Goal: Information Seeking & Learning: Learn about a topic

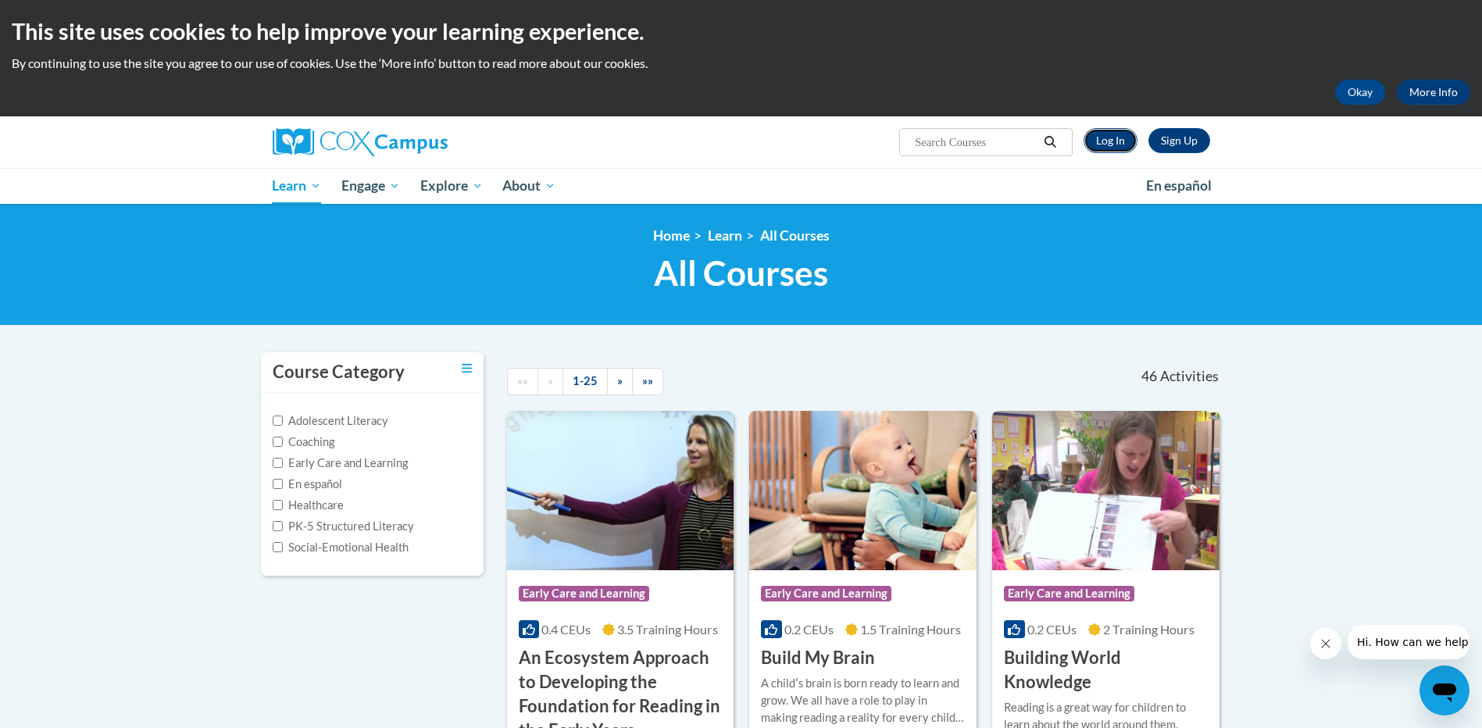
click at [1110, 141] on link "Log In" at bounding box center [1111, 140] width 54 height 25
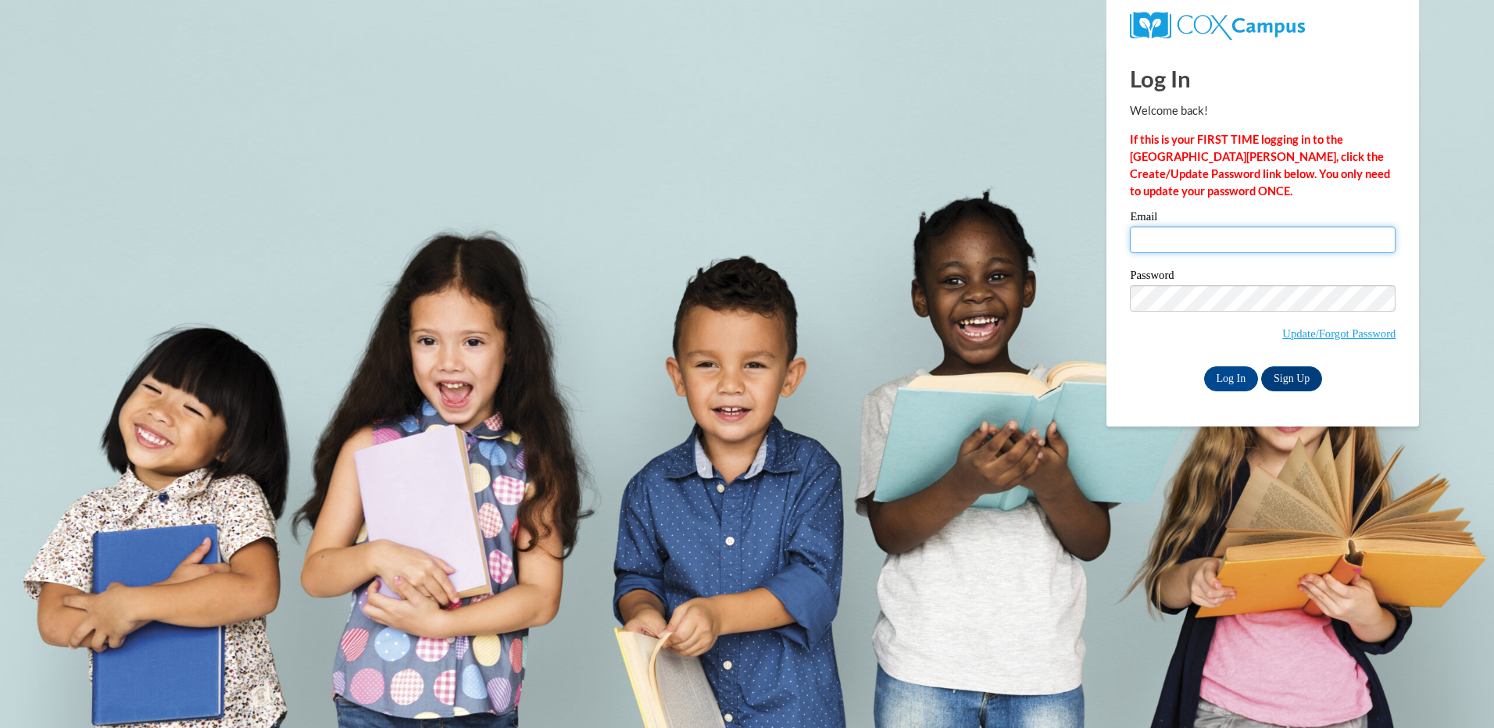
click at [1189, 234] on input "Email" at bounding box center [1263, 240] width 266 height 27
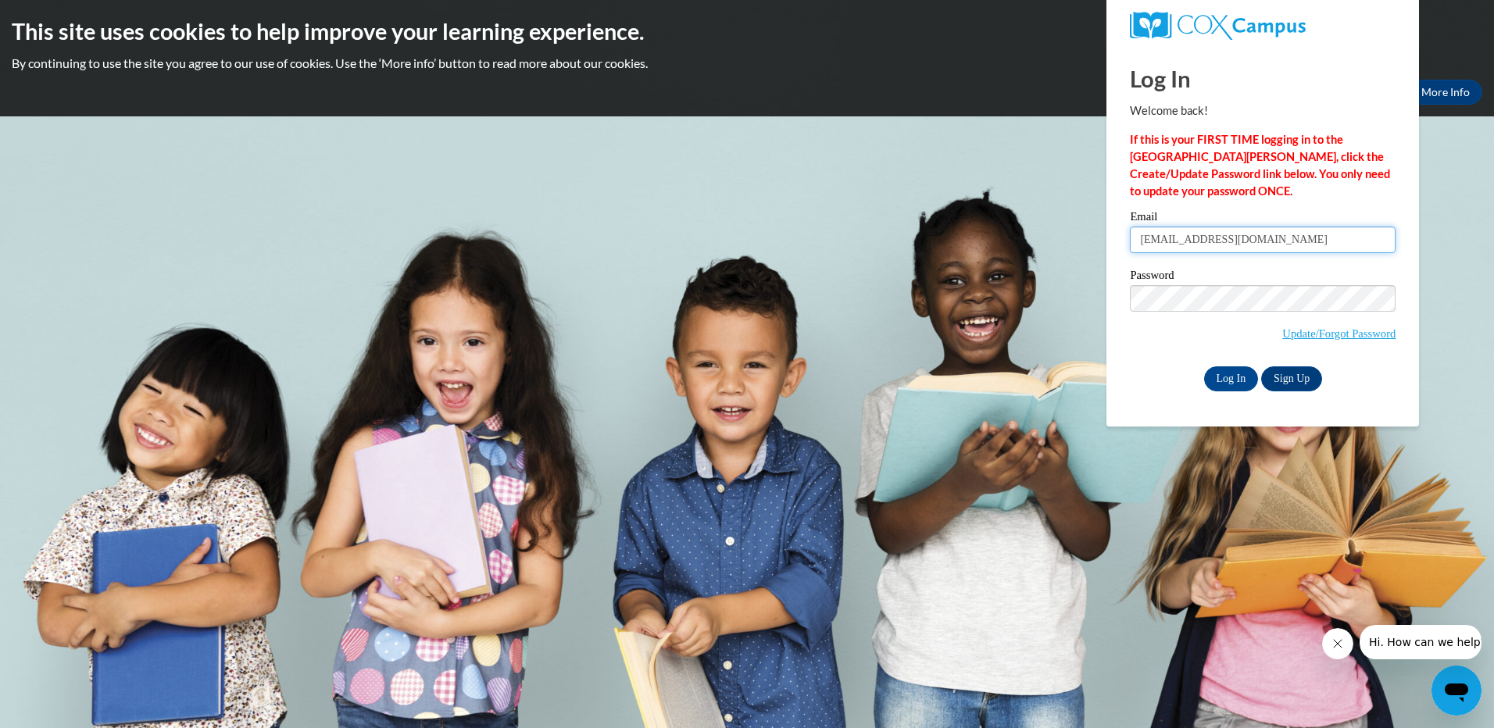
type input "lmiranda@lccaa.net"
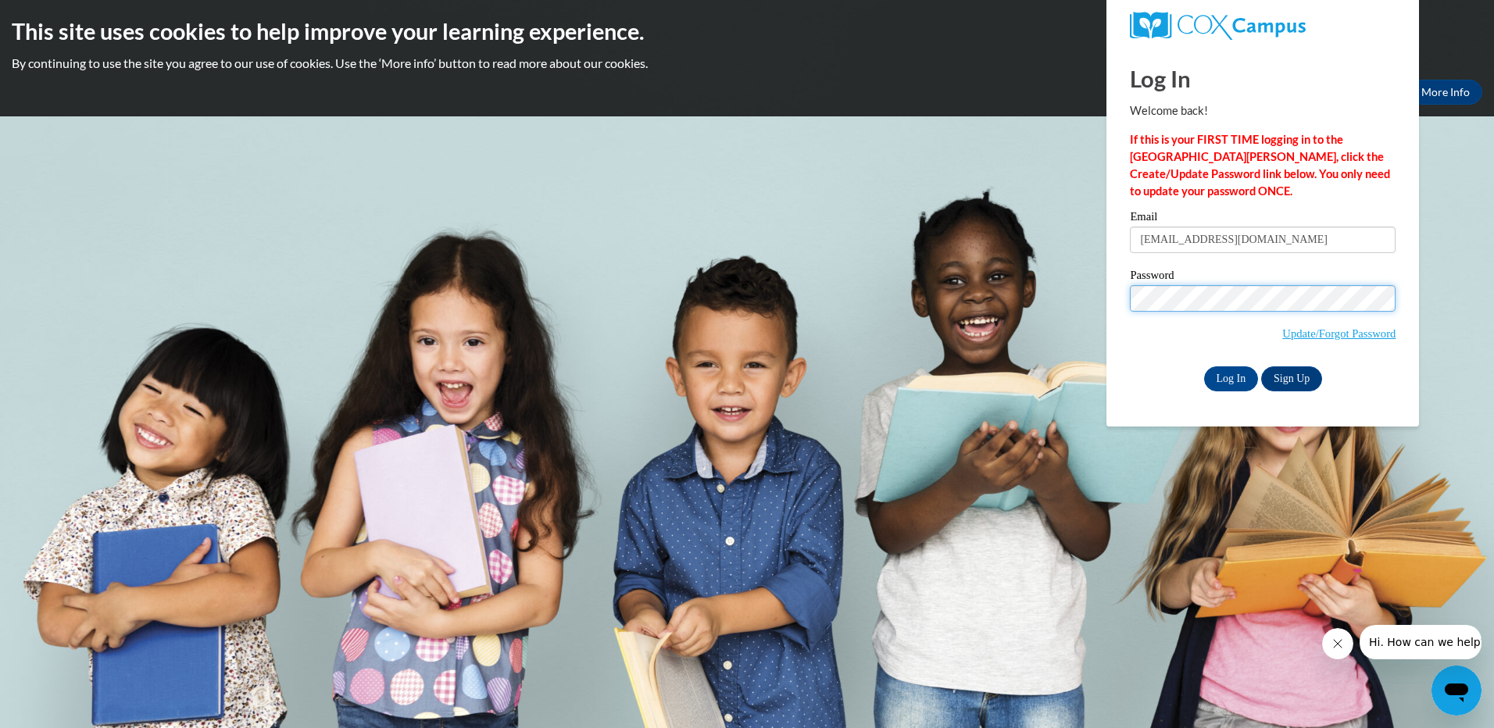
click at [1204, 366] on input "Log In" at bounding box center [1231, 378] width 55 height 25
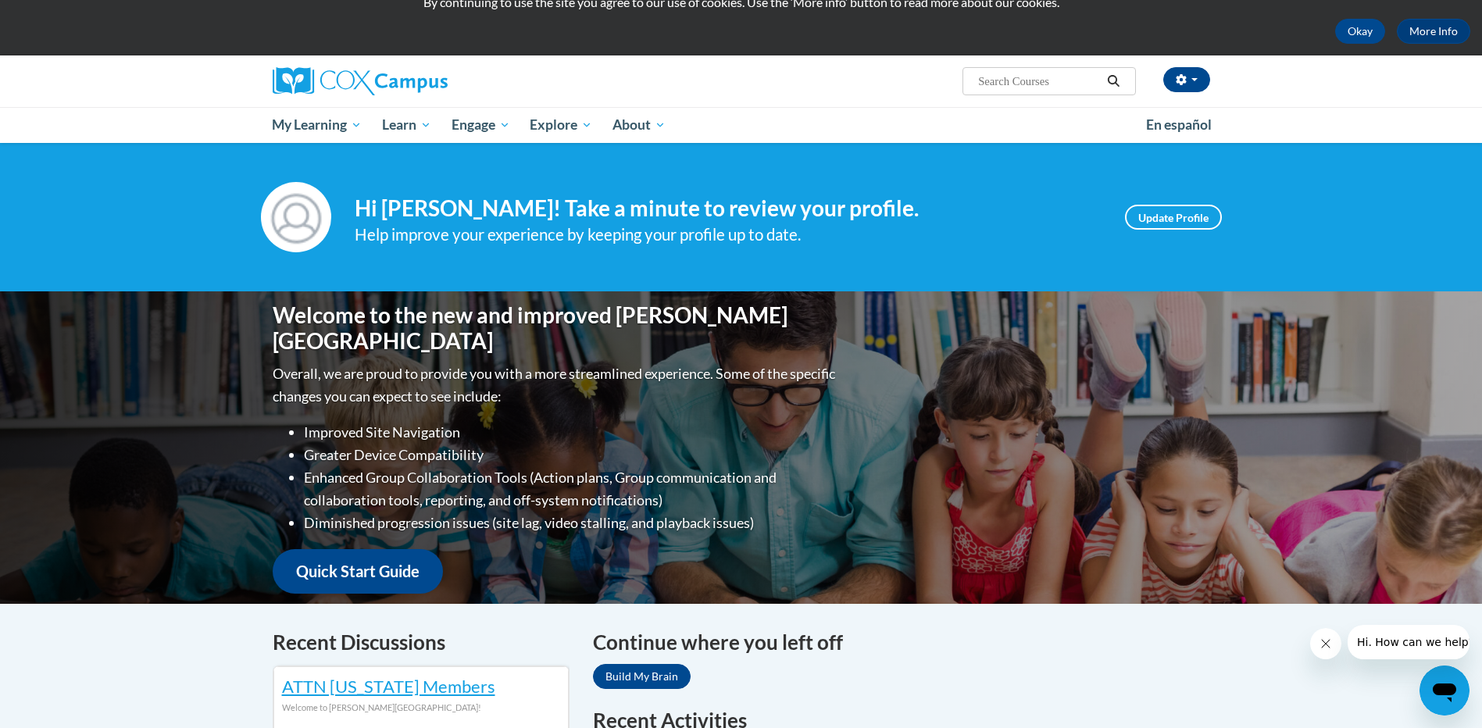
scroll to position [78, 0]
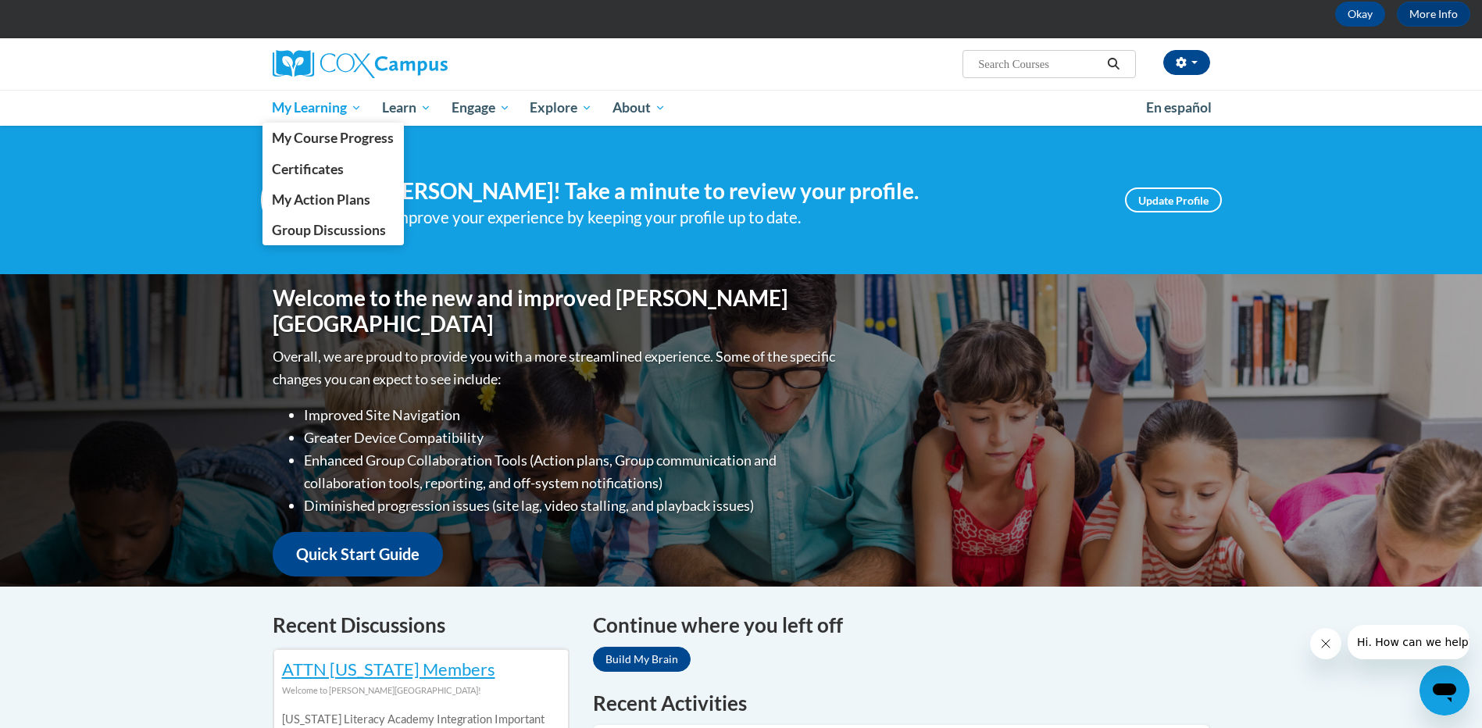
click at [298, 109] on span "My Learning" at bounding box center [317, 107] width 90 height 19
click at [307, 138] on span "My Course Progress" at bounding box center [333, 138] width 122 height 16
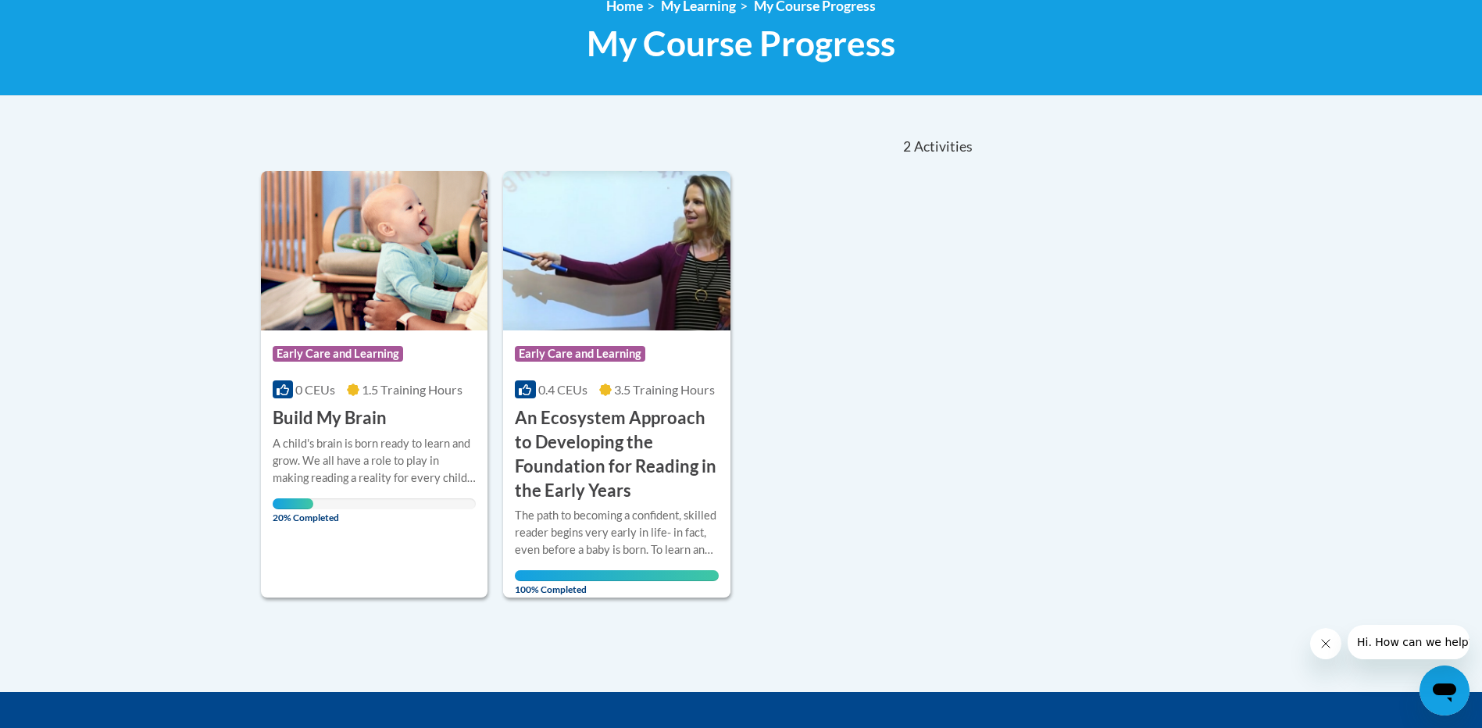
scroll to position [234, 0]
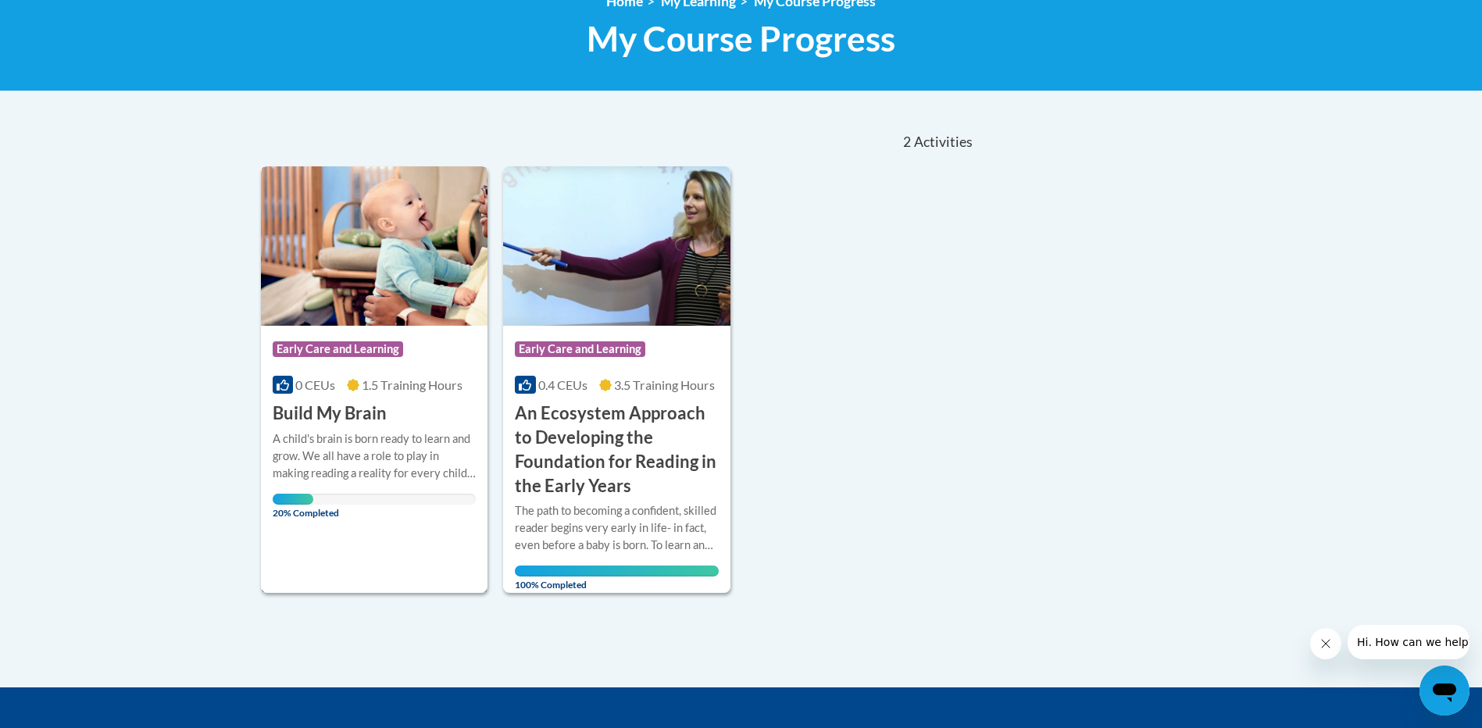
click at [313, 513] on span "20% Completed" at bounding box center [293, 506] width 41 height 25
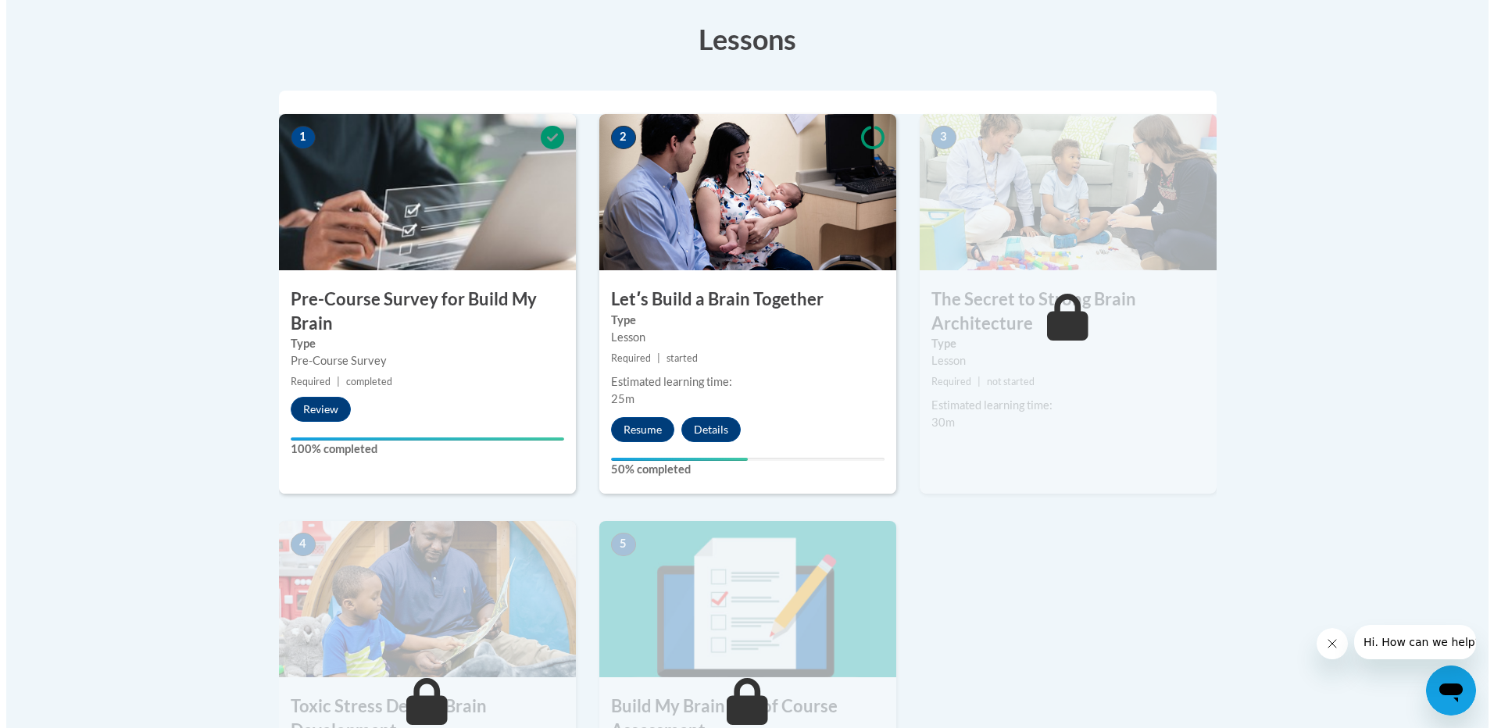
scroll to position [440, 0]
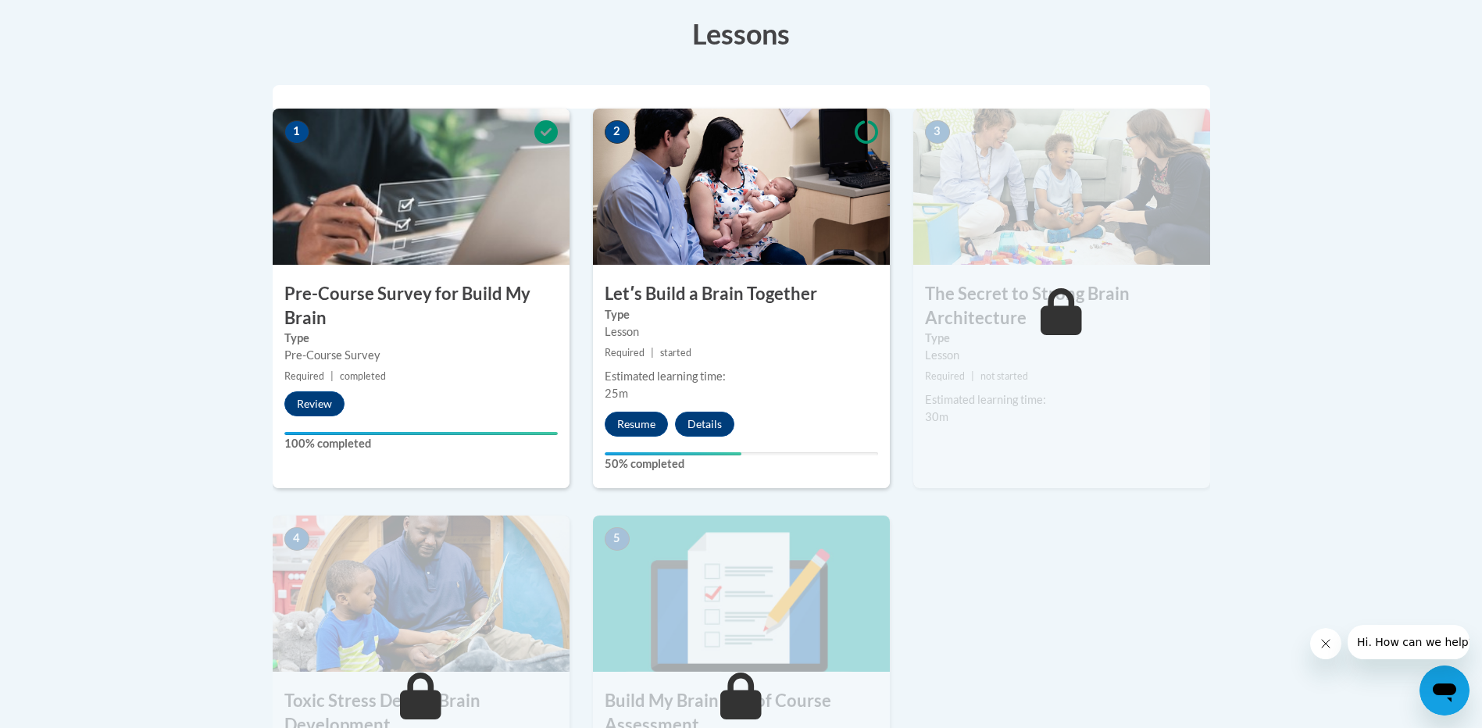
click at [808, 391] on div "Estimated learning time: 25m" at bounding box center [741, 385] width 297 height 34
click at [645, 419] on button "Resume" at bounding box center [636, 424] width 63 height 25
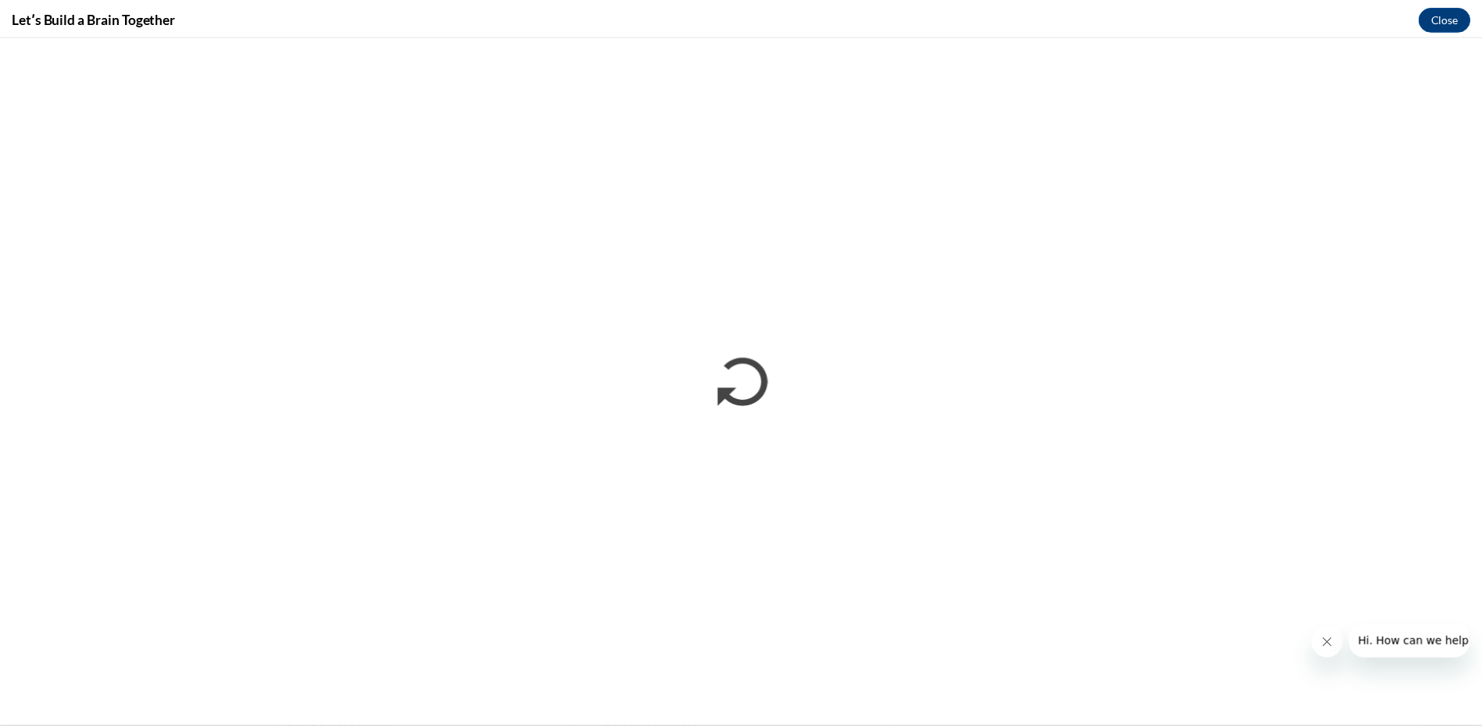
scroll to position [0, 0]
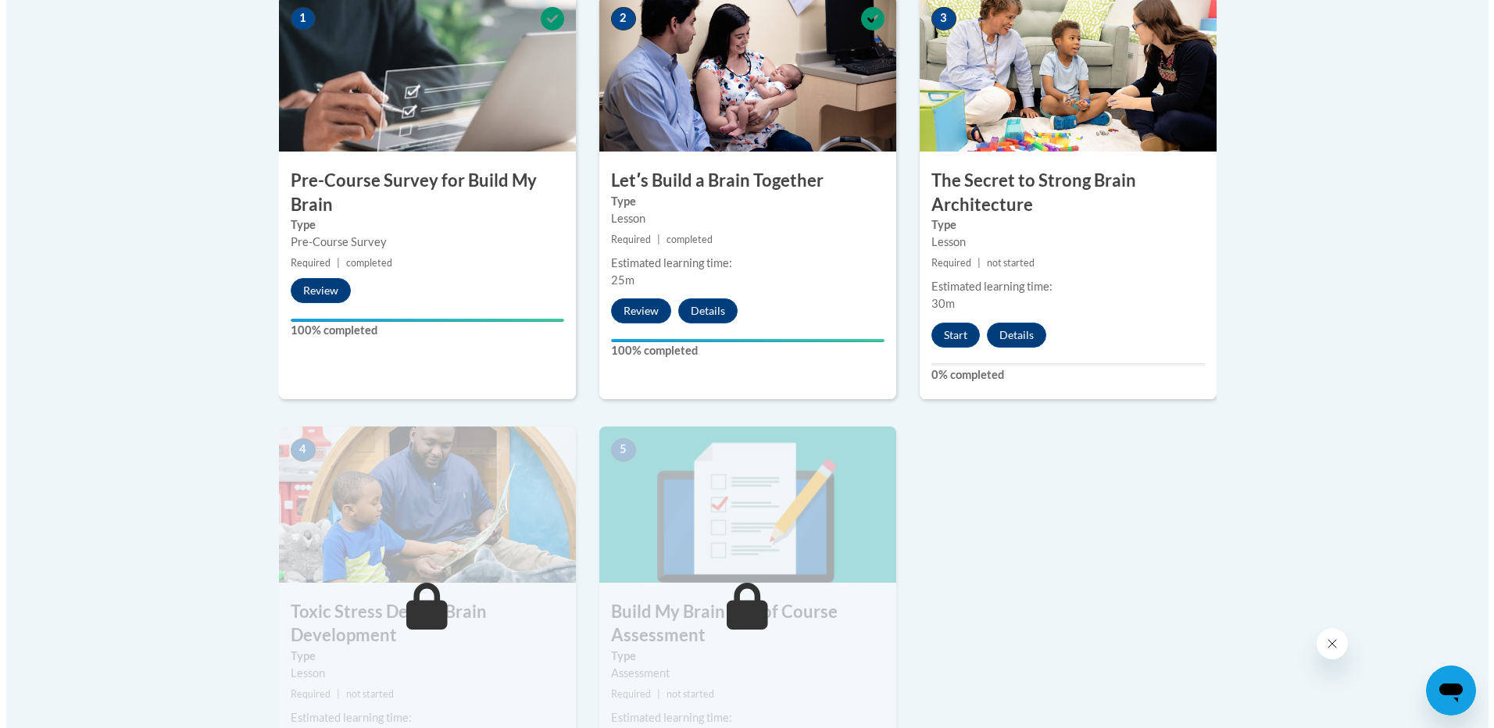
scroll to position [625, 0]
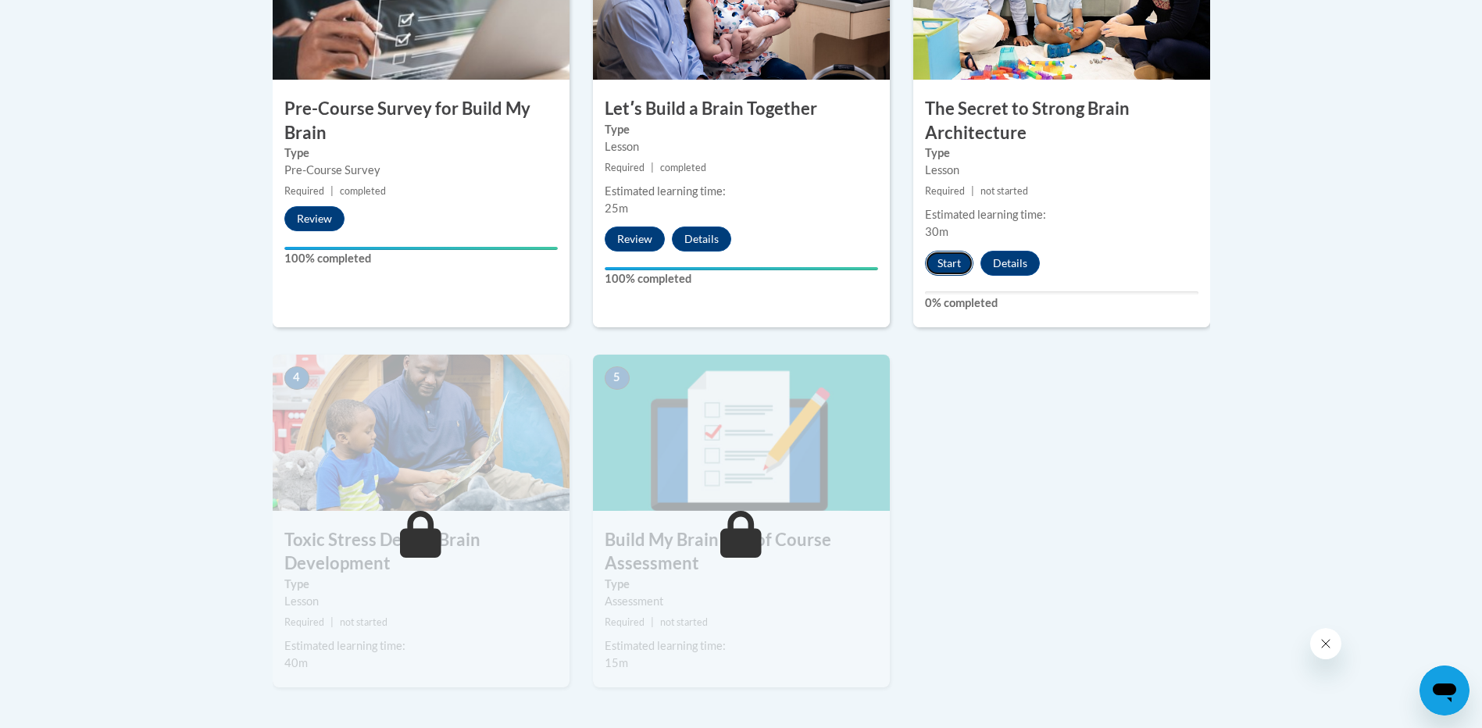
click at [945, 261] on button "Start" at bounding box center [949, 263] width 48 height 25
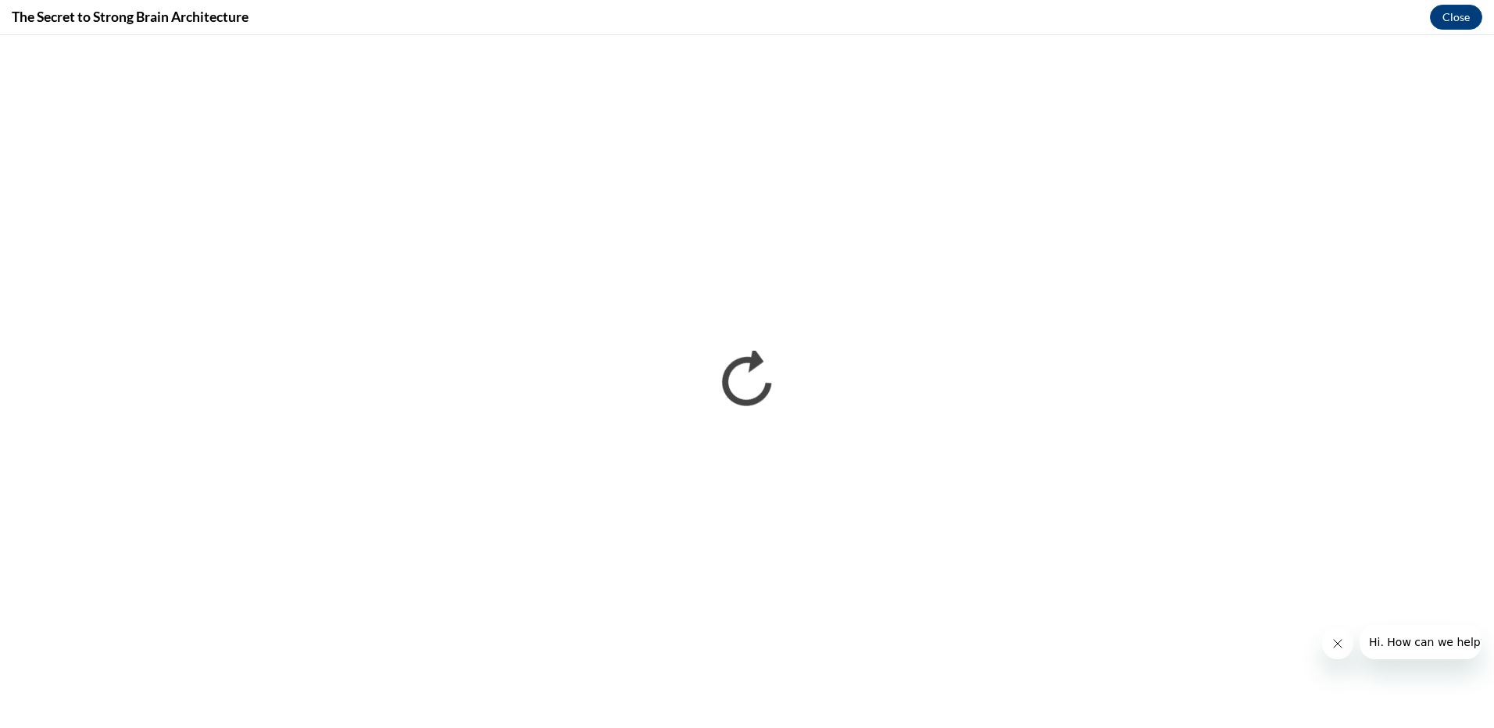
scroll to position [0, 0]
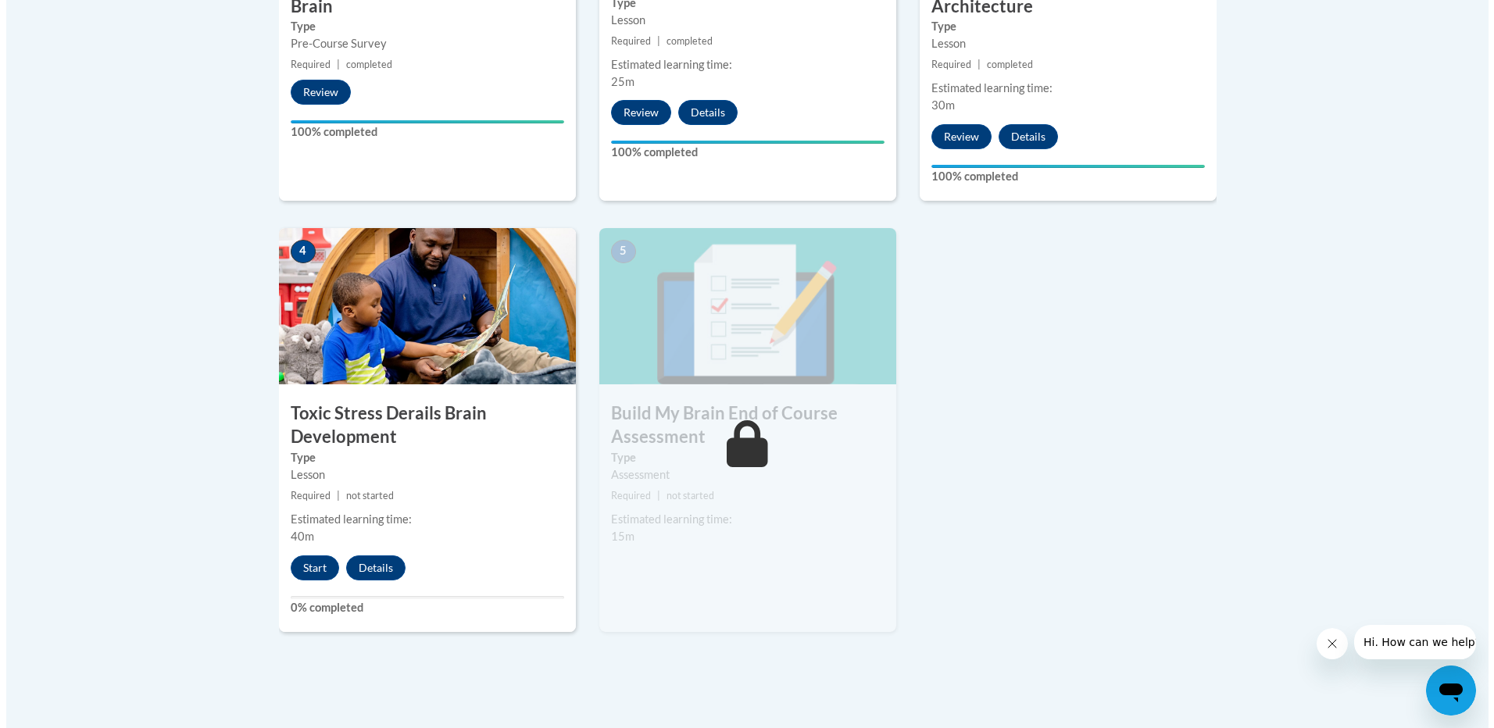
scroll to position [781, 0]
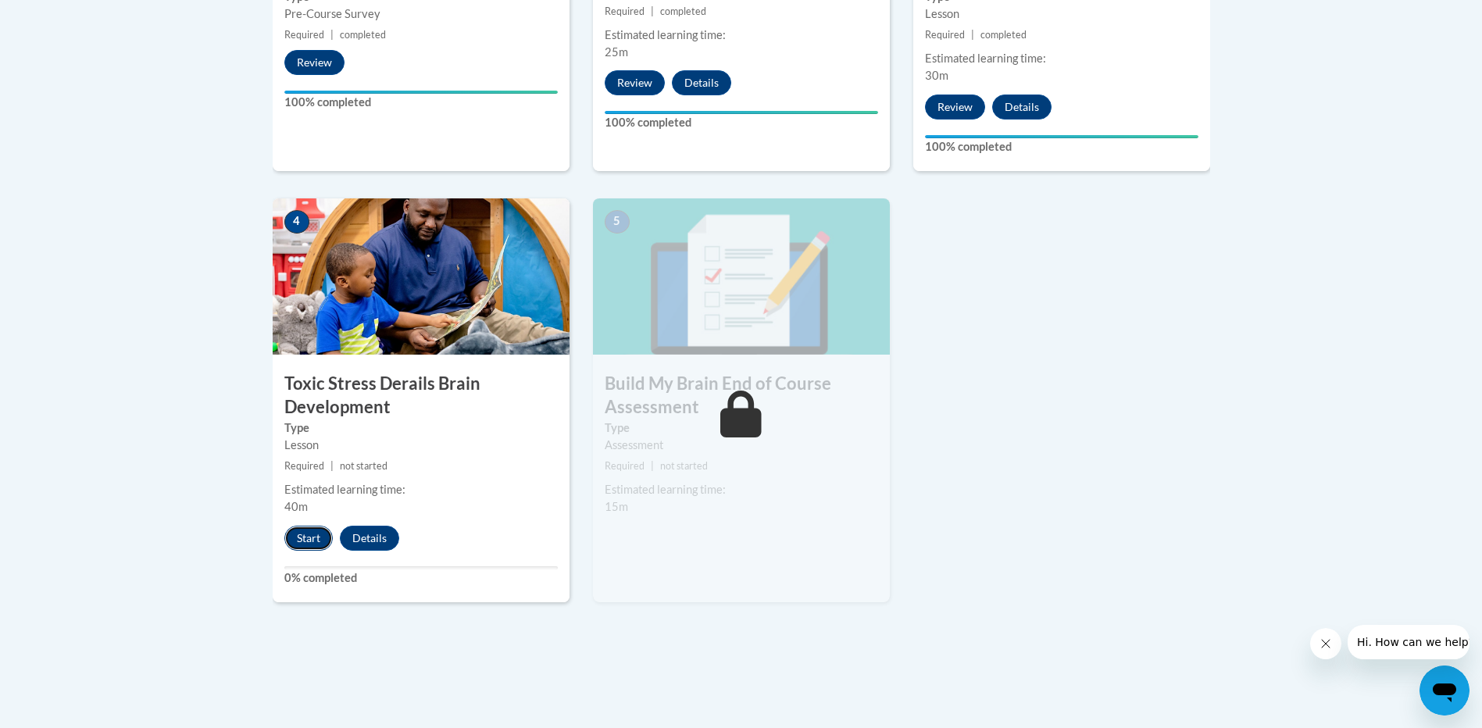
click at [309, 541] on button "Start" at bounding box center [308, 538] width 48 height 25
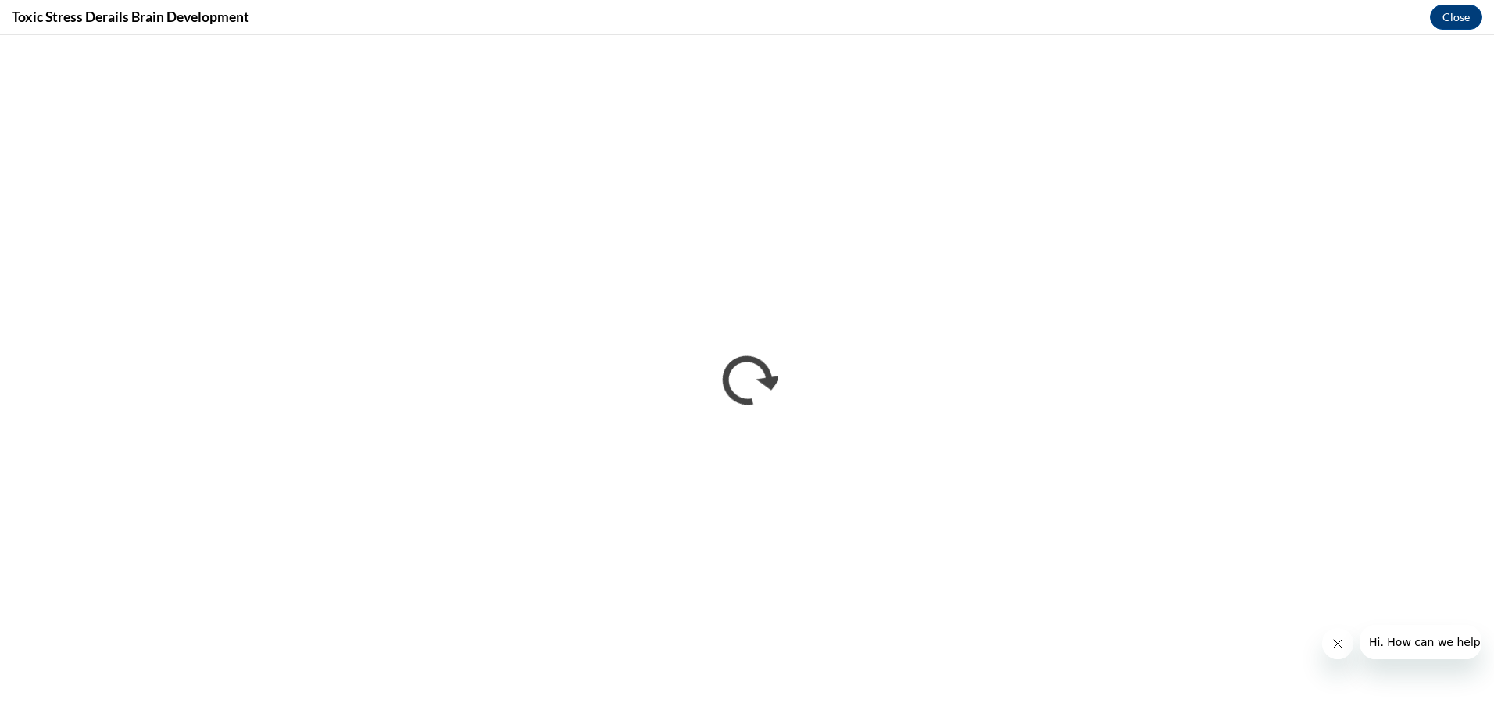
scroll to position [0, 0]
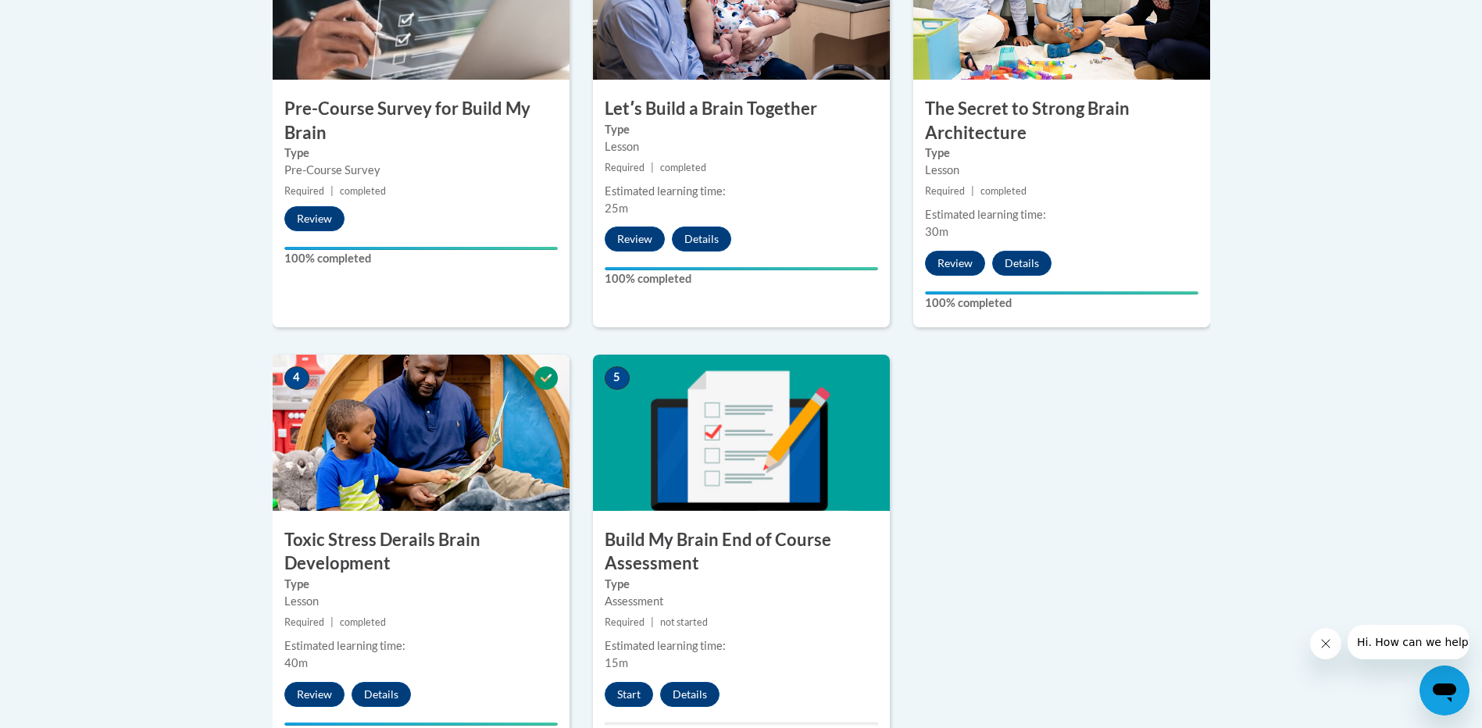
click at [716, 594] on div "Assessment" at bounding box center [741, 601] width 273 height 17
click at [633, 700] on button "Start" at bounding box center [629, 694] width 48 height 25
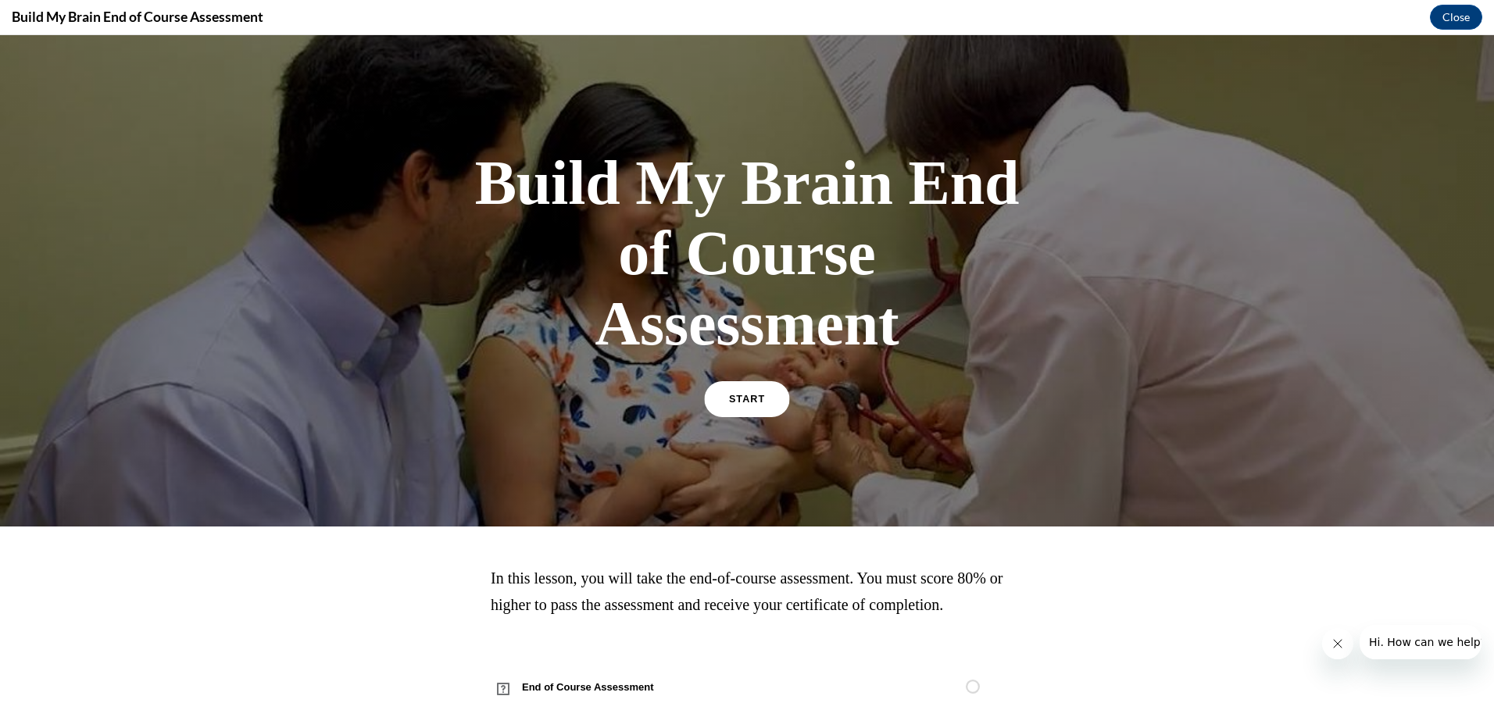
click at [740, 401] on span "START" at bounding box center [747, 400] width 36 height 12
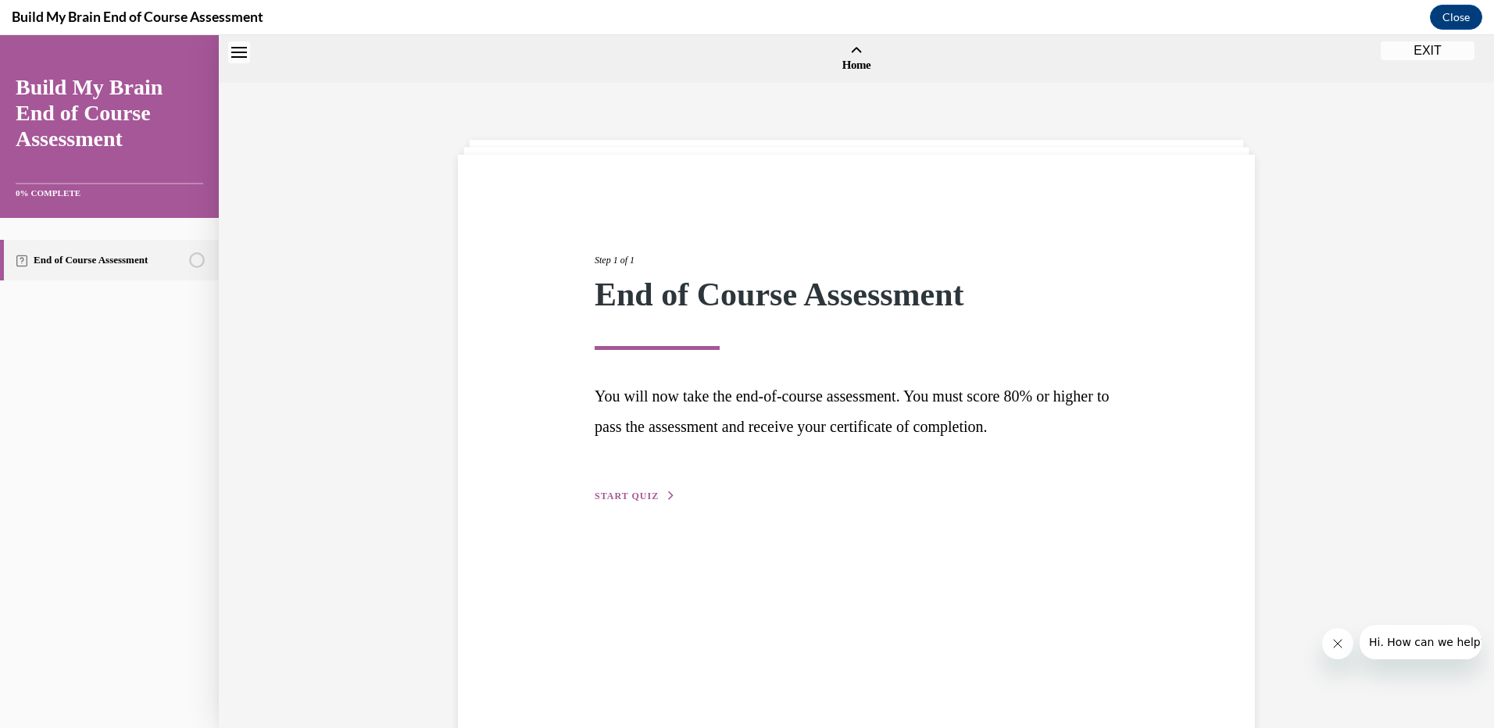
scroll to position [48, 0]
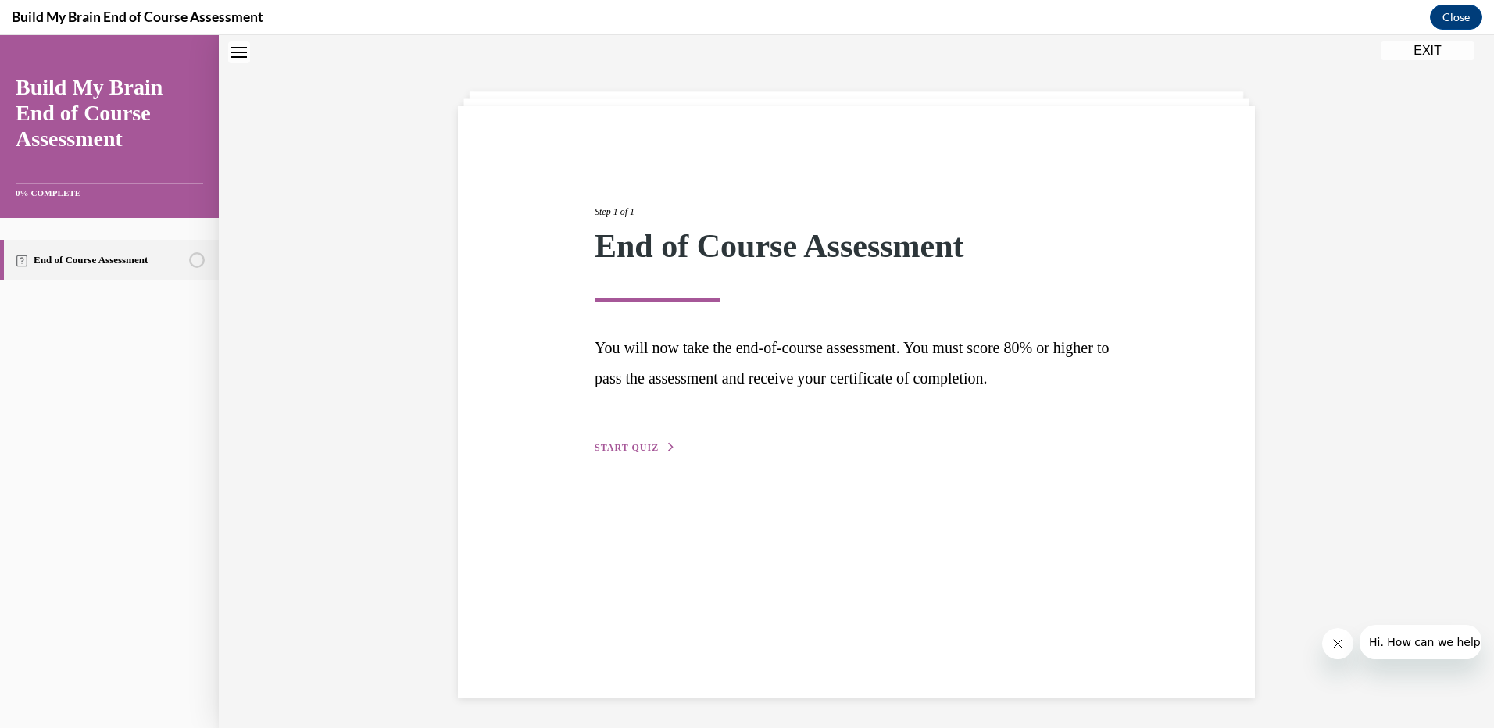
click at [626, 448] on span "START QUIZ" at bounding box center [627, 447] width 64 height 11
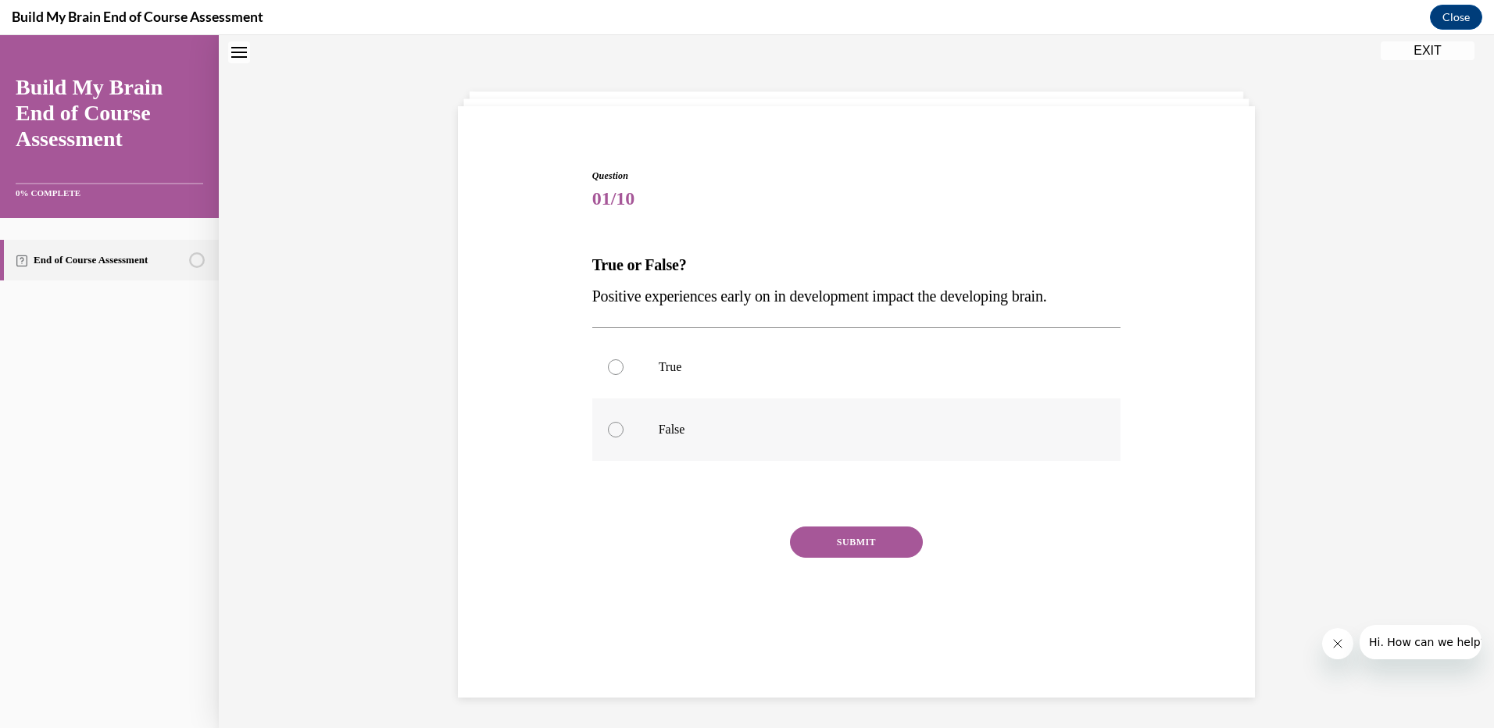
scroll to position [49, 0]
click at [601, 366] on label "True" at bounding box center [856, 366] width 529 height 63
click at [608, 366] on input "True" at bounding box center [616, 367] width 16 height 16
radio input "true"
click at [871, 550] on button "SUBMIT" at bounding box center [856, 541] width 133 height 31
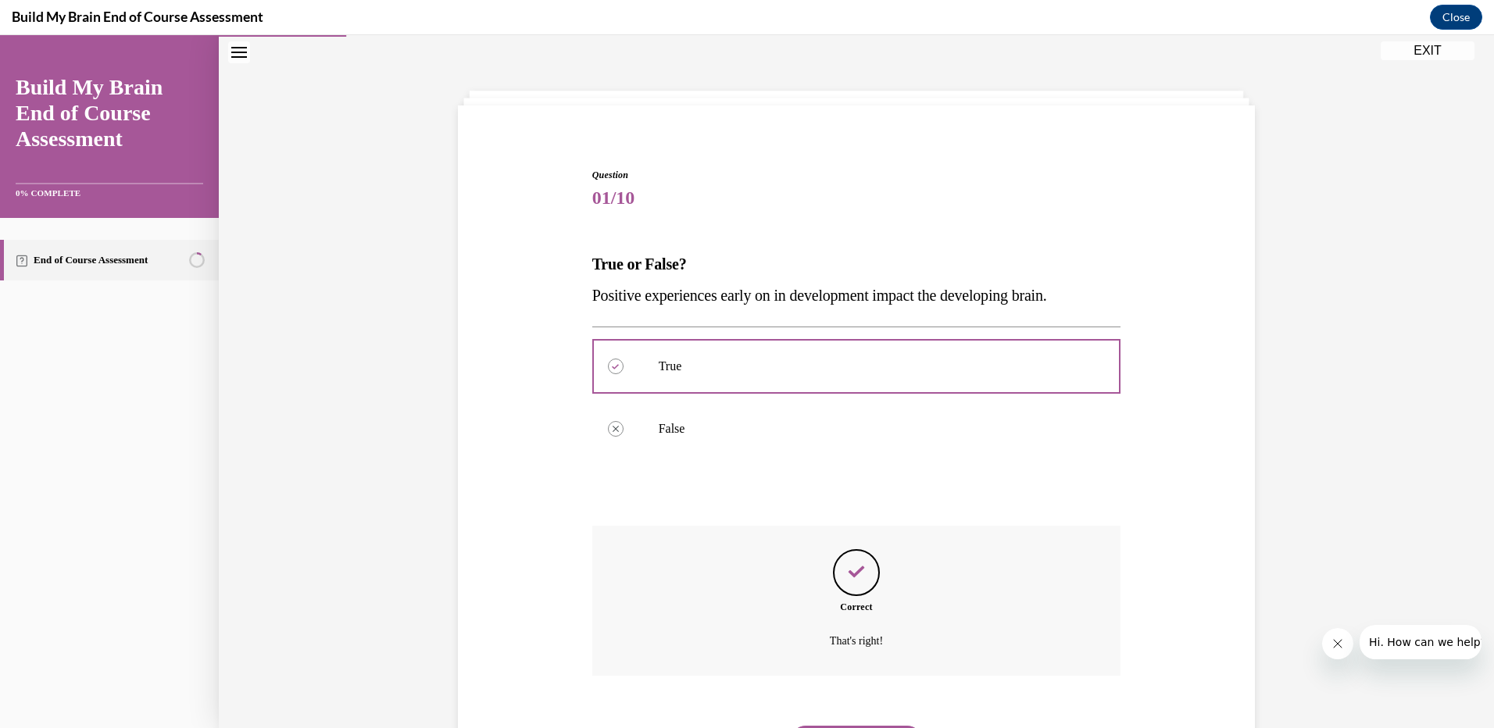
scroll to position [133, 0]
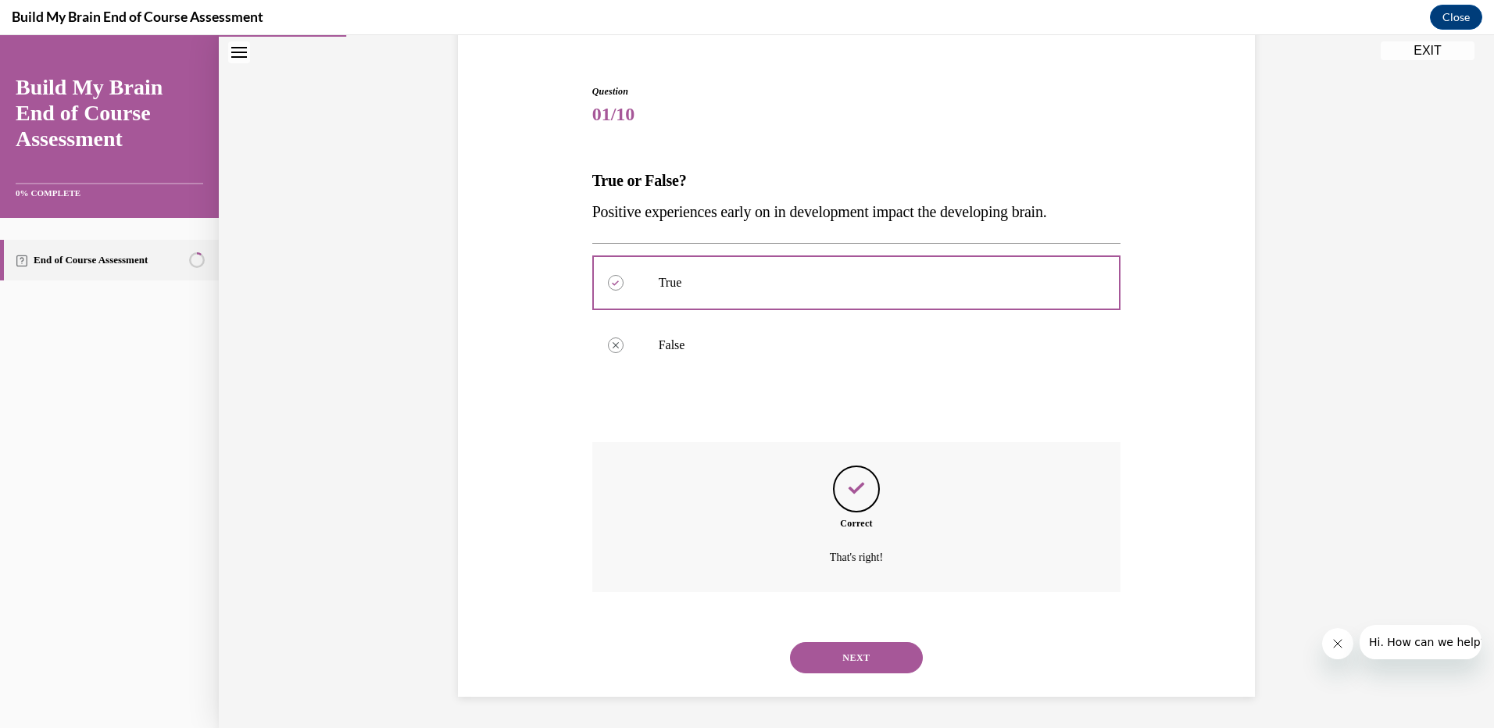
click at [832, 646] on button "NEXT" at bounding box center [856, 657] width 133 height 31
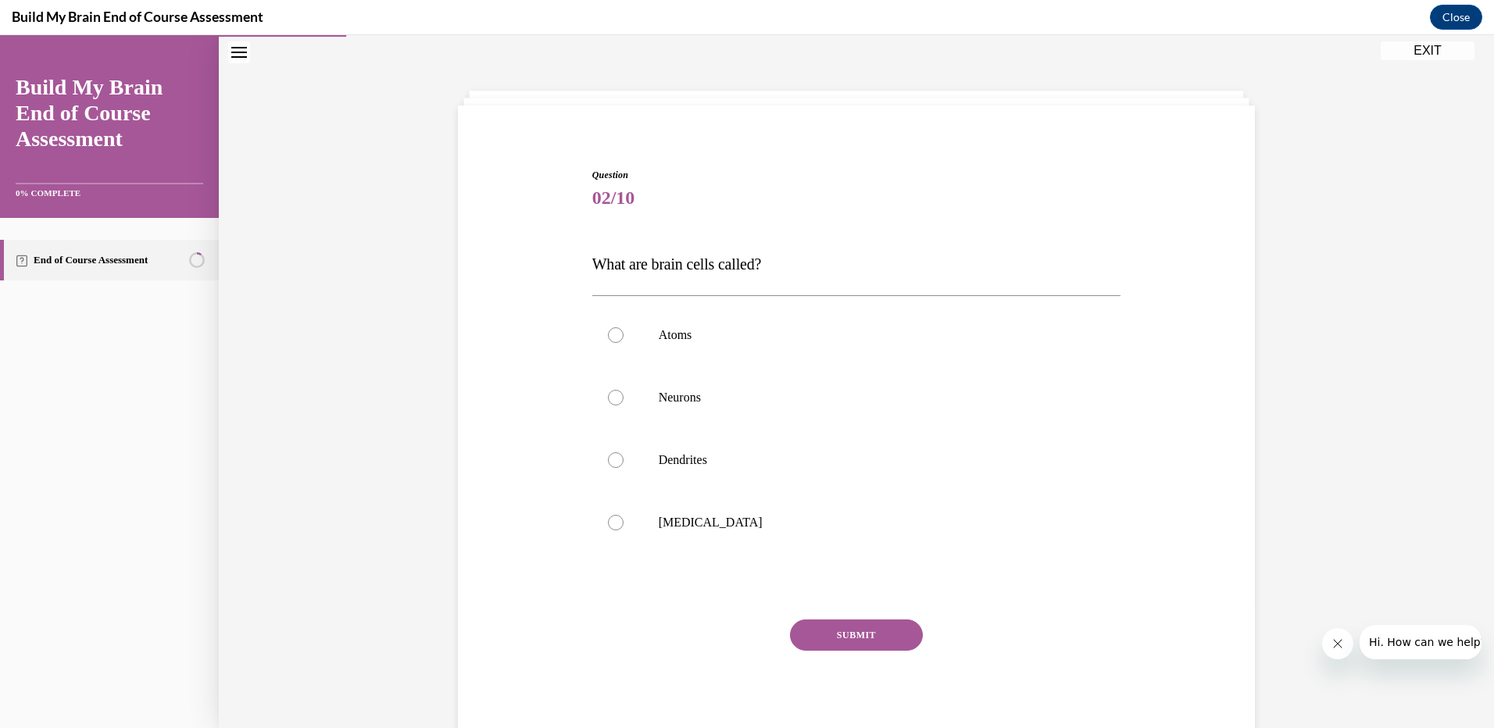
scroll to position [100, 0]
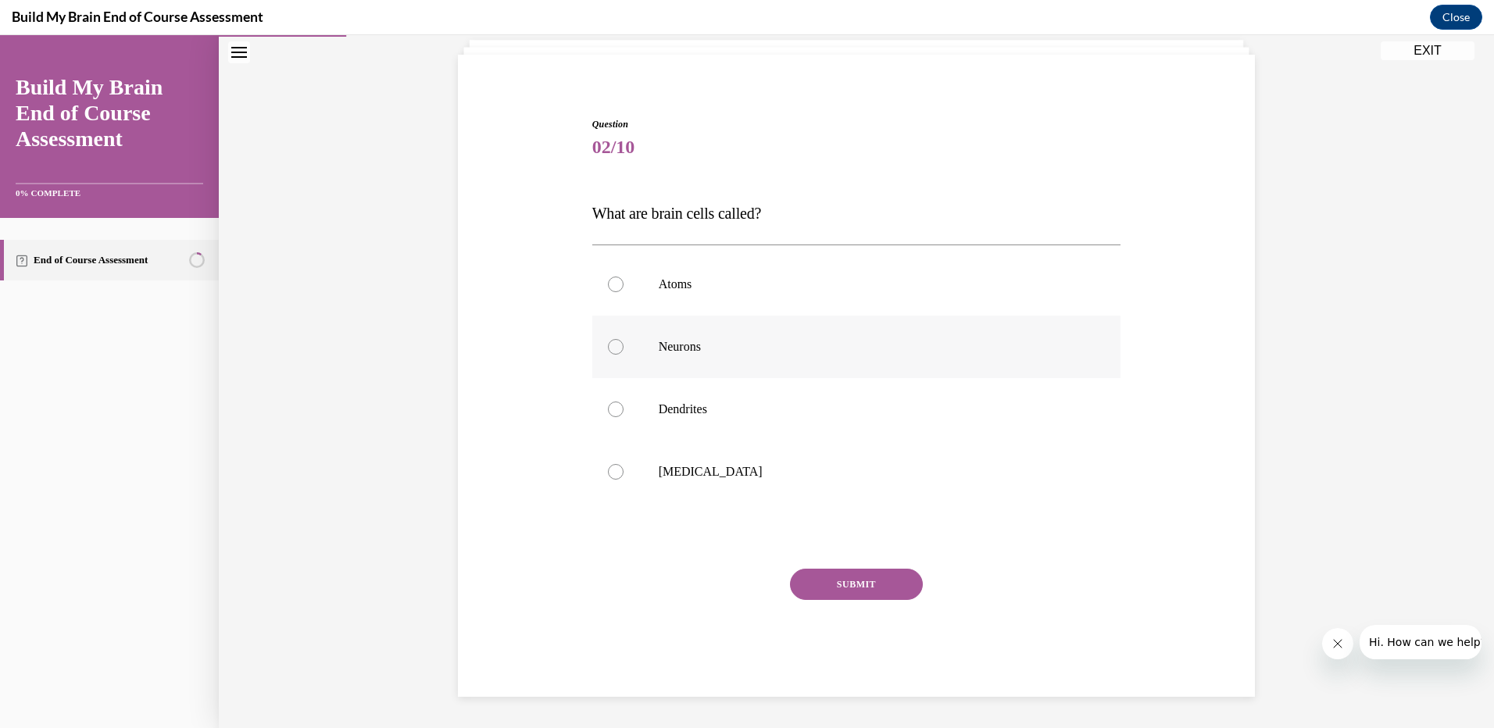
click at [609, 348] on div at bounding box center [616, 347] width 16 height 16
click at [609, 348] on input "Neurons" at bounding box center [616, 347] width 16 height 16
radio input "true"
click at [873, 580] on button "SUBMIT" at bounding box center [856, 584] width 133 height 31
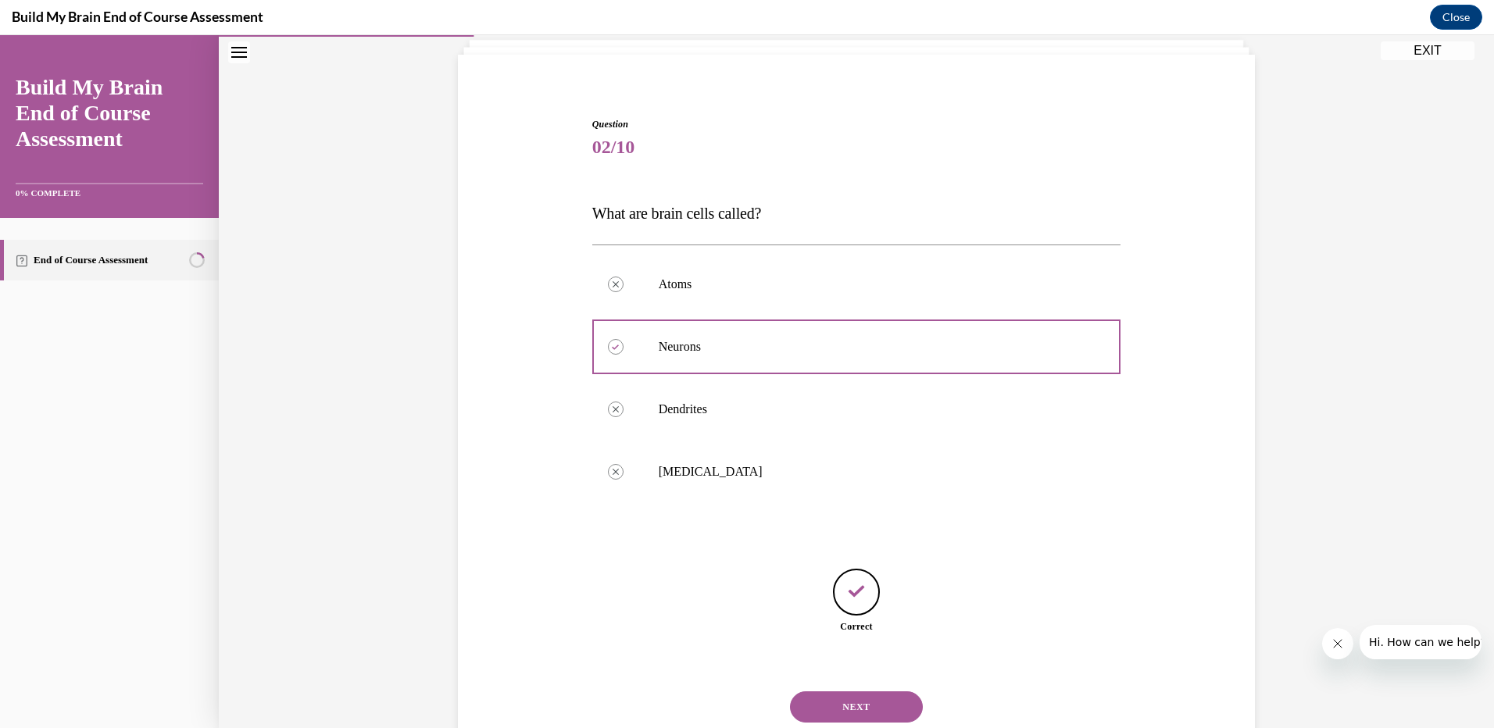
scroll to position [149, 0]
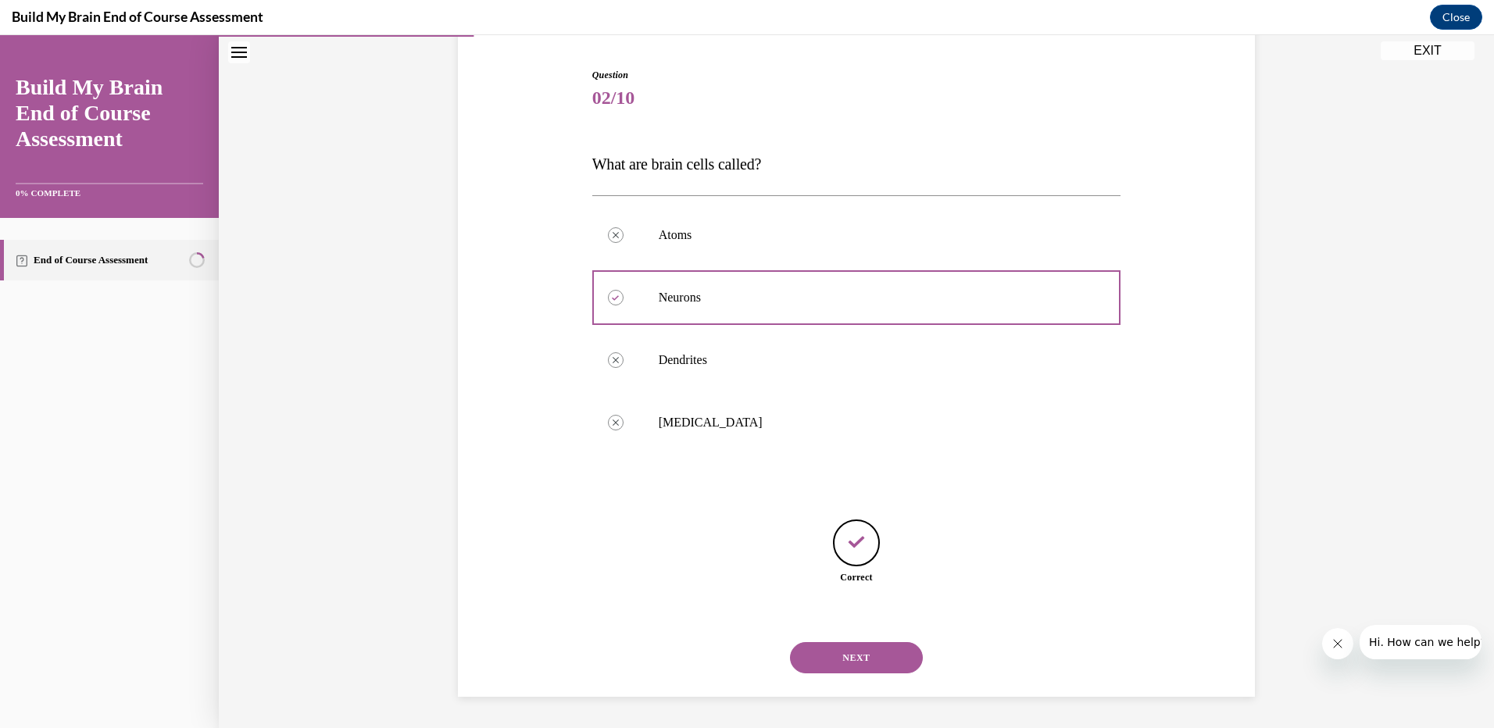
click at [855, 663] on button "NEXT" at bounding box center [856, 657] width 133 height 31
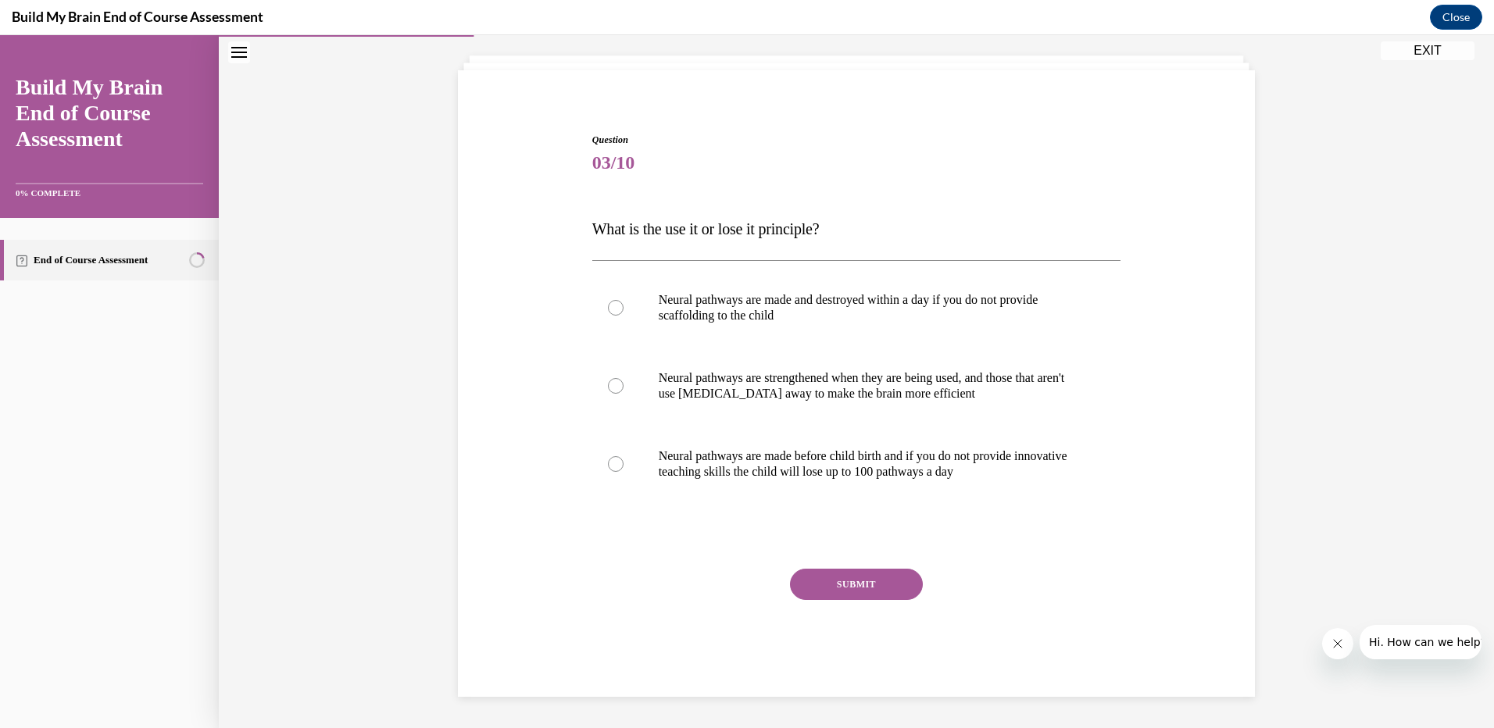
scroll to position [84, 0]
click at [612, 385] on div at bounding box center [616, 386] width 16 height 16
click at [612, 385] on input "Neural pathways are strengthened when they are being used, and those that aren'…" at bounding box center [616, 386] width 16 height 16
radio input "true"
click at [831, 587] on button "SUBMIT" at bounding box center [856, 584] width 133 height 31
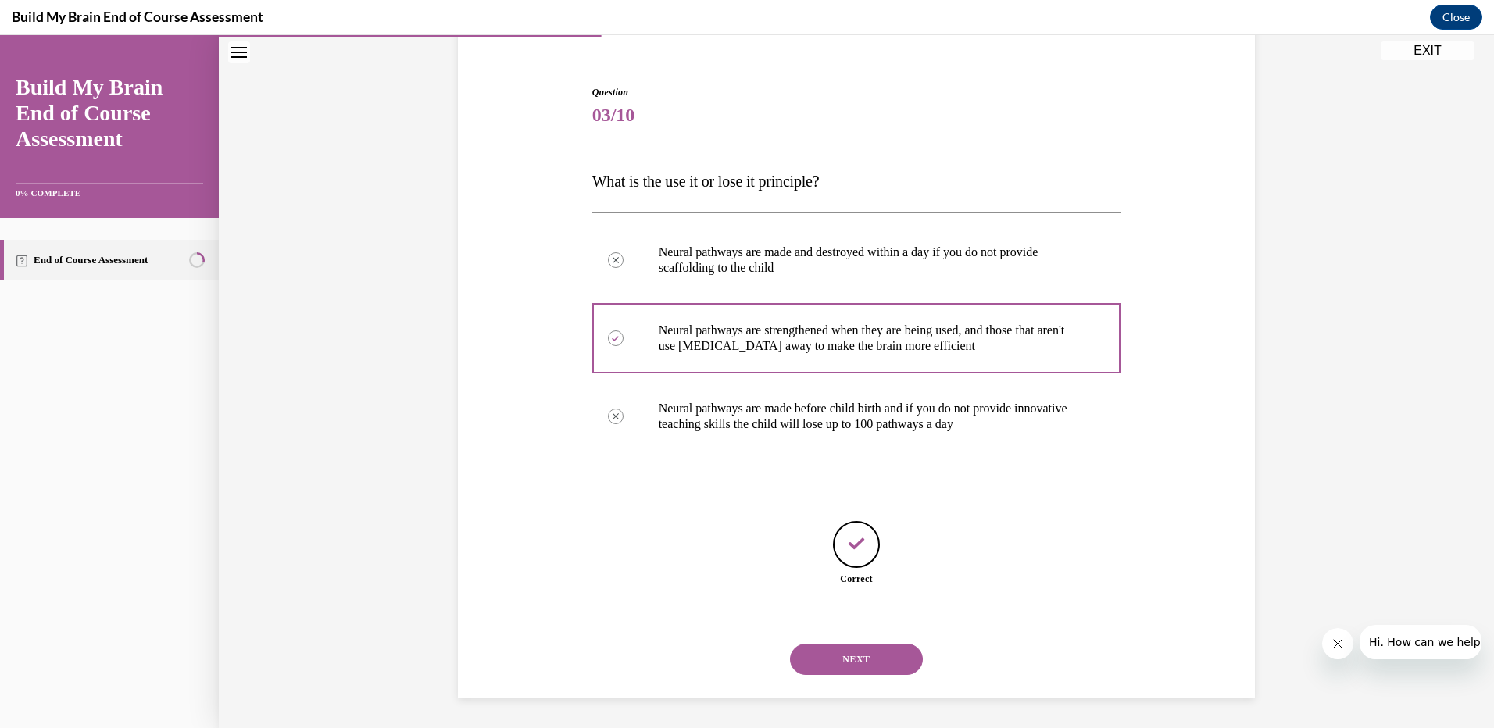
scroll to position [134, 0]
click at [843, 664] on button "NEXT" at bounding box center [856, 657] width 133 height 31
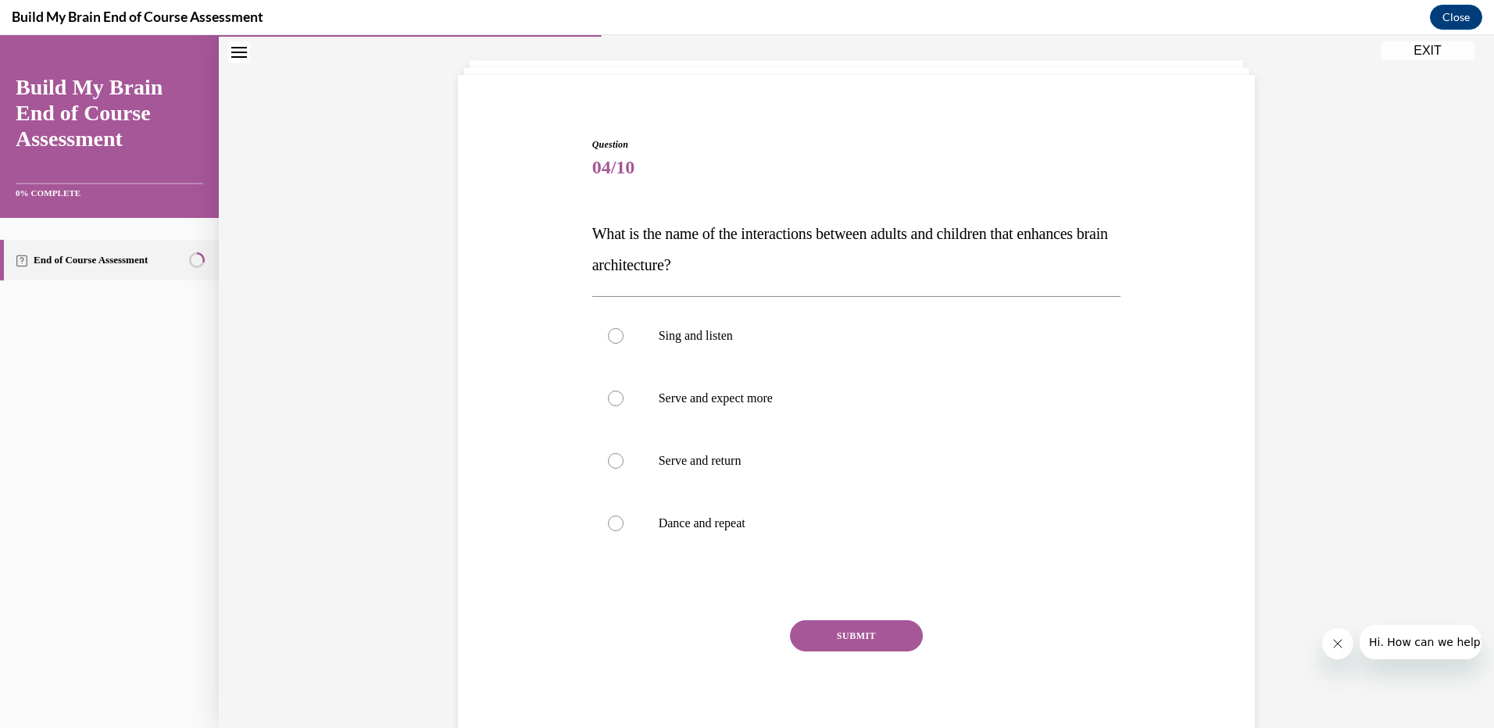
scroll to position [115, 0]
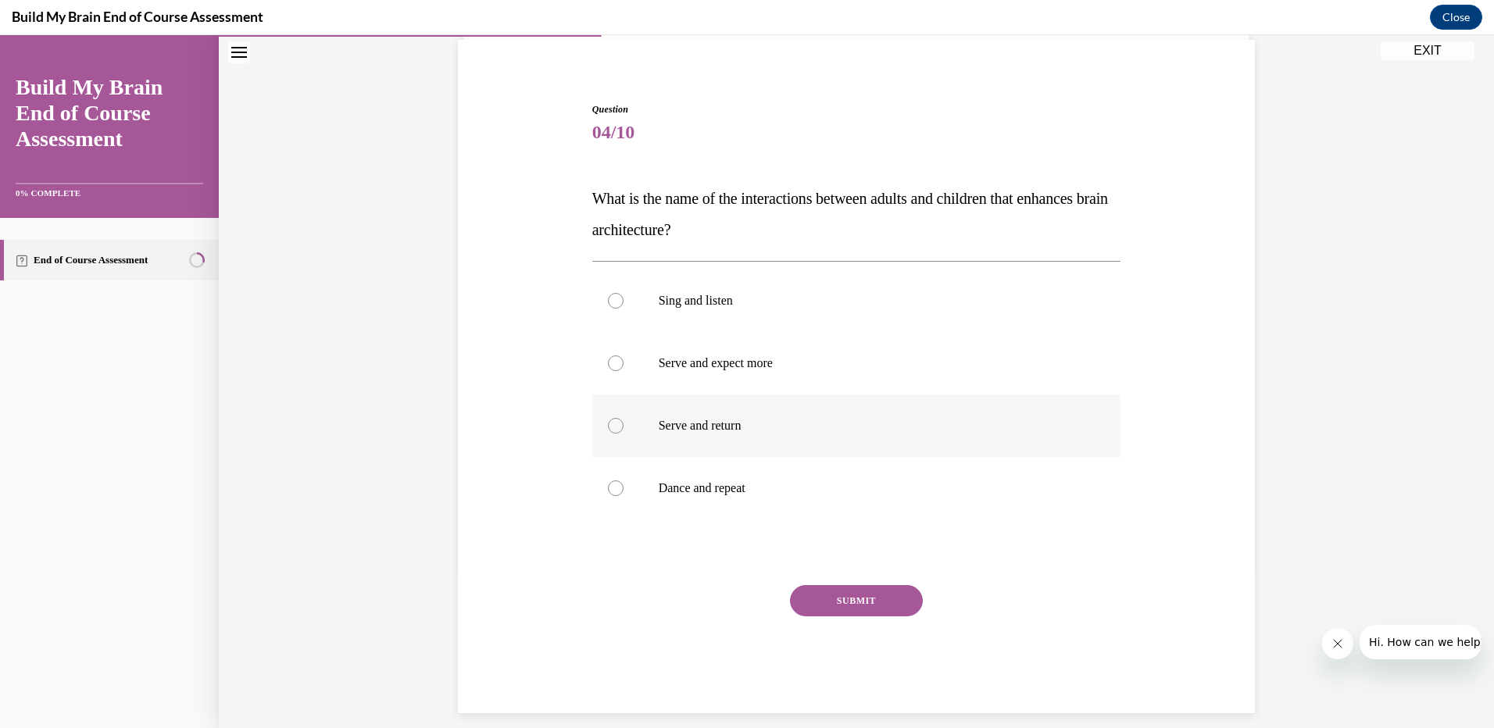
click at [611, 424] on div at bounding box center [616, 426] width 16 height 16
click at [611, 424] on input "Serve and return" at bounding box center [616, 426] width 16 height 16
radio input "true"
click at [854, 601] on button "SUBMIT" at bounding box center [856, 600] width 133 height 31
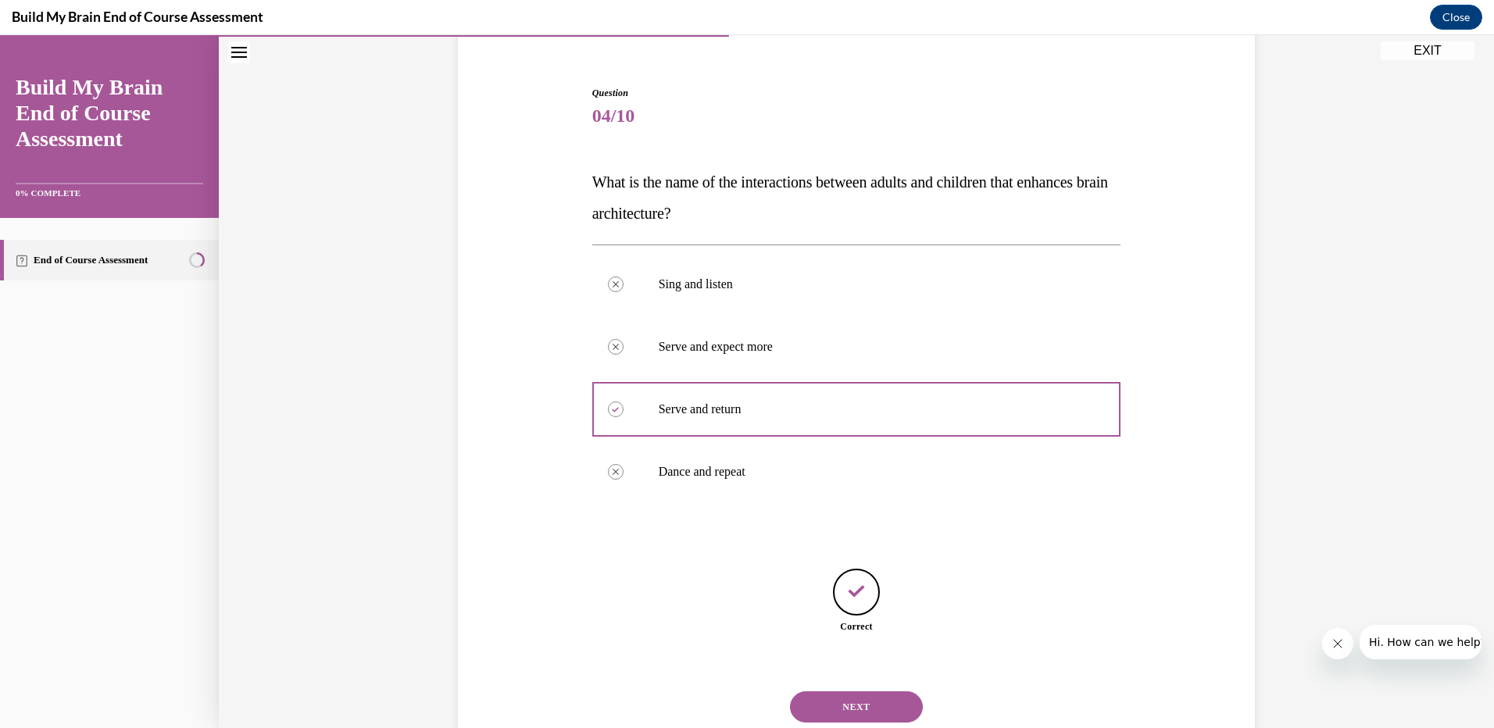
scroll to position [180, 0]
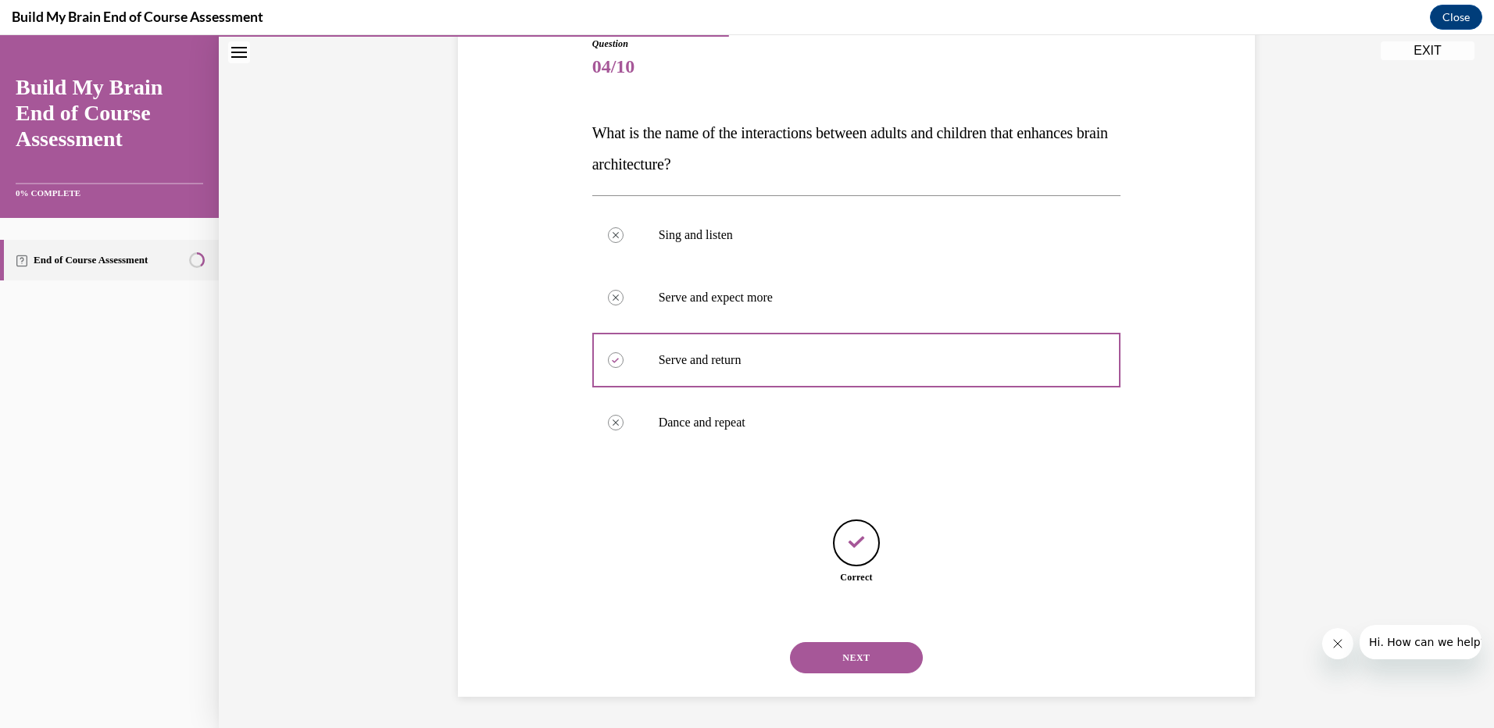
click at [865, 663] on button "NEXT" at bounding box center [856, 657] width 133 height 31
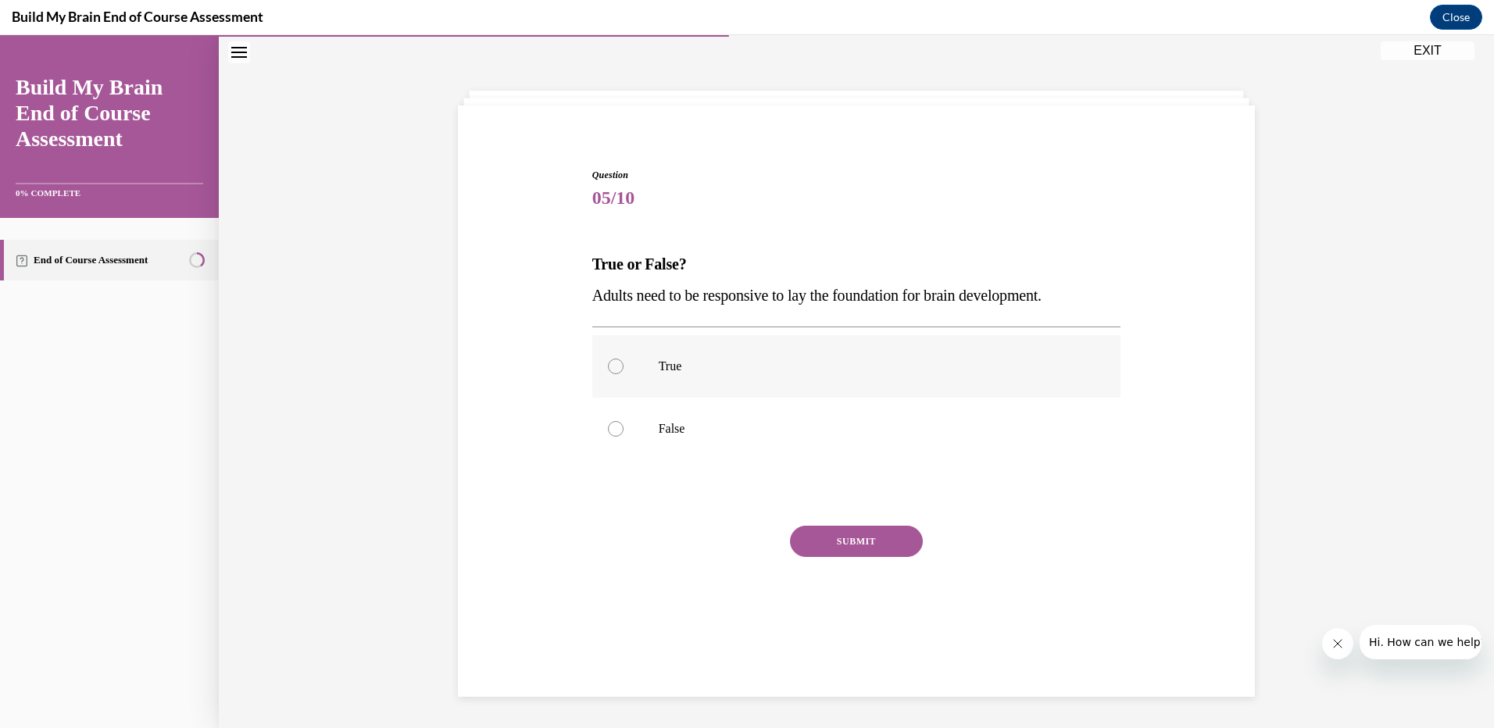
click at [611, 370] on div at bounding box center [616, 367] width 16 height 16
click at [611, 370] on input "True" at bounding box center [616, 367] width 16 height 16
radio input "true"
click at [816, 547] on button "SUBMIT" at bounding box center [856, 541] width 133 height 31
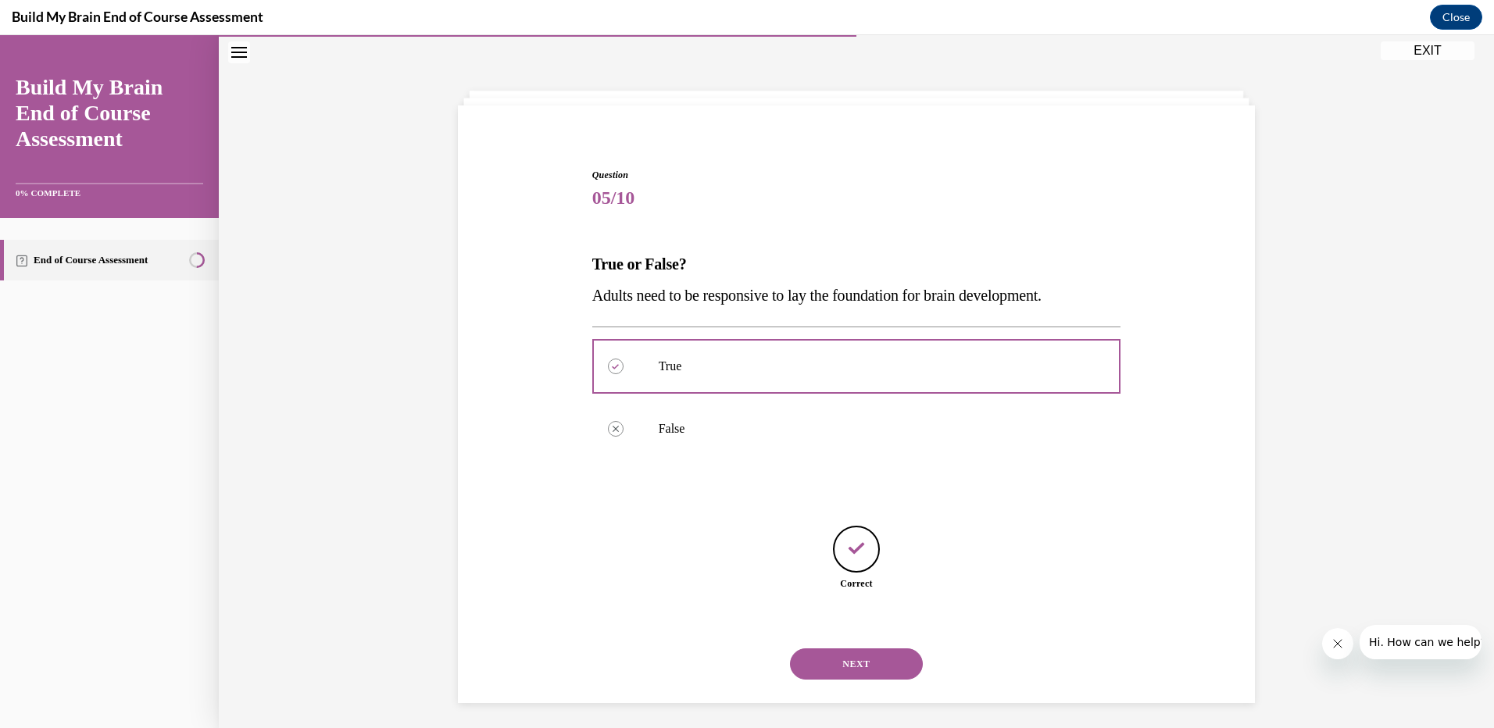
scroll to position [55, 0]
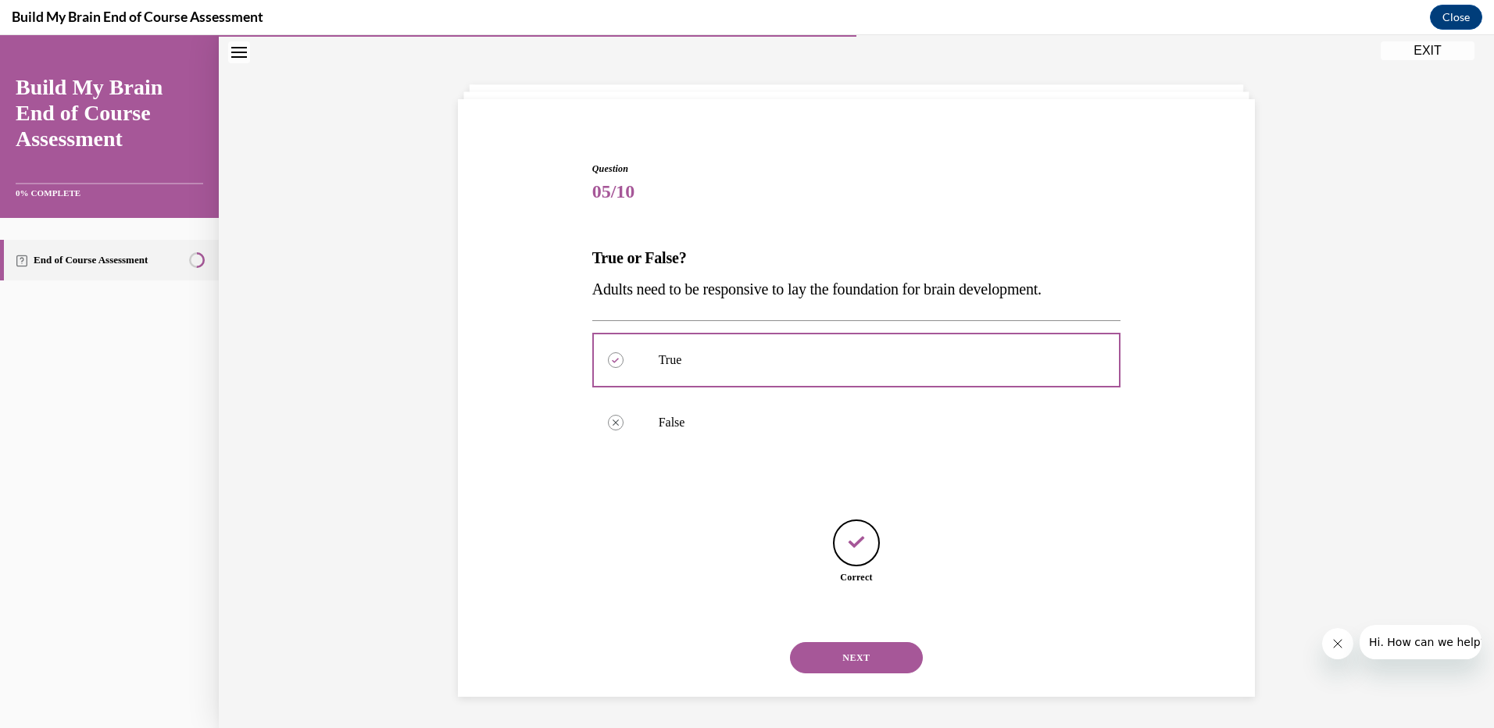
click at [852, 655] on button "NEXT" at bounding box center [856, 657] width 133 height 31
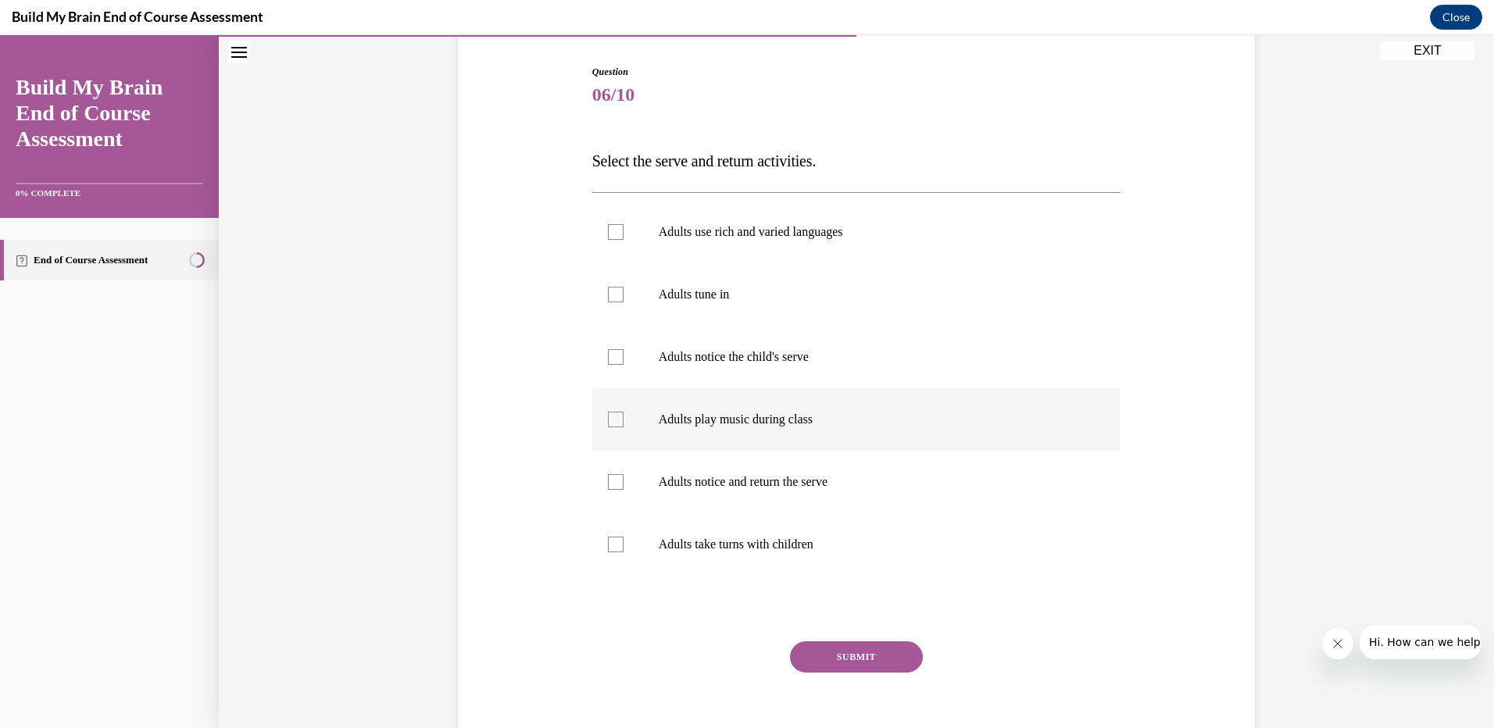
scroll to position [212, 0]
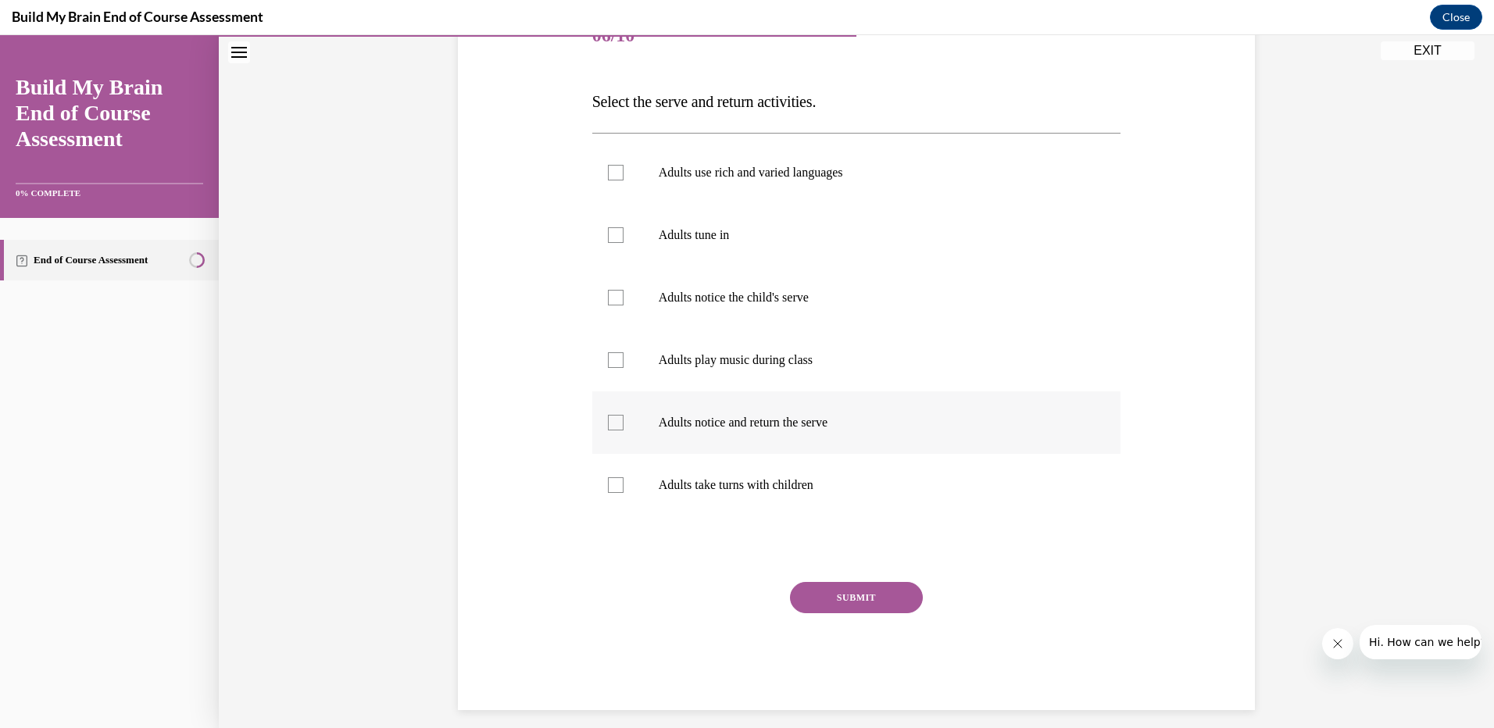
click at [609, 420] on div at bounding box center [616, 423] width 16 height 16
click at [609, 420] on input "Adults notice and return the serve" at bounding box center [616, 423] width 16 height 16
checkbox input "true"
click at [614, 487] on div at bounding box center [616, 485] width 16 height 16
click at [614, 487] on input "Adults take turns with children" at bounding box center [616, 485] width 16 height 16
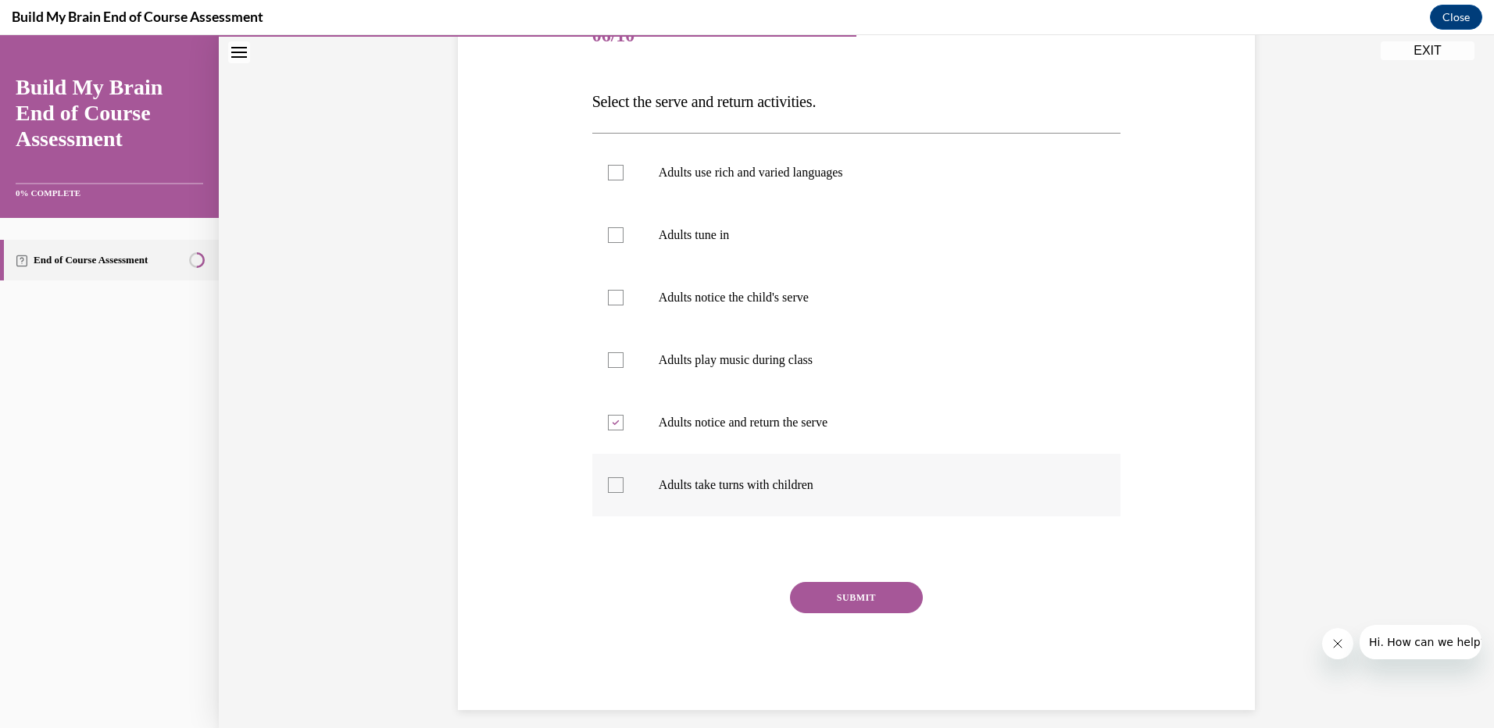
checkbox input "true"
click at [610, 298] on div at bounding box center [616, 298] width 16 height 16
click at [610, 298] on input "Adults notice the child's serve" at bounding box center [616, 298] width 16 height 16
checkbox input "true"
click at [619, 171] on label "Adults use rich and varied languages" at bounding box center [856, 172] width 529 height 63
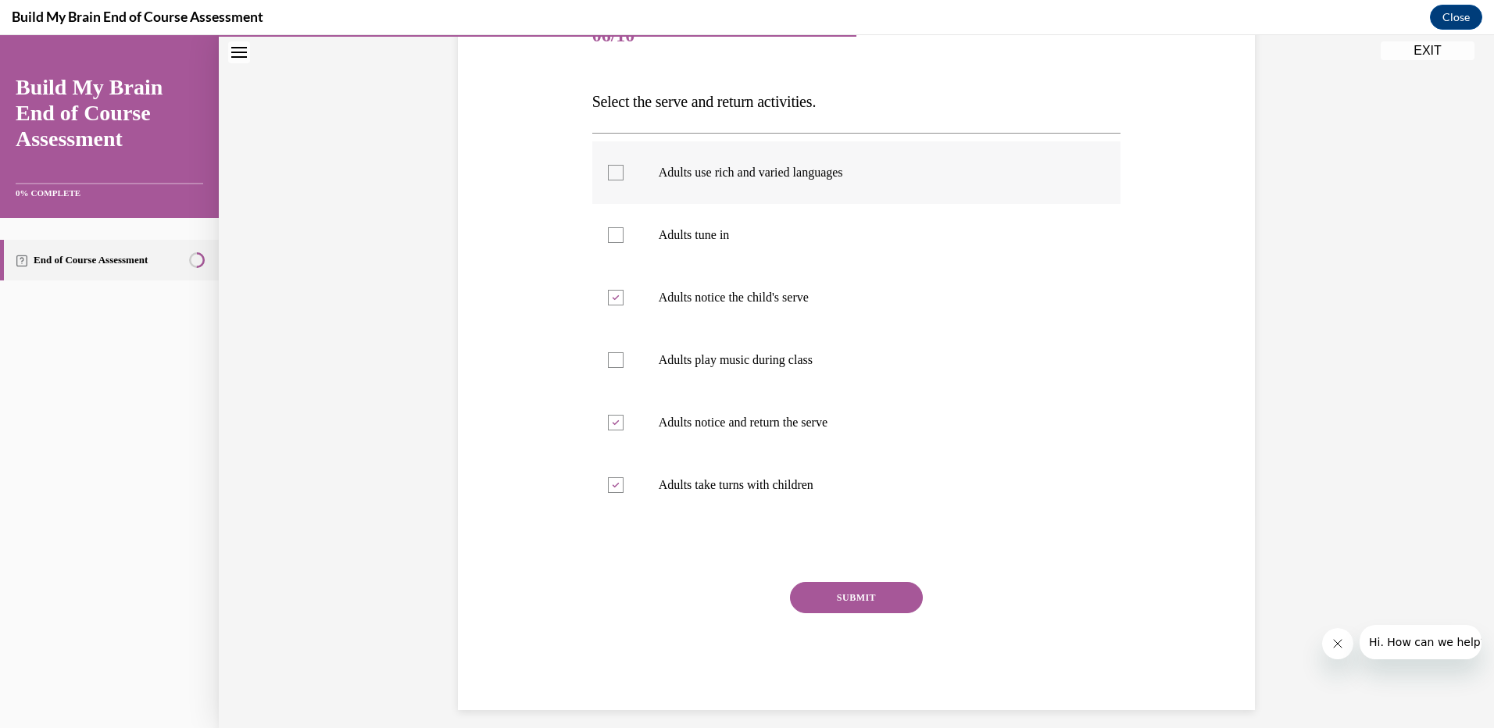
click at [619, 171] on input "Adults use rich and varied languages" at bounding box center [616, 173] width 16 height 16
checkbox input "true"
drag, startPoint x: 605, startPoint y: 235, endPoint x: 606, endPoint y: 253, distance: 18.0
click at [608, 235] on div at bounding box center [616, 235] width 16 height 16
click at [608, 235] on input "Adults tune in" at bounding box center [616, 235] width 16 height 16
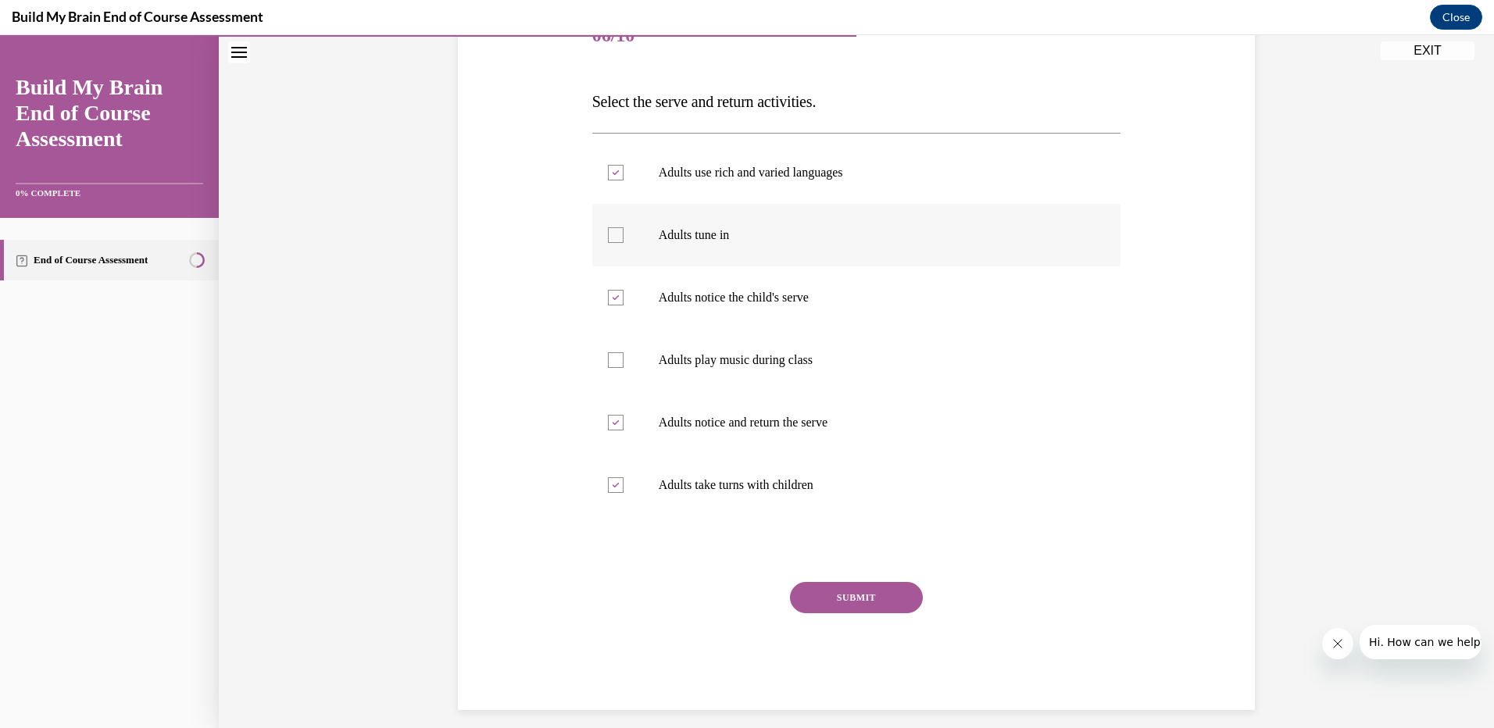
checkbox input "true"
click at [827, 591] on button "SUBMIT" at bounding box center [856, 597] width 133 height 31
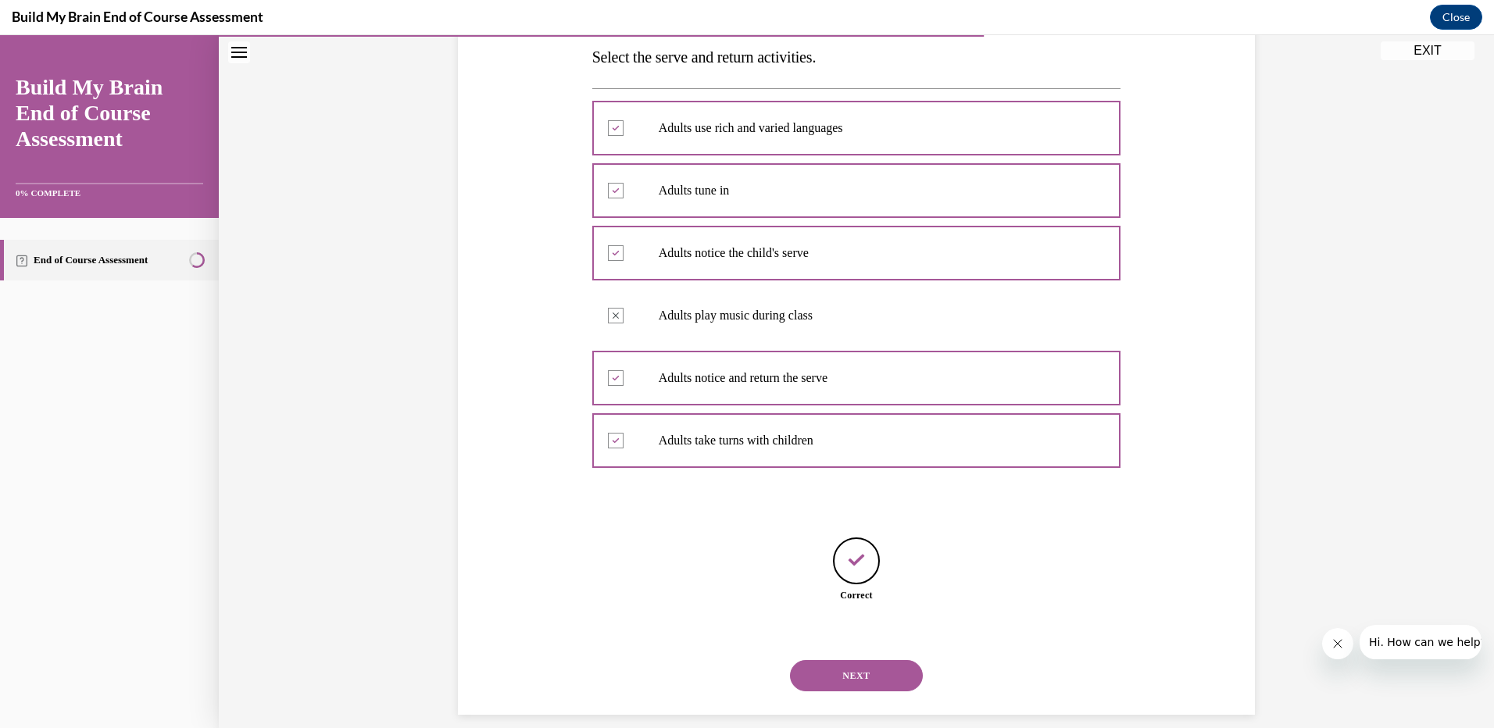
scroll to position [274, 0]
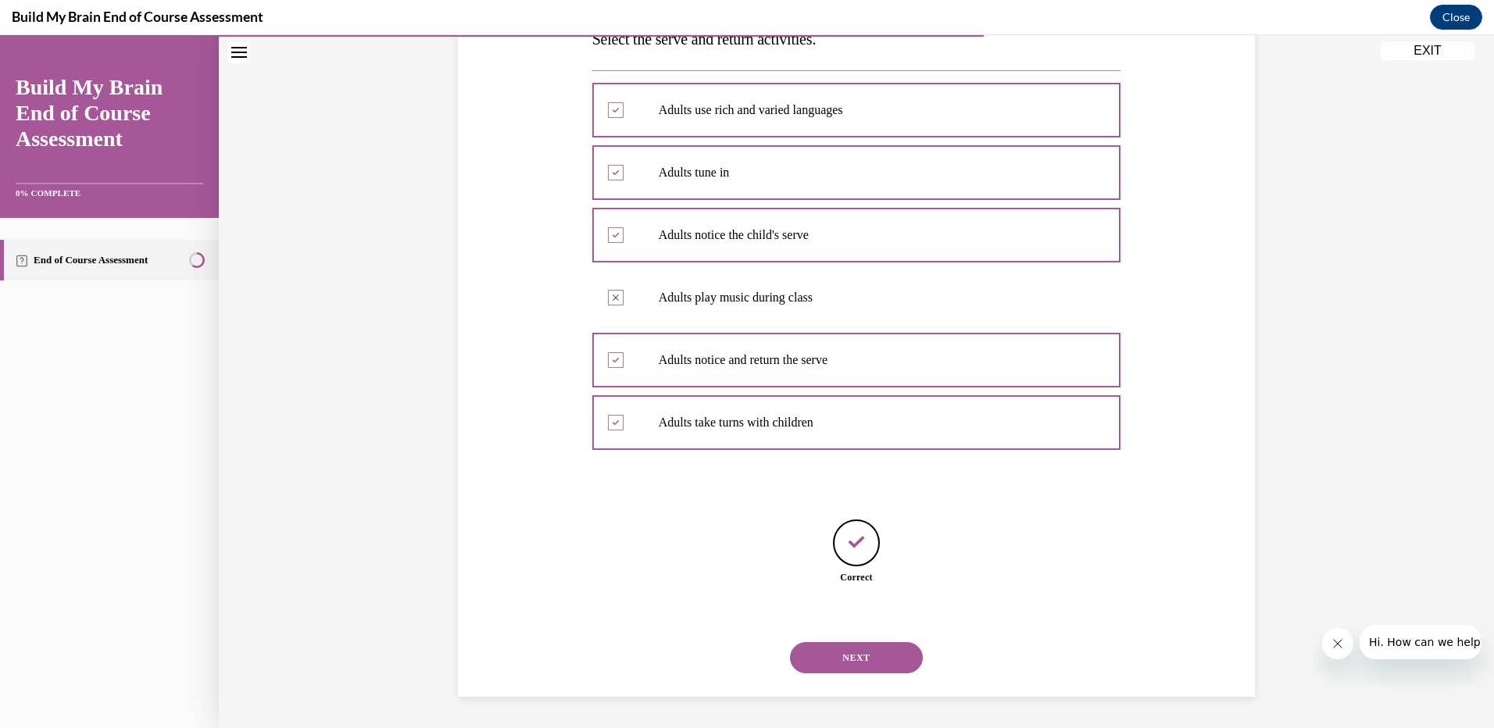
click at [859, 652] on button "NEXT" at bounding box center [856, 657] width 133 height 31
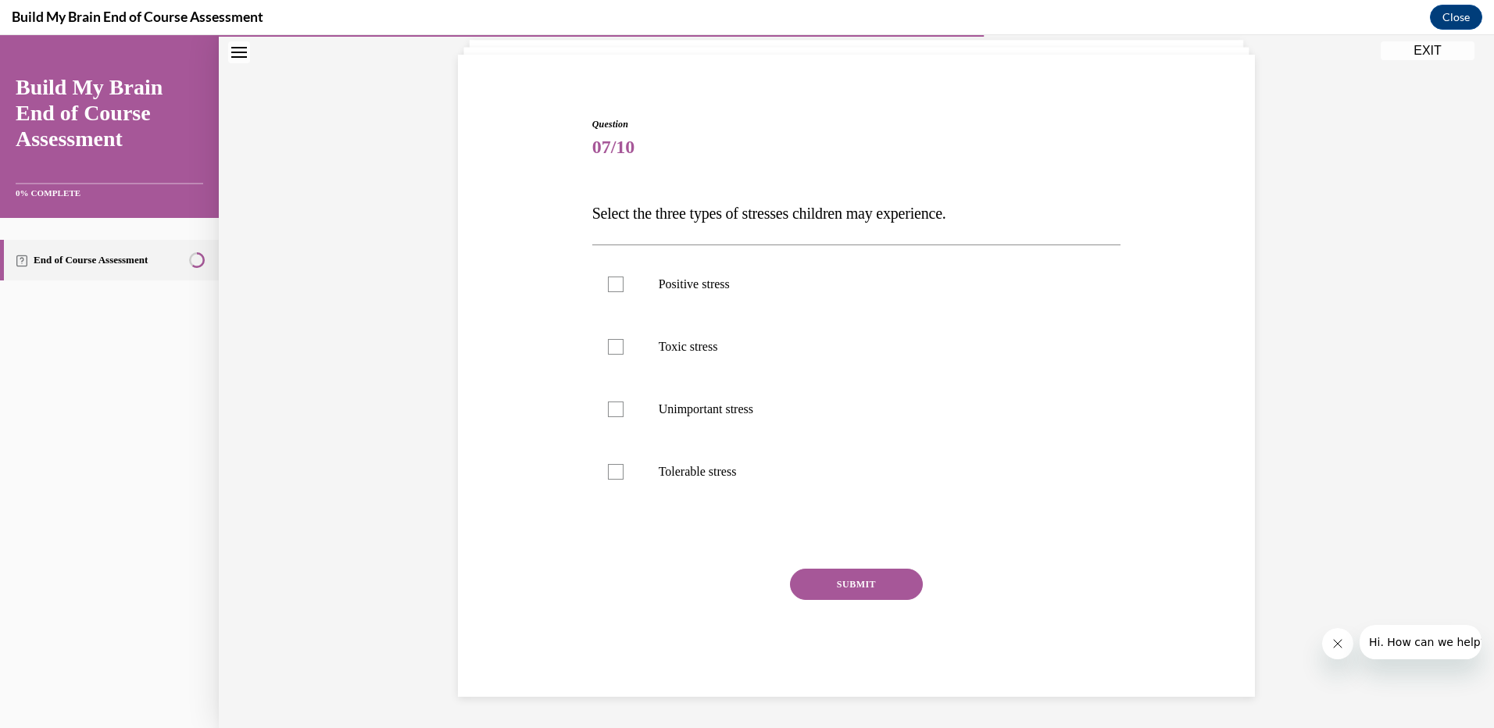
scroll to position [100, 0]
click at [616, 284] on div at bounding box center [616, 285] width 16 height 16
click at [616, 284] on input "Positive stress" at bounding box center [616, 285] width 16 height 16
checkbox input "true"
click at [615, 345] on div at bounding box center [616, 347] width 16 height 16
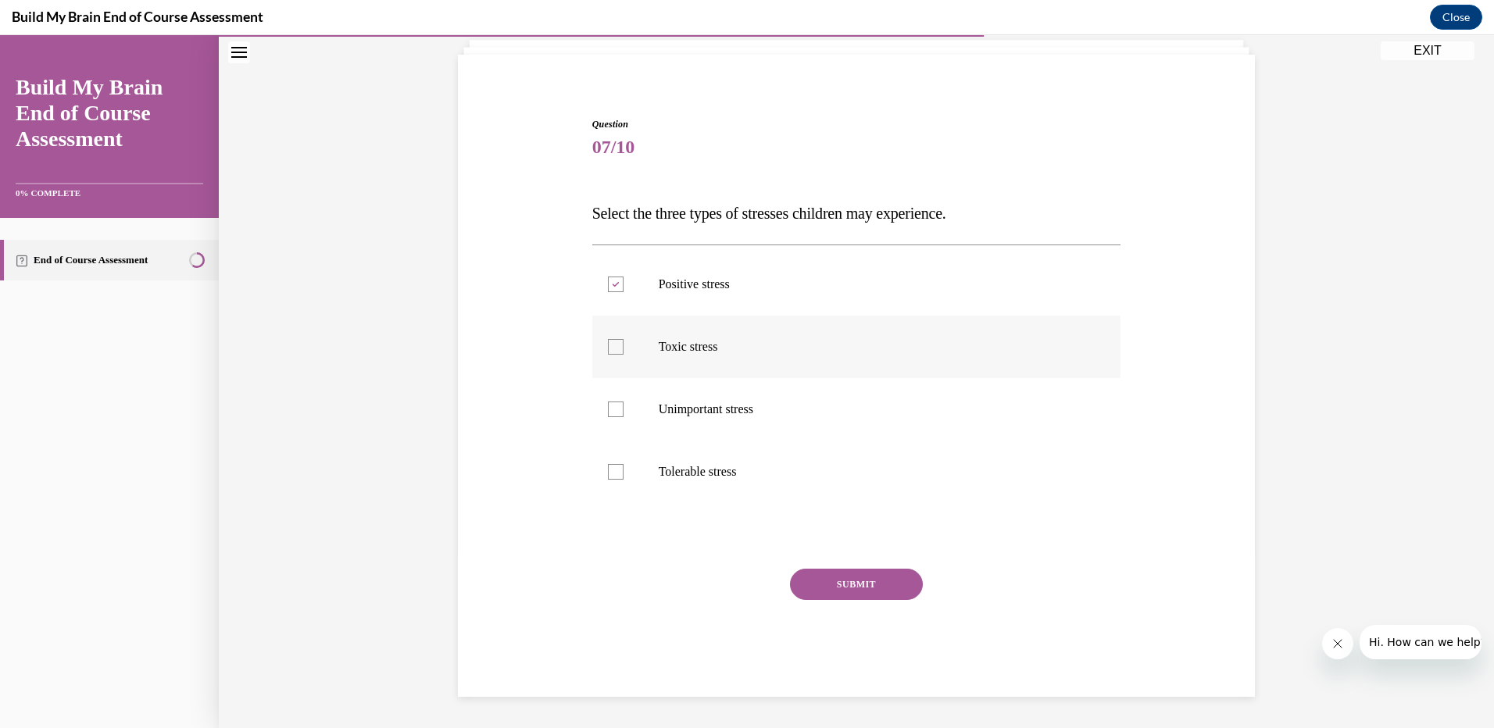
click at [615, 345] on input "Toxic stress" at bounding box center [616, 347] width 16 height 16
checkbox input "true"
click at [611, 467] on div at bounding box center [616, 472] width 16 height 16
click at [611, 467] on input "Tolerable stress" at bounding box center [616, 472] width 16 height 16
checkbox input "true"
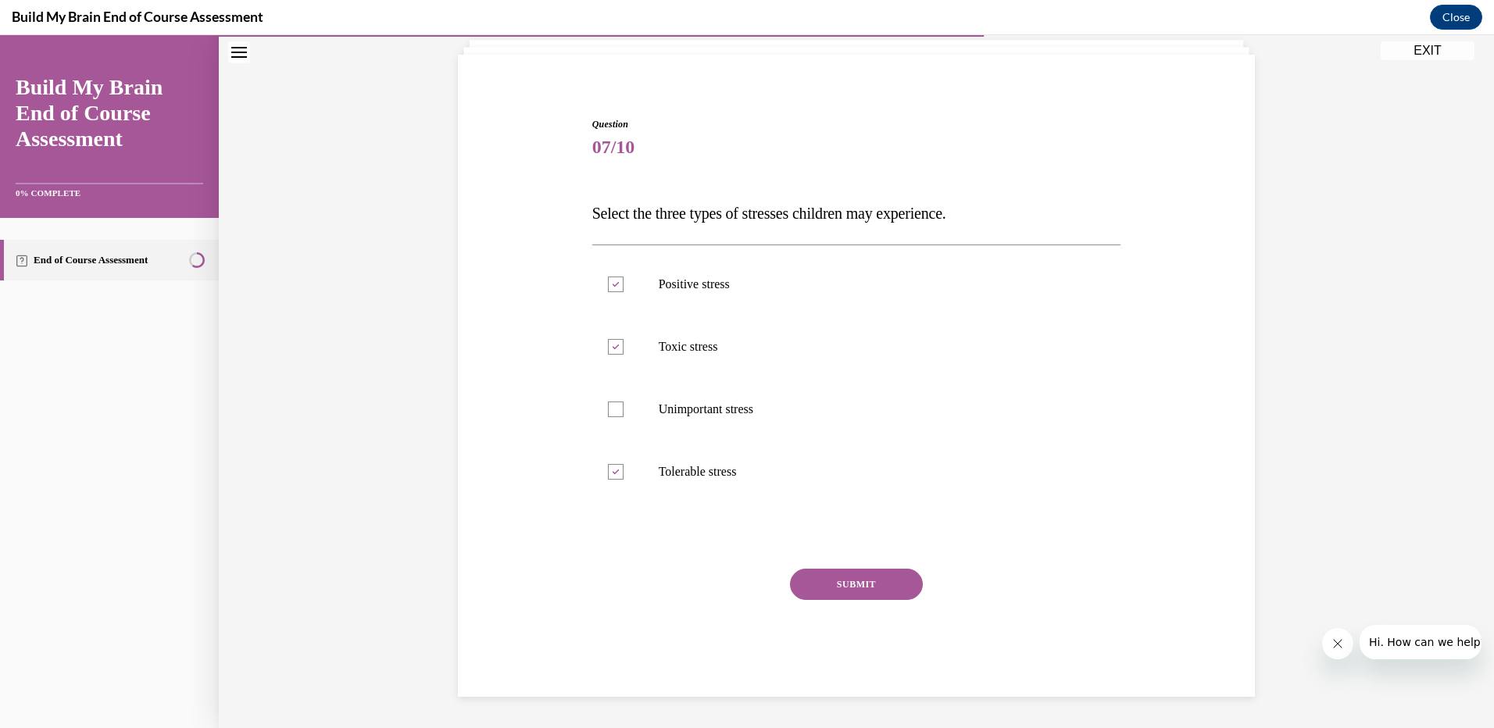
click at [805, 581] on button "SUBMIT" at bounding box center [856, 584] width 133 height 31
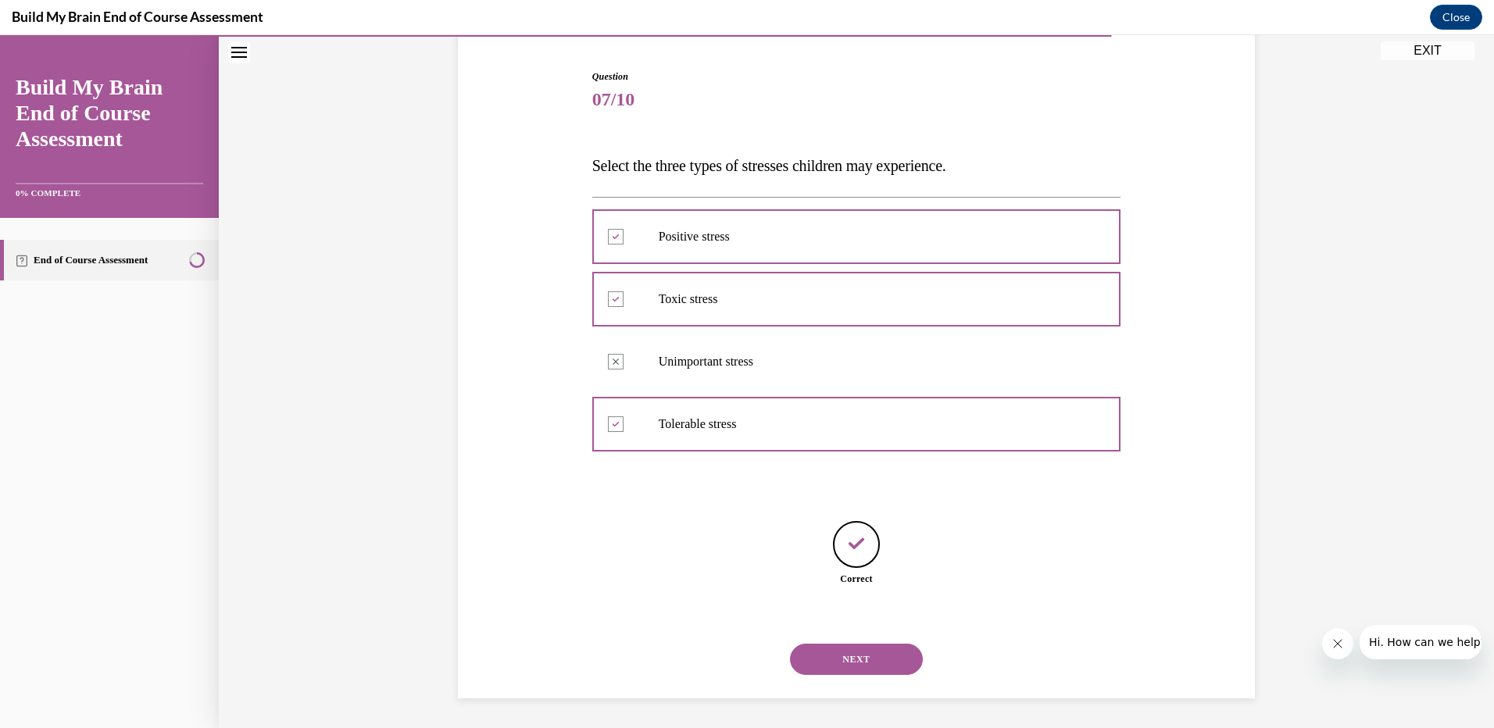
scroll to position [149, 0]
click at [835, 662] on button "NEXT" at bounding box center [856, 657] width 133 height 31
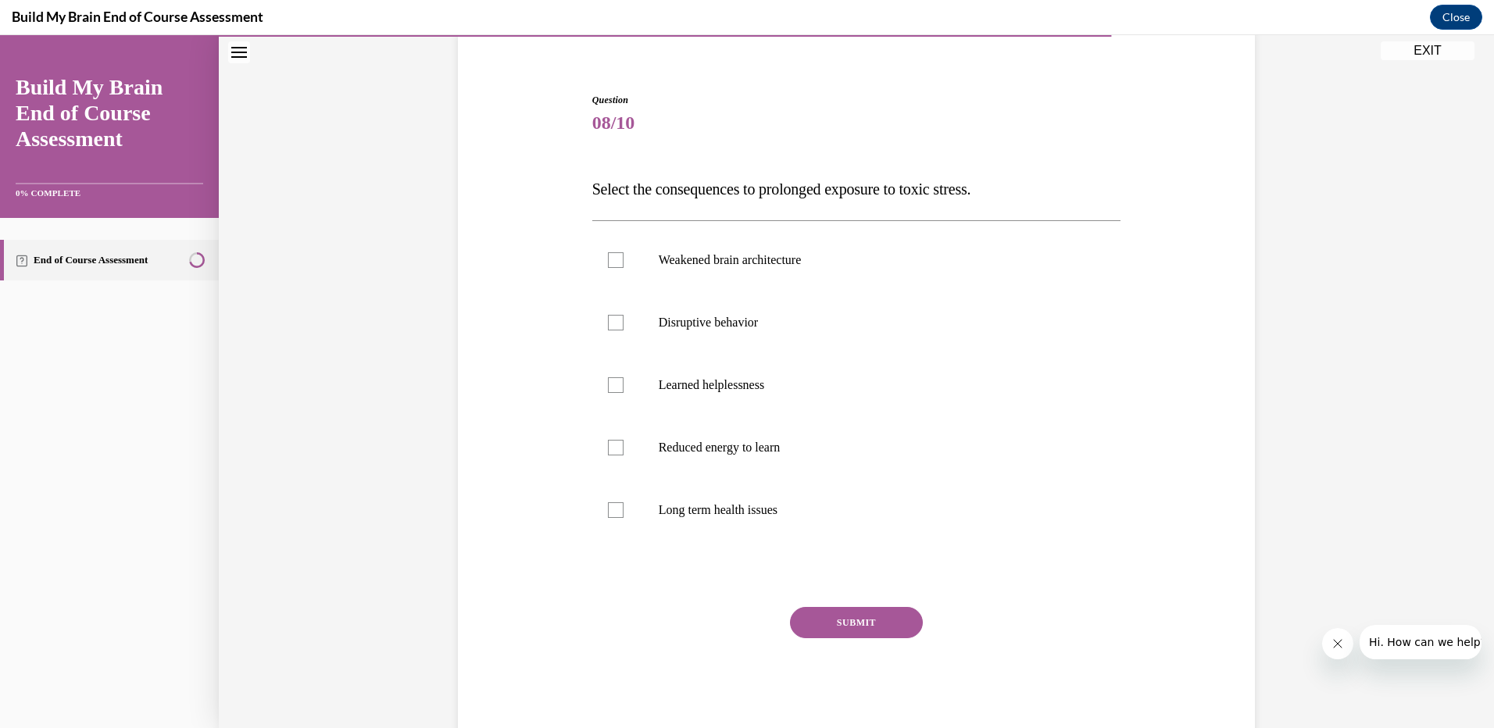
scroll to position [133, 0]
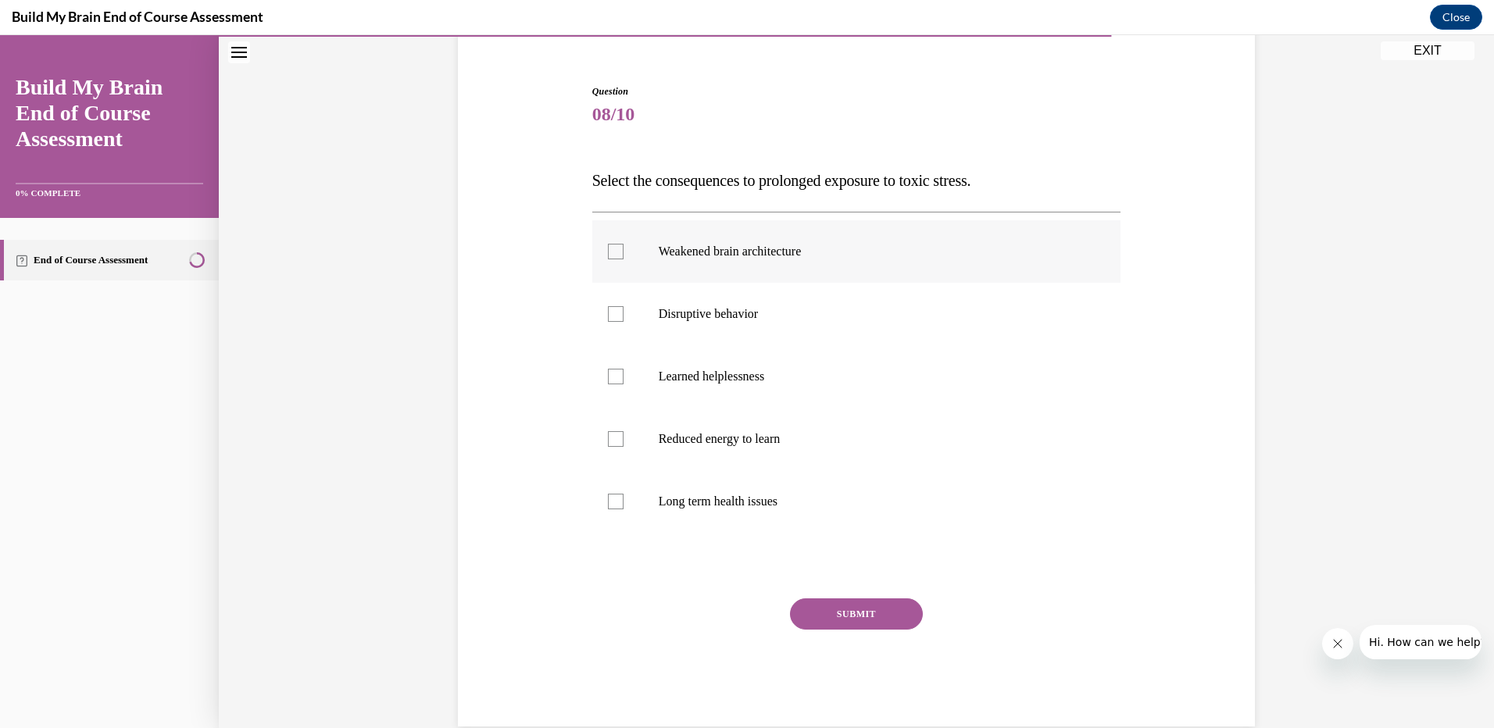
click at [608, 251] on div at bounding box center [616, 252] width 16 height 16
click at [608, 251] on input "Weakened brain architecture" at bounding box center [616, 252] width 16 height 16
checkbox input "true"
click at [616, 319] on div at bounding box center [616, 314] width 16 height 16
click at [616, 319] on input "Disruptive behavior" at bounding box center [616, 314] width 16 height 16
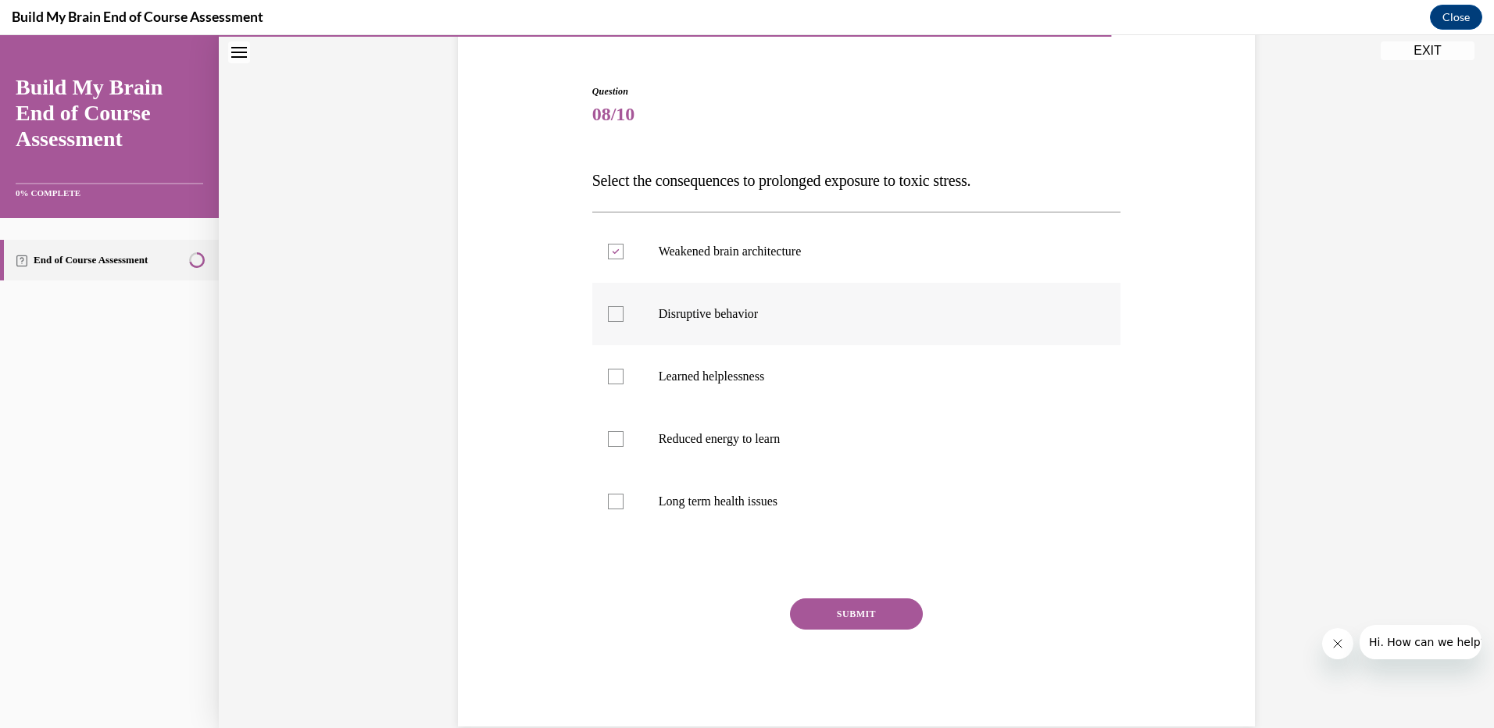
checkbox input "true"
click at [612, 504] on div at bounding box center [616, 502] width 16 height 16
click at [612, 504] on input "Long term health issues" at bounding box center [616, 502] width 16 height 16
checkbox input "true"
click at [609, 438] on div at bounding box center [616, 439] width 16 height 16
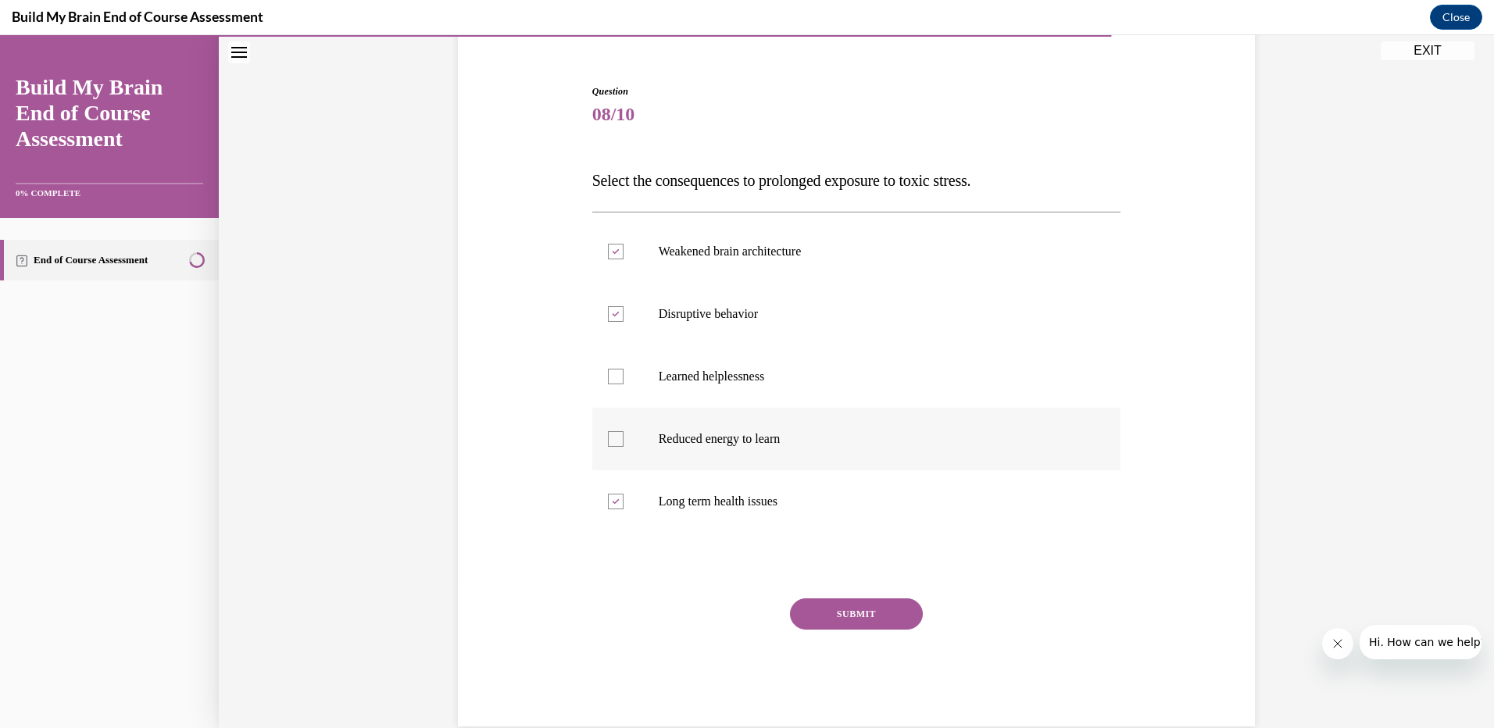
click at [609, 438] on input "Reduced energy to learn" at bounding box center [616, 439] width 16 height 16
checkbox input "true"
click at [888, 613] on button "SUBMIT" at bounding box center [856, 613] width 133 height 31
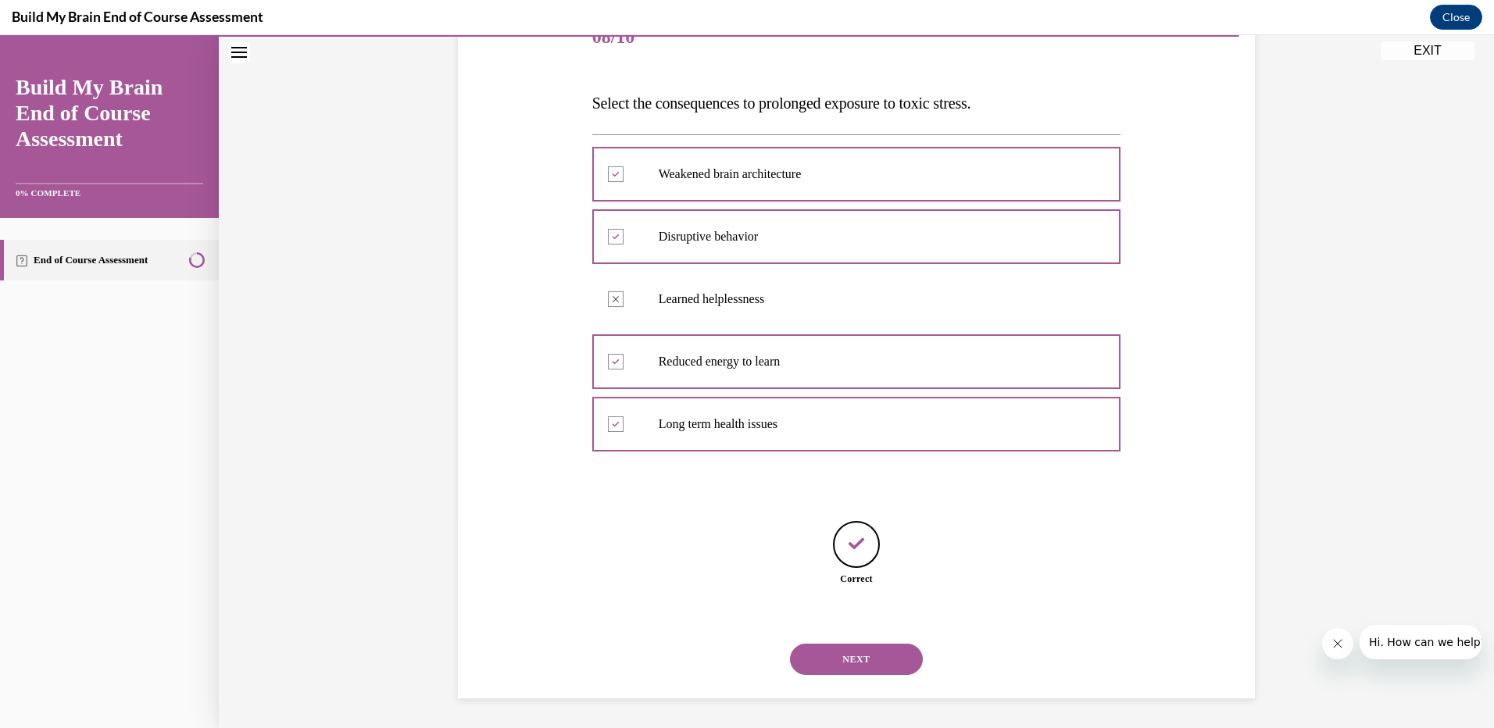
scroll to position [212, 0]
click at [855, 649] on button "NEXT" at bounding box center [856, 657] width 133 height 31
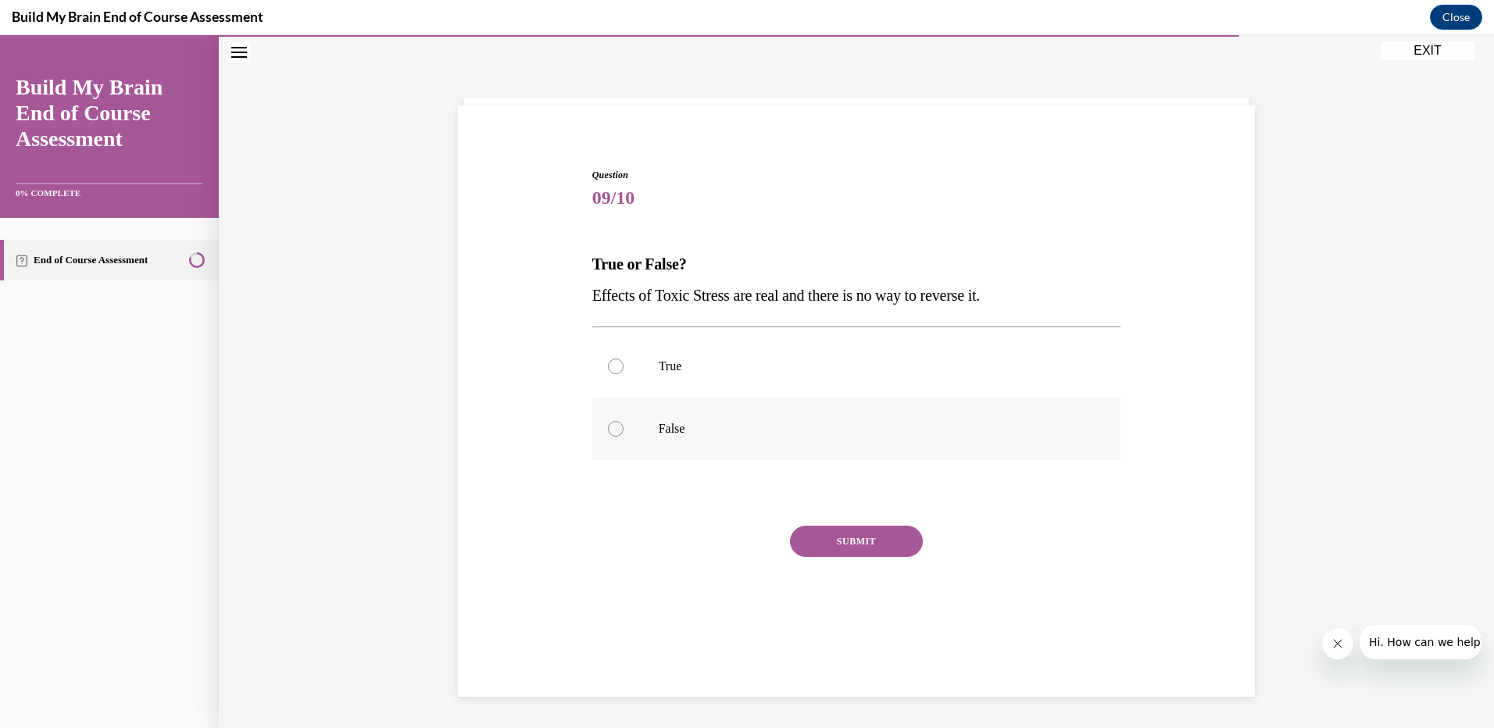
click at [611, 425] on div at bounding box center [616, 429] width 16 height 16
click at [611, 425] on input "False" at bounding box center [616, 429] width 16 height 16
radio input "true"
click at [876, 548] on button "SUBMIT" at bounding box center [856, 541] width 133 height 31
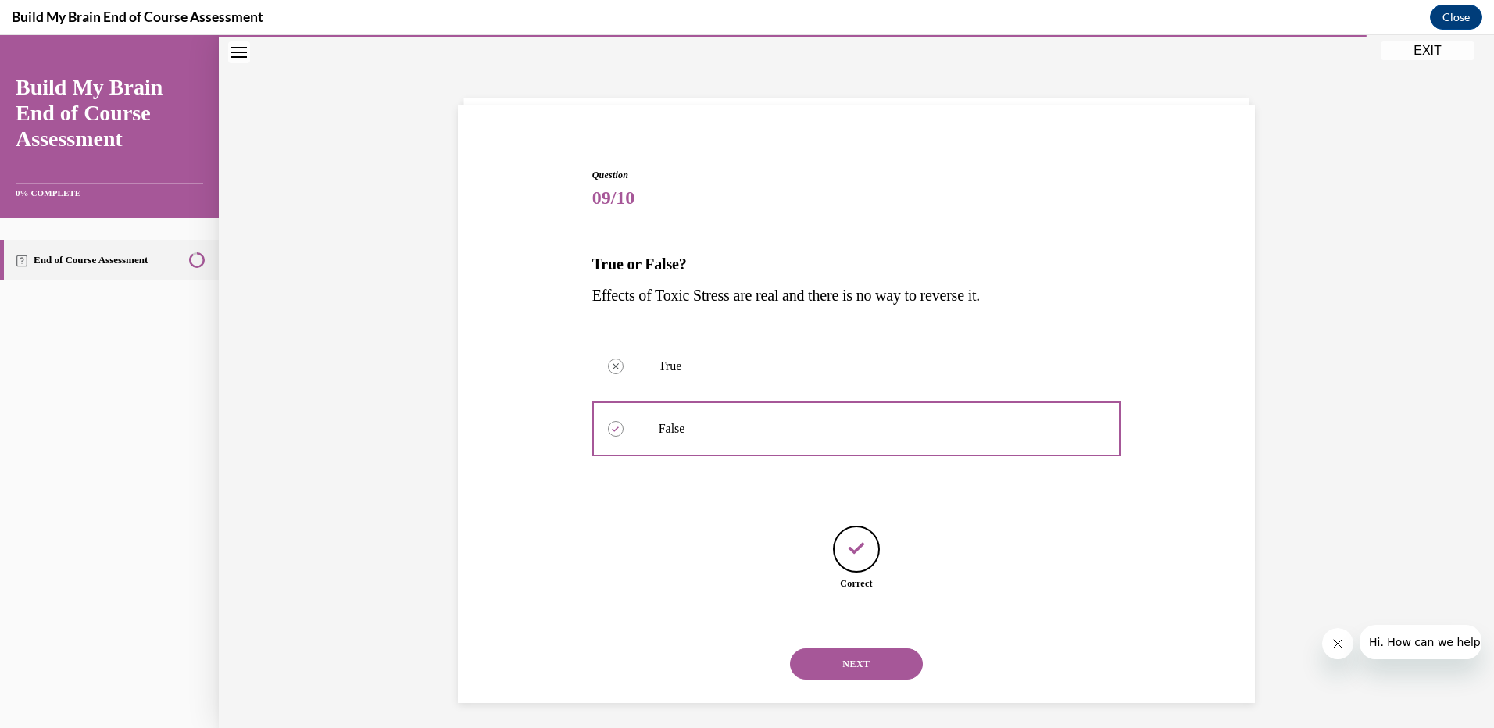
scroll to position [55, 0]
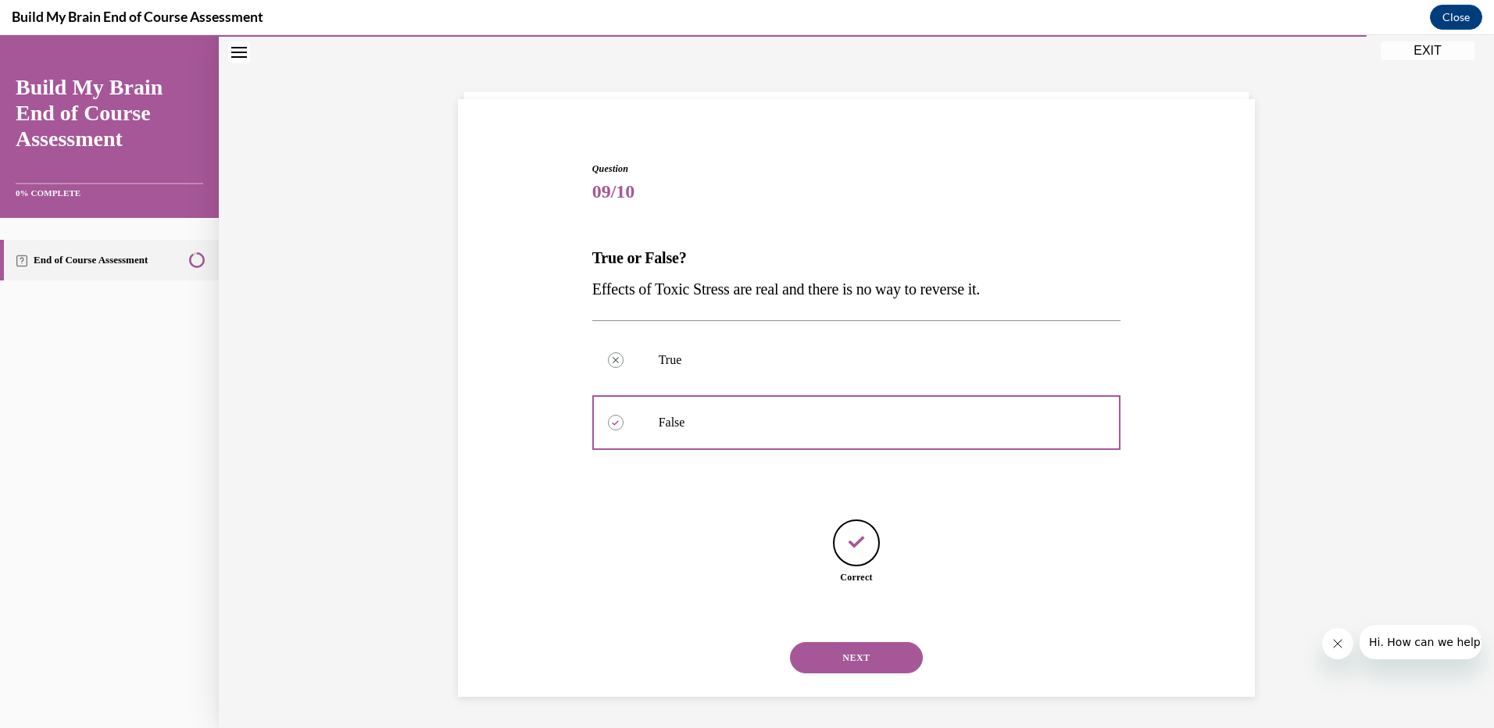
click at [859, 650] on button "NEXT" at bounding box center [856, 657] width 133 height 31
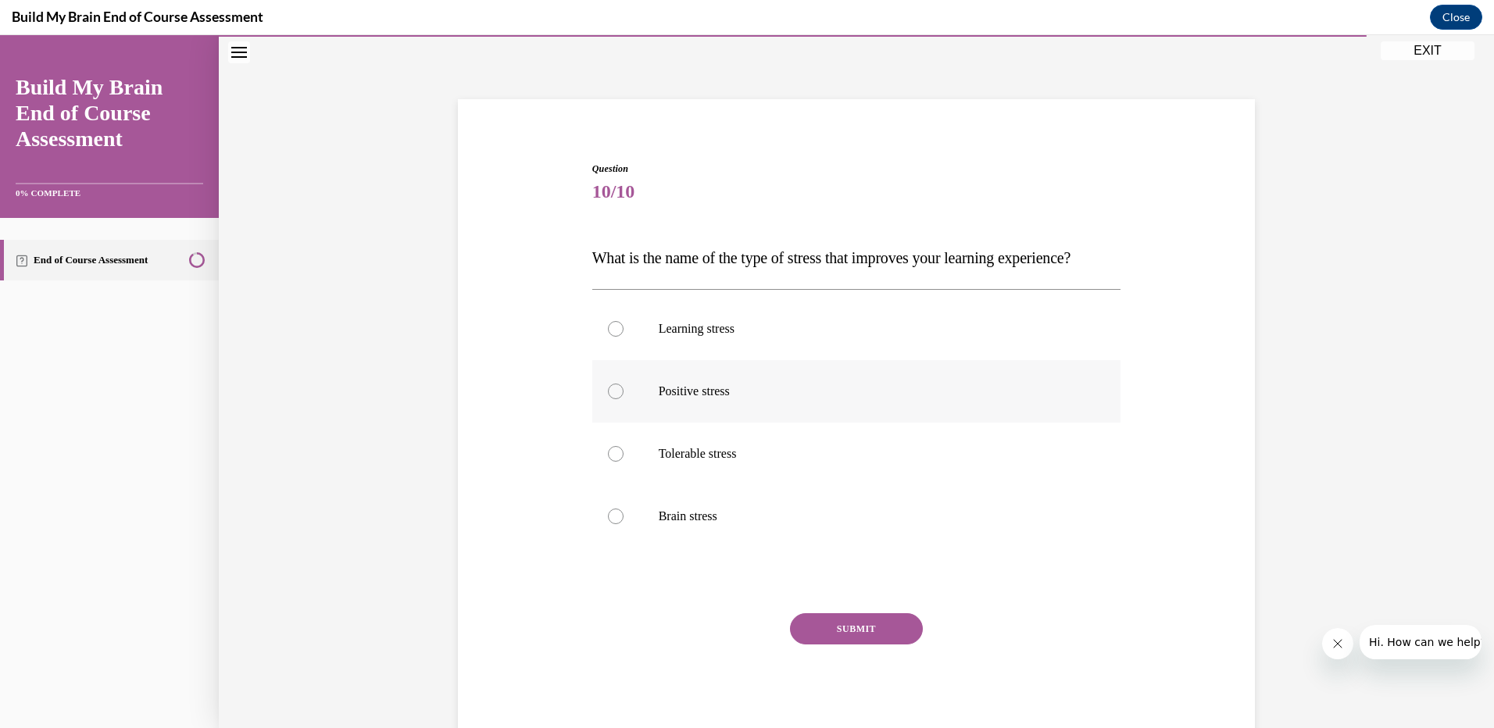
click at [609, 399] on div at bounding box center [616, 392] width 16 height 16
click at [609, 399] on input "Positive stress" at bounding box center [616, 392] width 16 height 16
radio input "true"
click at [862, 645] on button "SUBMIT" at bounding box center [856, 628] width 133 height 31
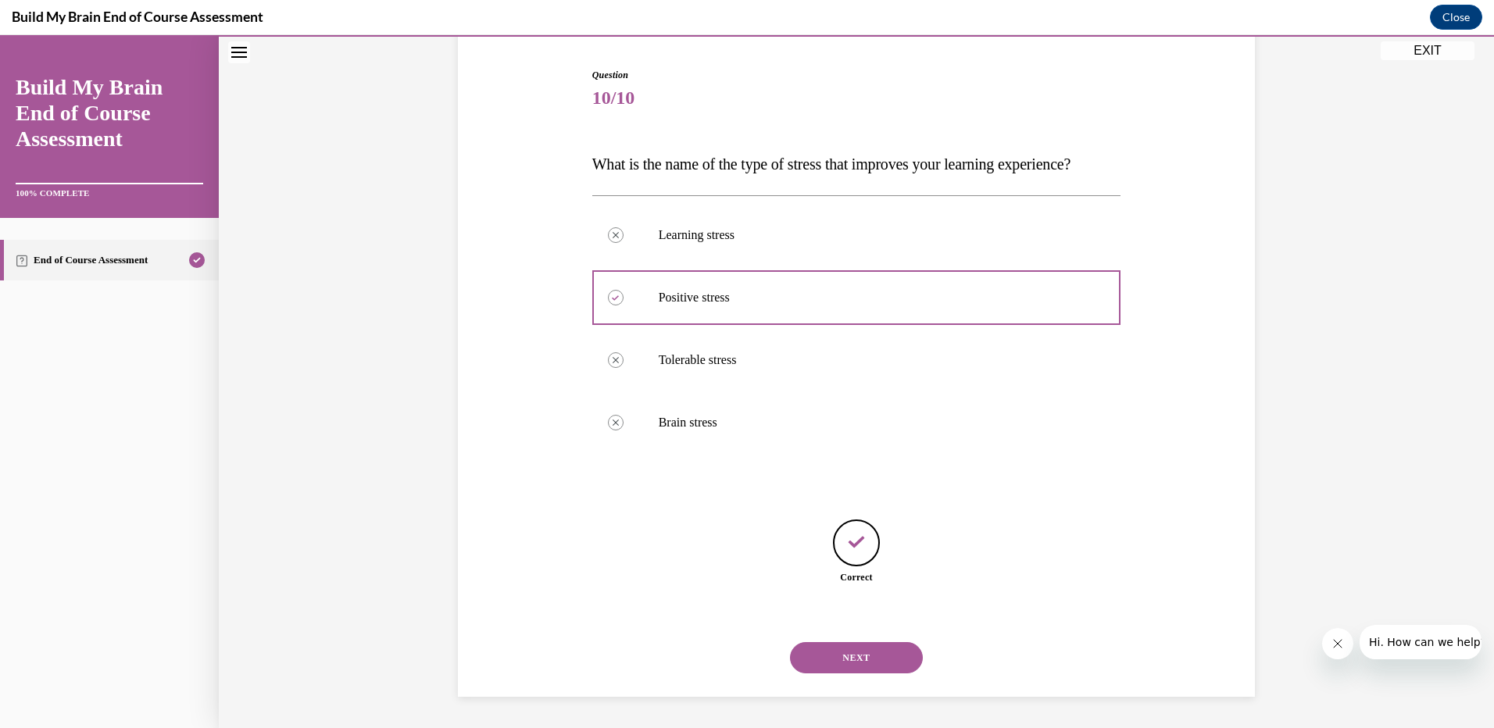
scroll to position [180, 0]
click at [848, 657] on button "NEXT" at bounding box center [856, 657] width 133 height 31
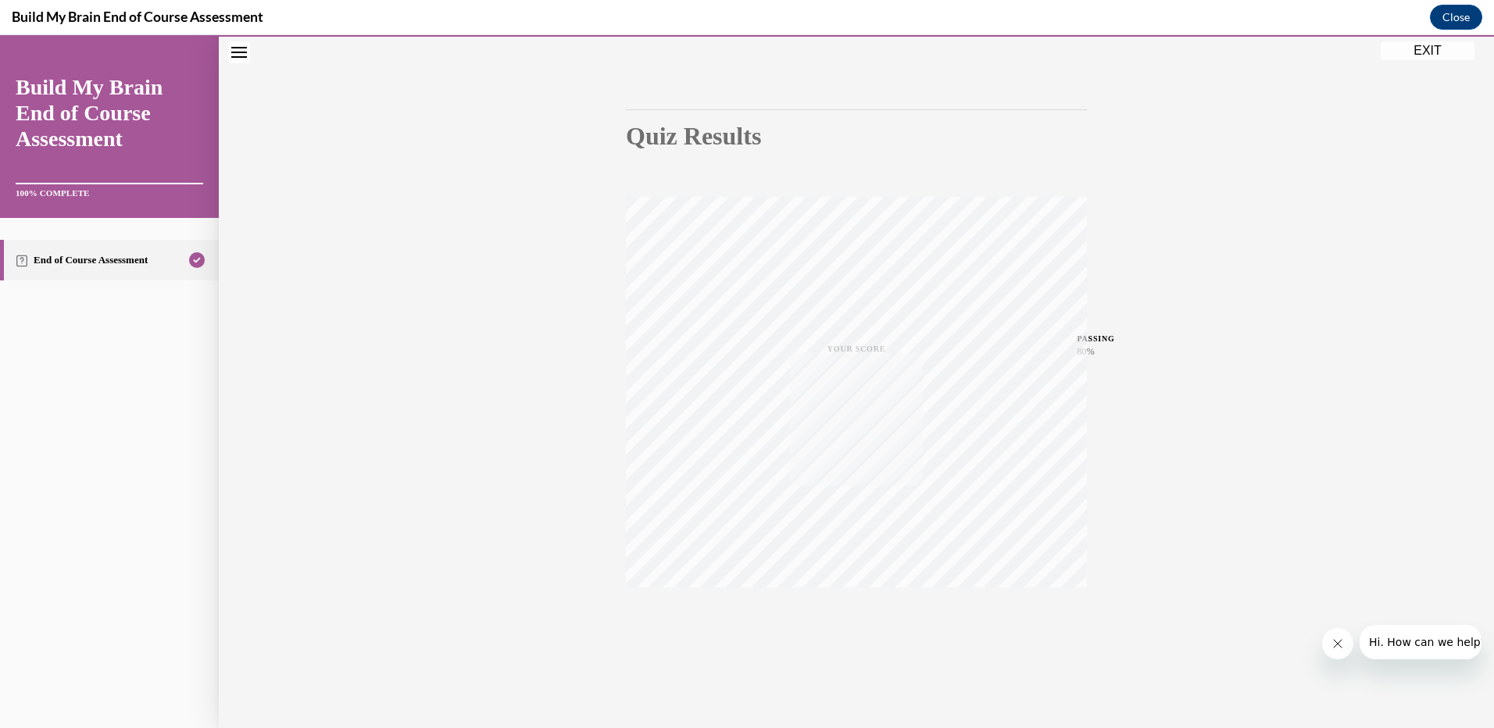
scroll to position [108, 0]
click at [1426, 50] on button "EXIT" at bounding box center [1427, 50] width 94 height 19
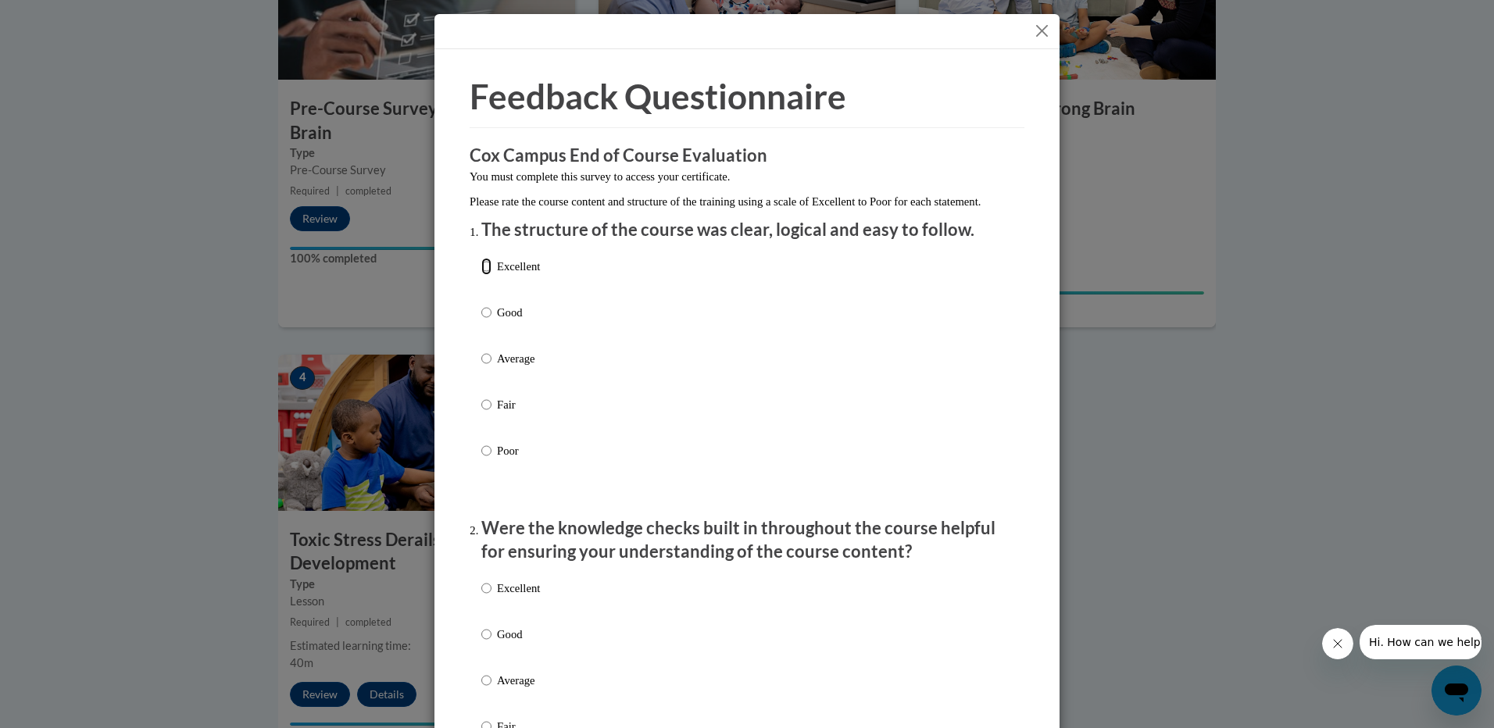
click at [483, 275] on input "Excellent" at bounding box center [486, 266] width 10 height 17
radio input "true"
click at [481, 597] on input "Excellent" at bounding box center [486, 588] width 10 height 17
radio input "true"
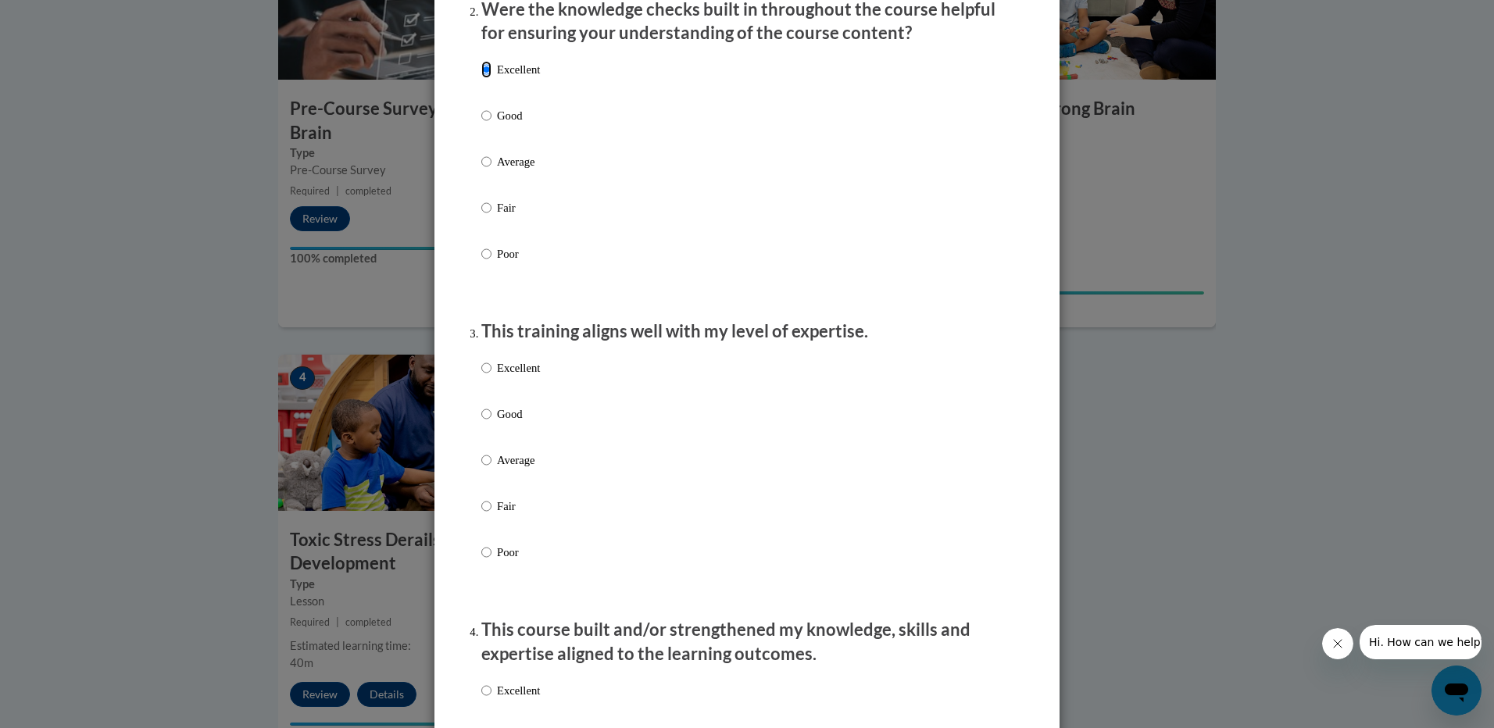
scroll to position [547, 0]
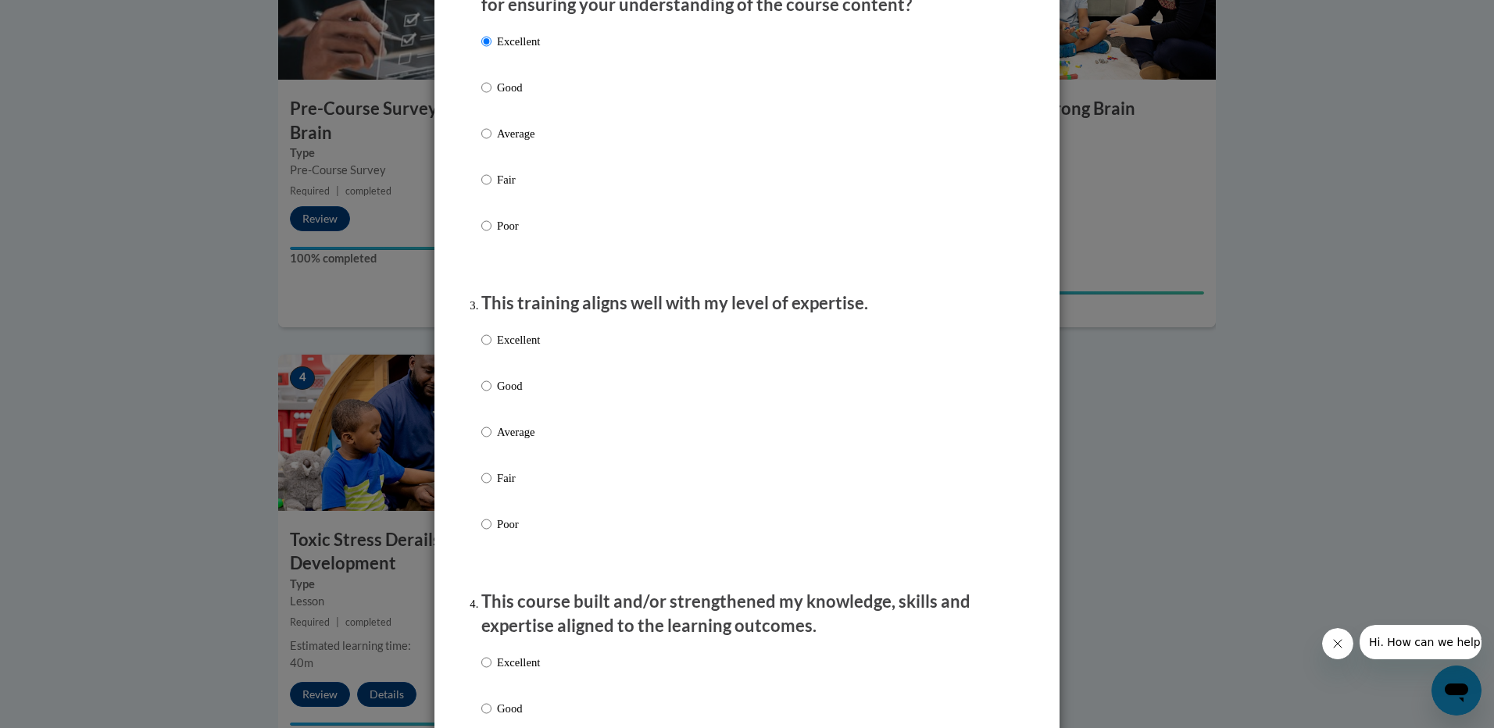
click at [487, 353] on label "Excellent" at bounding box center [510, 352] width 59 height 42
click at [487, 348] on input "Excellent" at bounding box center [486, 339] width 10 height 17
radio input "true"
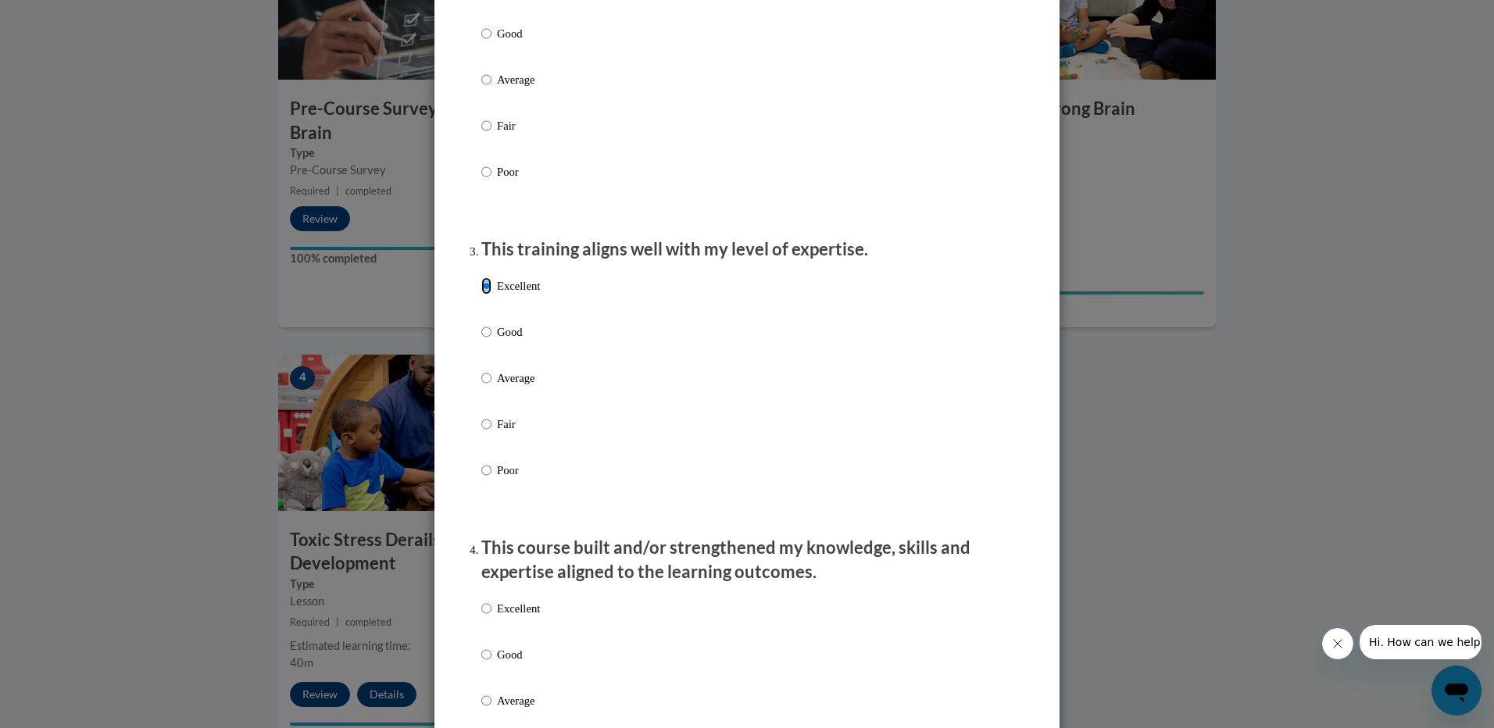
scroll to position [703, 0]
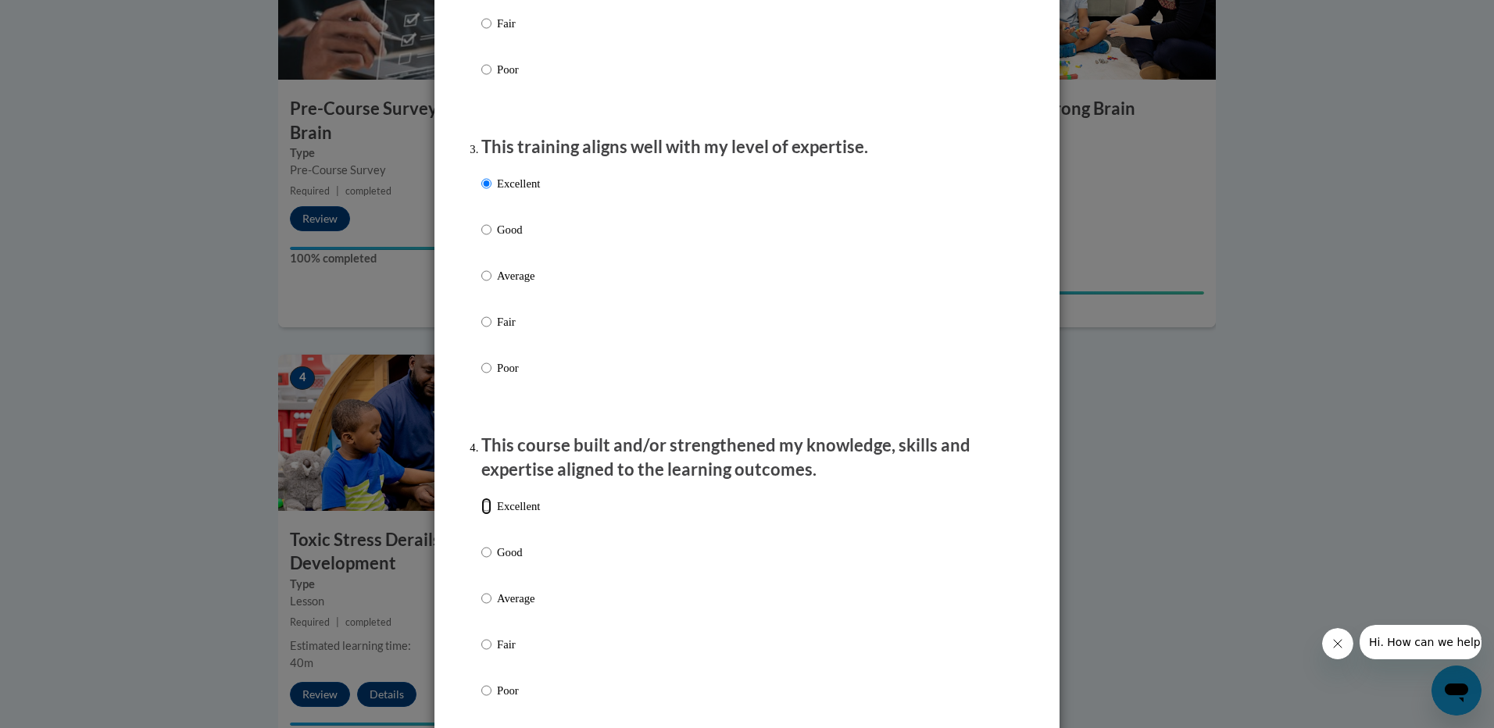
click at [481, 515] on input "Excellent" at bounding box center [486, 506] width 10 height 17
radio input "true"
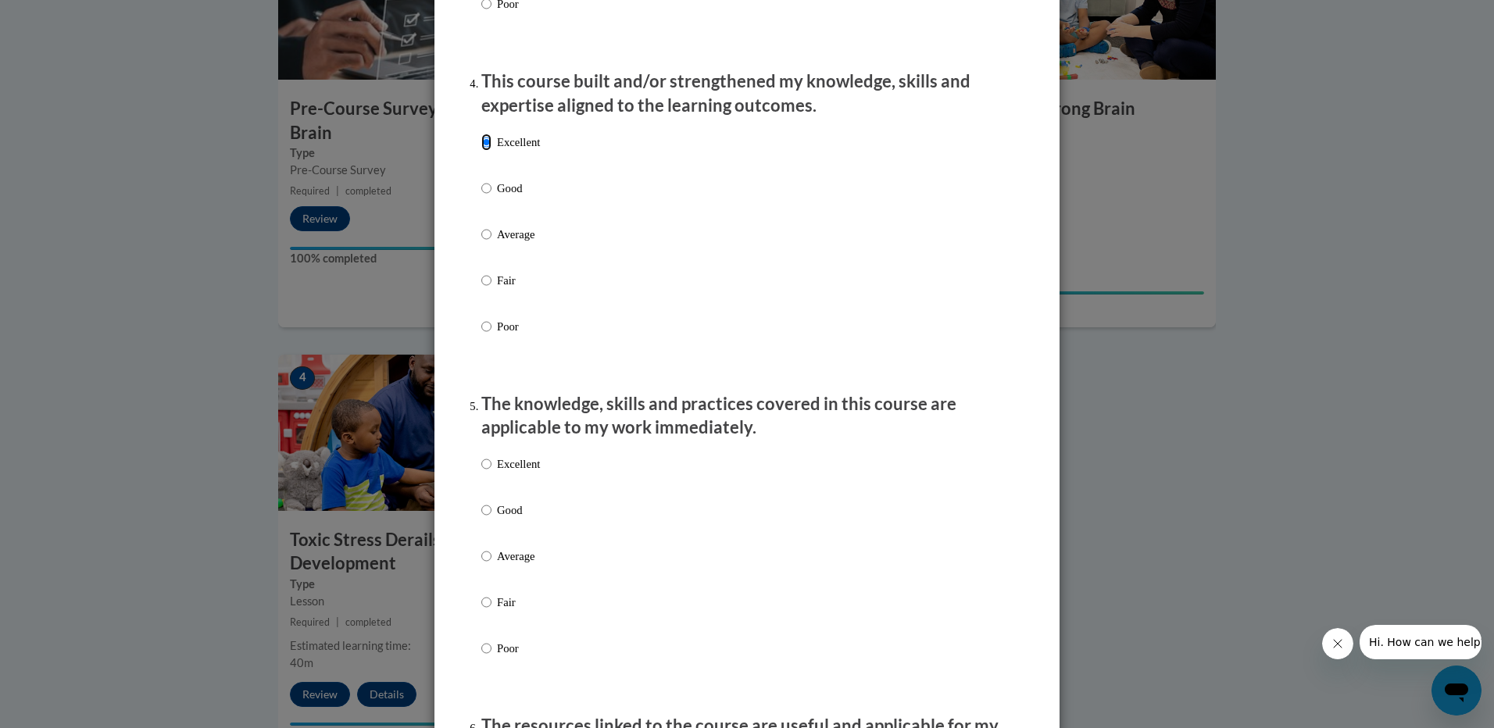
scroll to position [1094, 0]
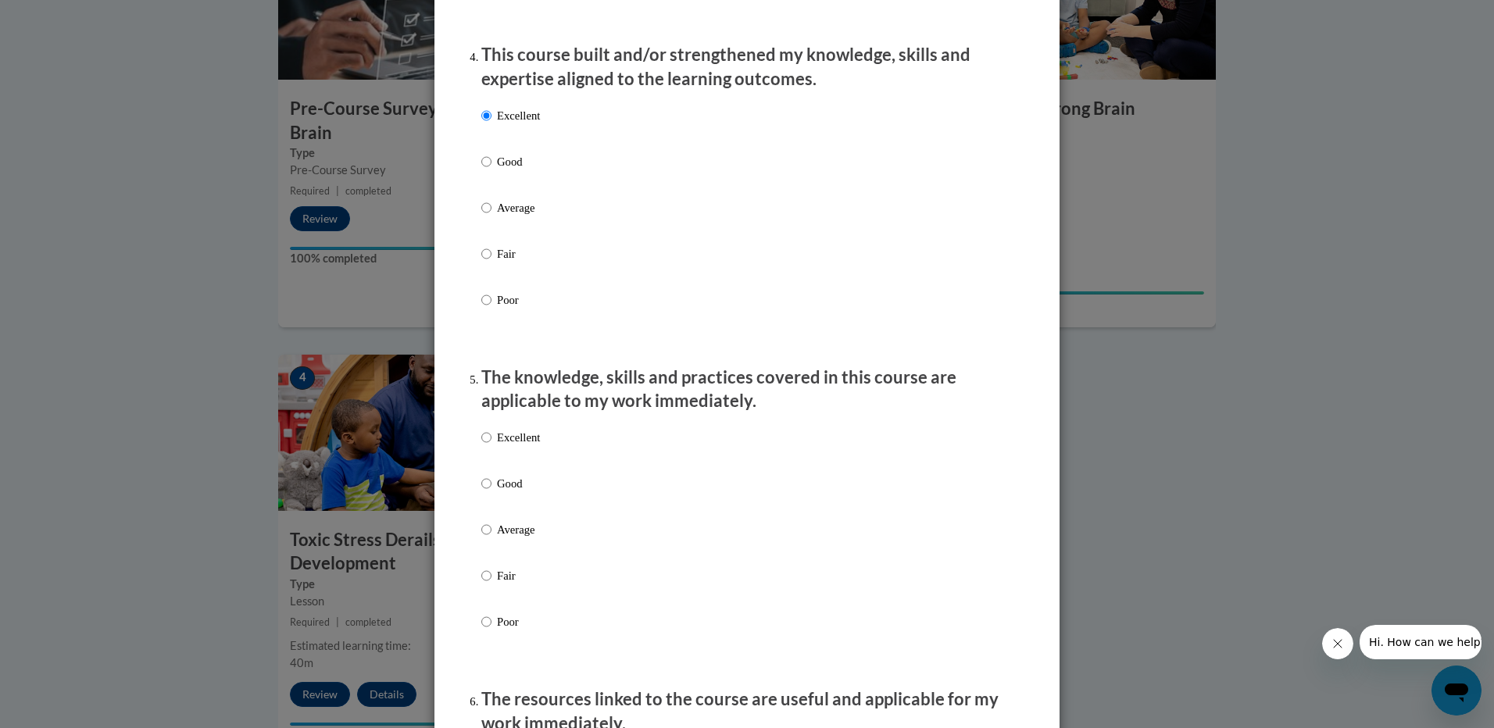
click at [488, 452] on label "Excellent" at bounding box center [510, 450] width 59 height 42
click at [488, 446] on input "Excellent" at bounding box center [486, 437] width 10 height 17
radio input "true"
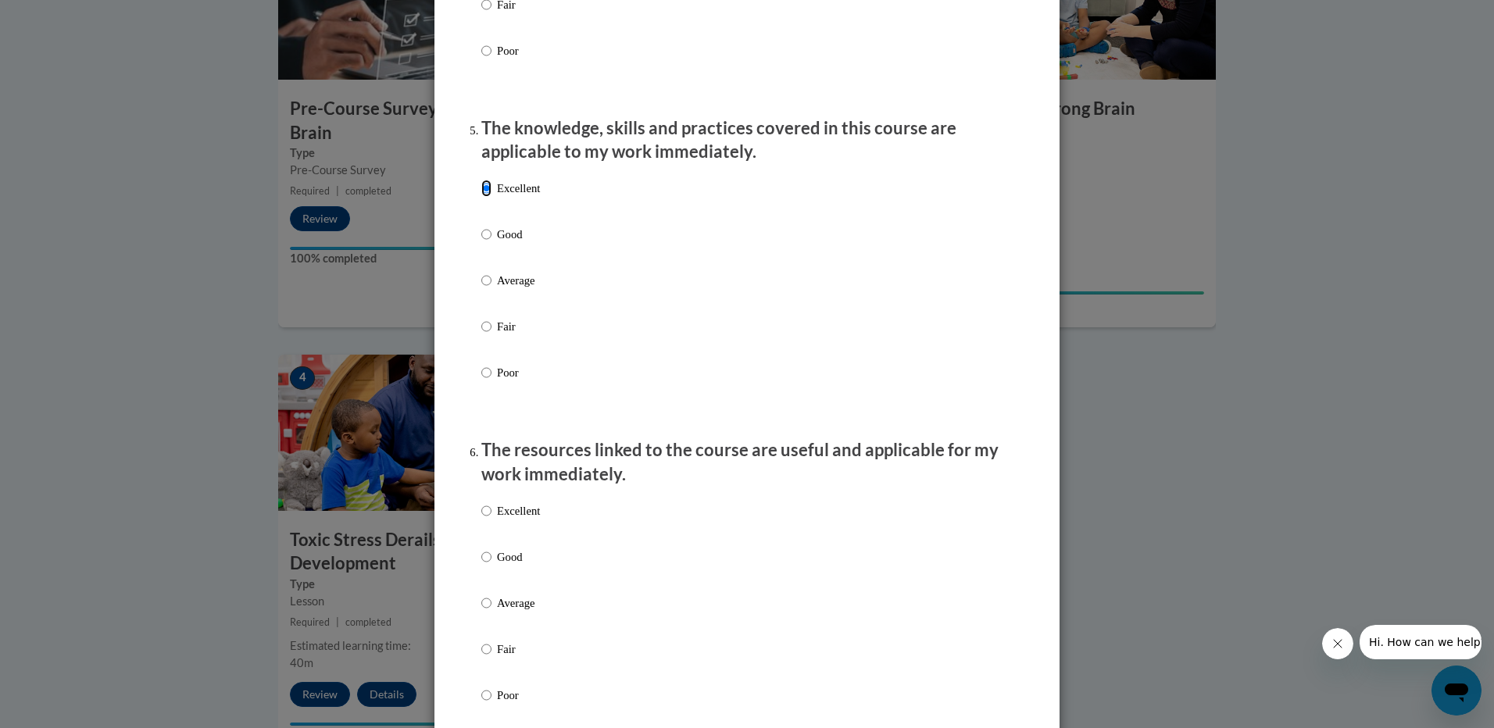
scroll to position [1406, 0]
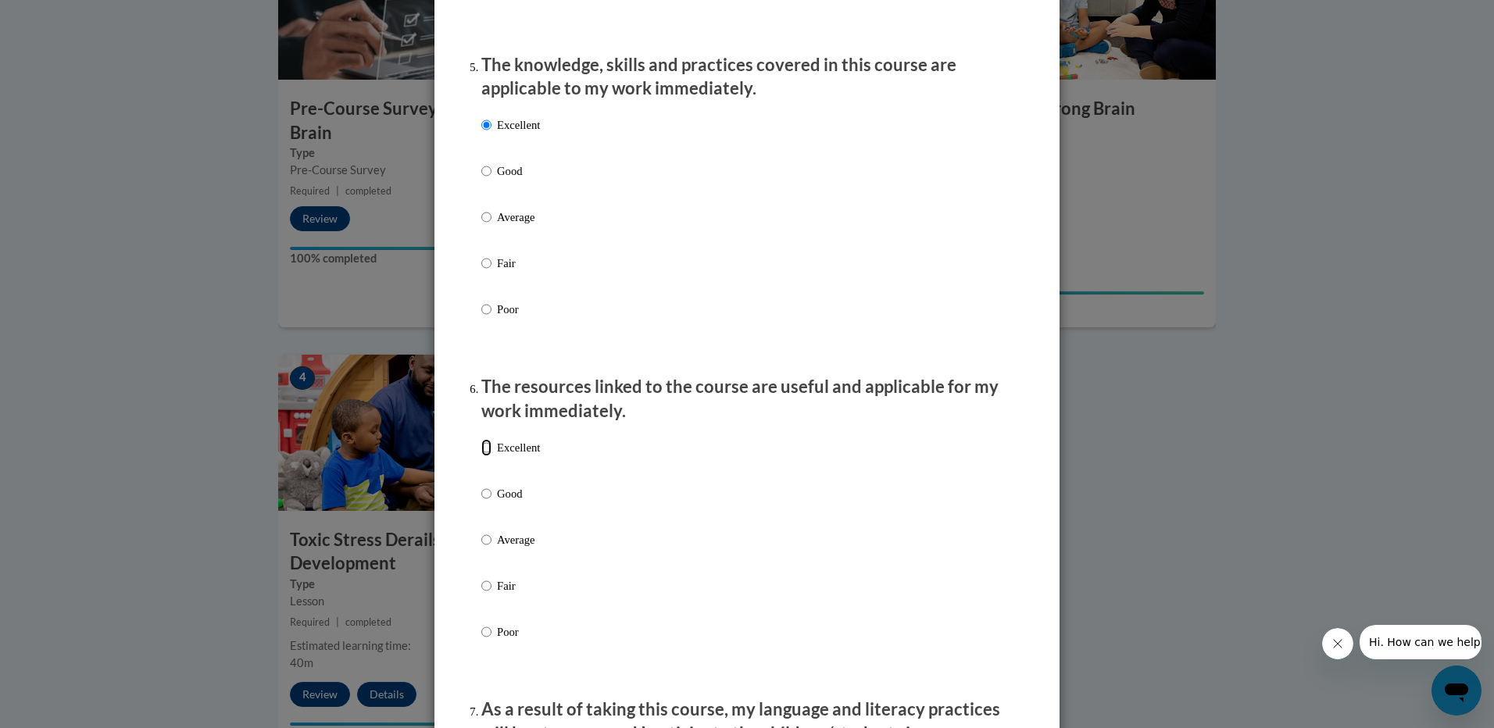
click at [484, 453] on input "Excellent" at bounding box center [486, 447] width 10 height 17
radio input "true"
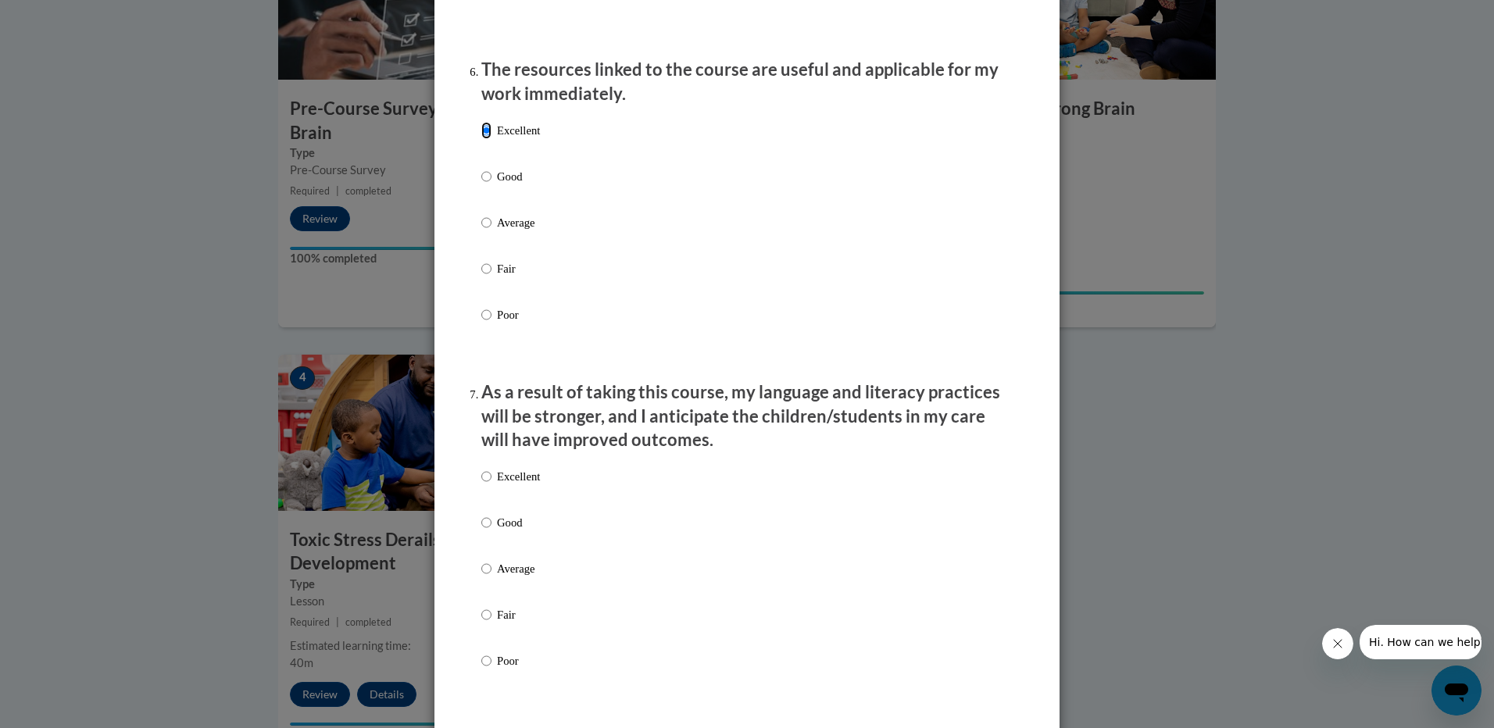
scroll to position [1797, 0]
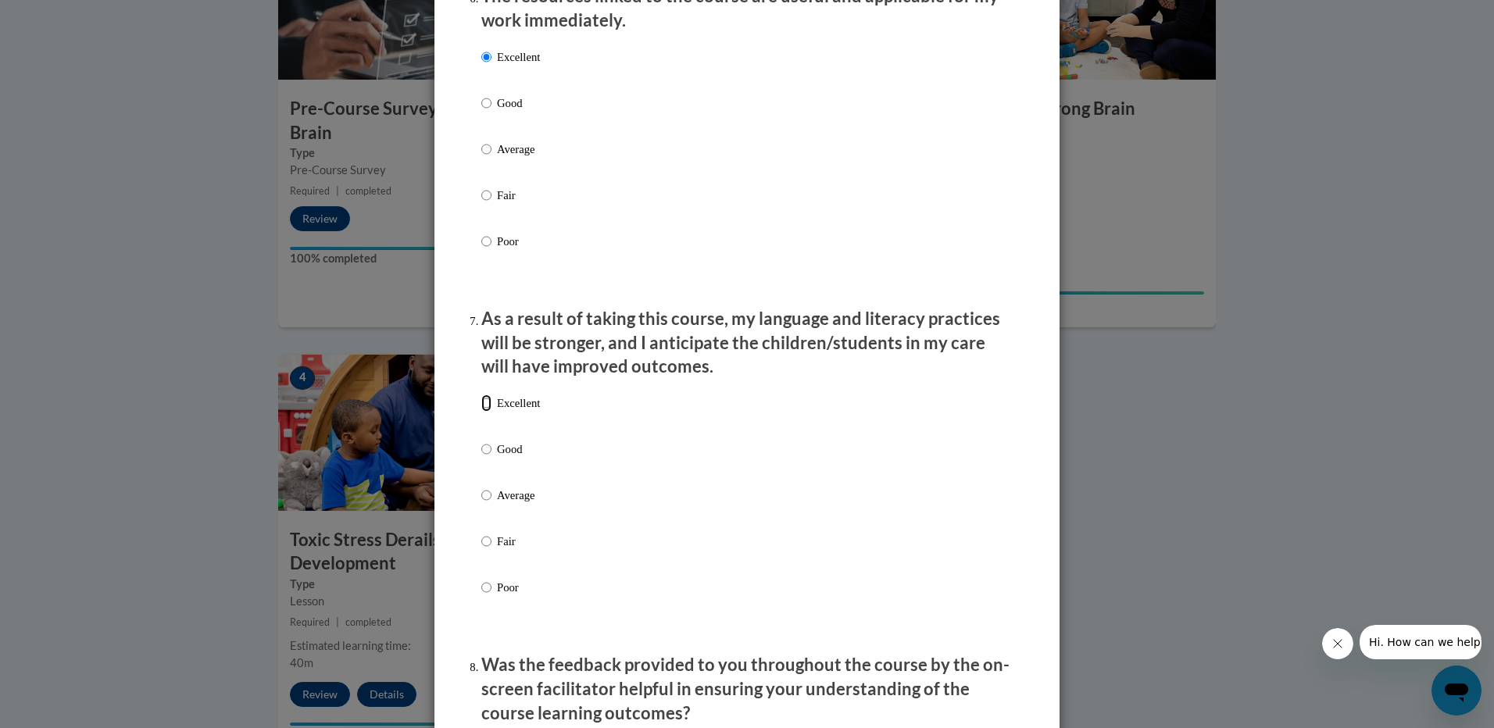
click at [484, 412] on input "Excellent" at bounding box center [486, 403] width 10 height 17
radio input "true"
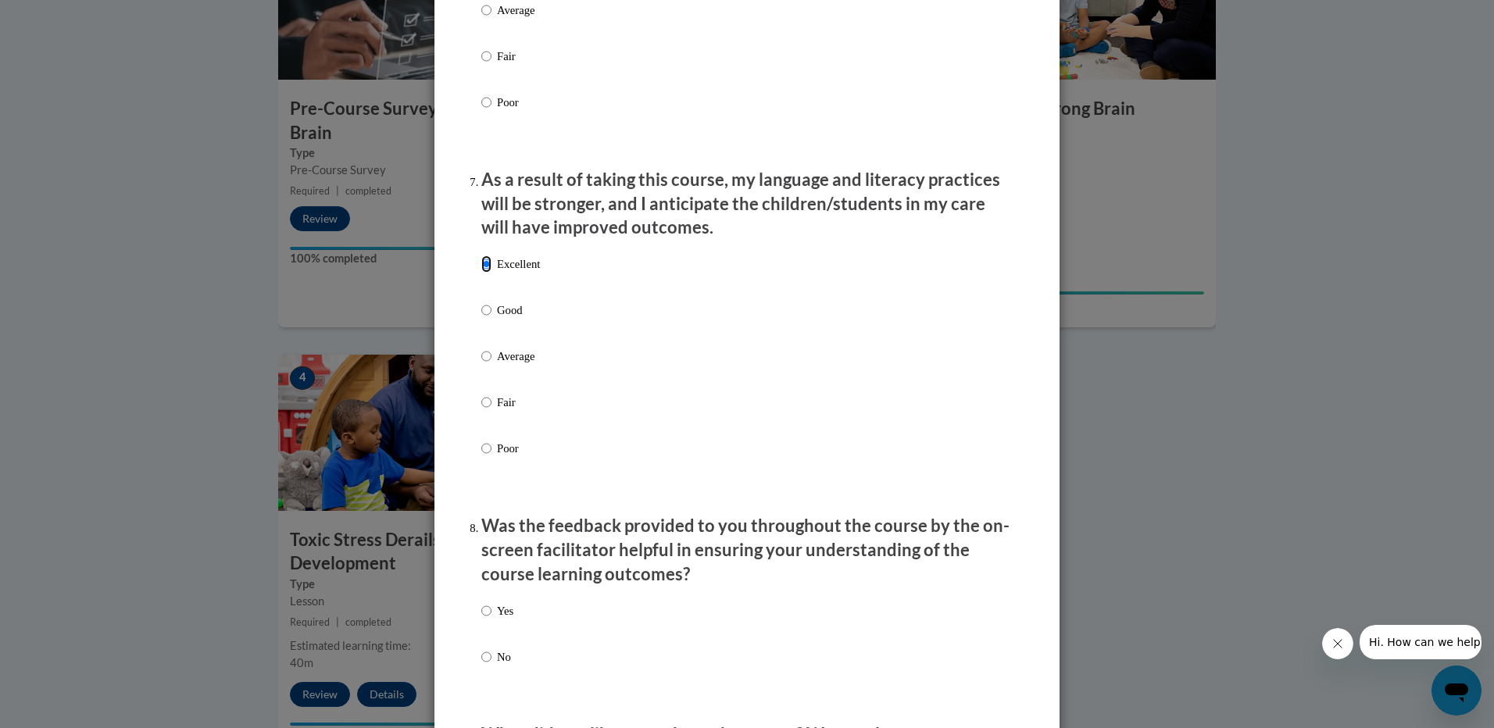
scroll to position [2188, 0]
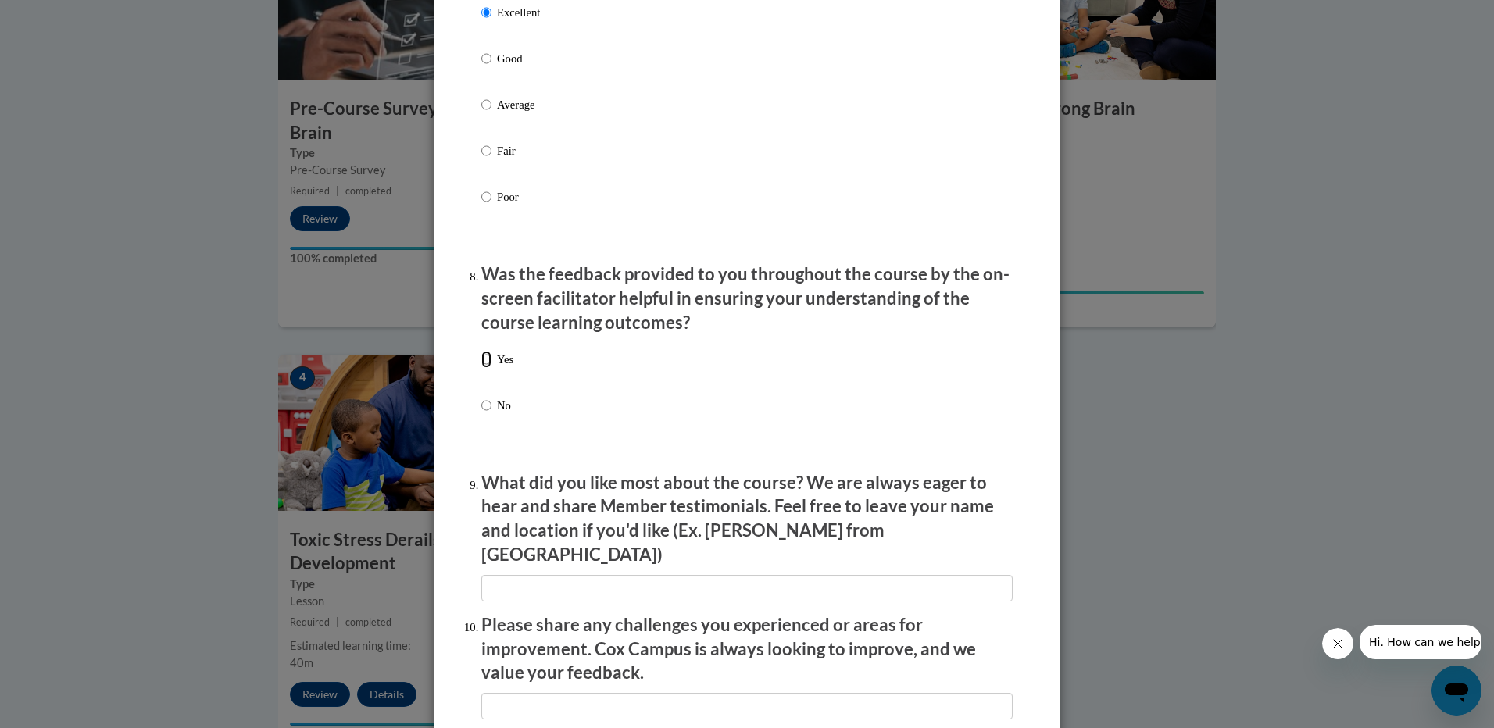
click at [483, 368] on input "Yes" at bounding box center [486, 359] width 10 height 17
radio input "true"
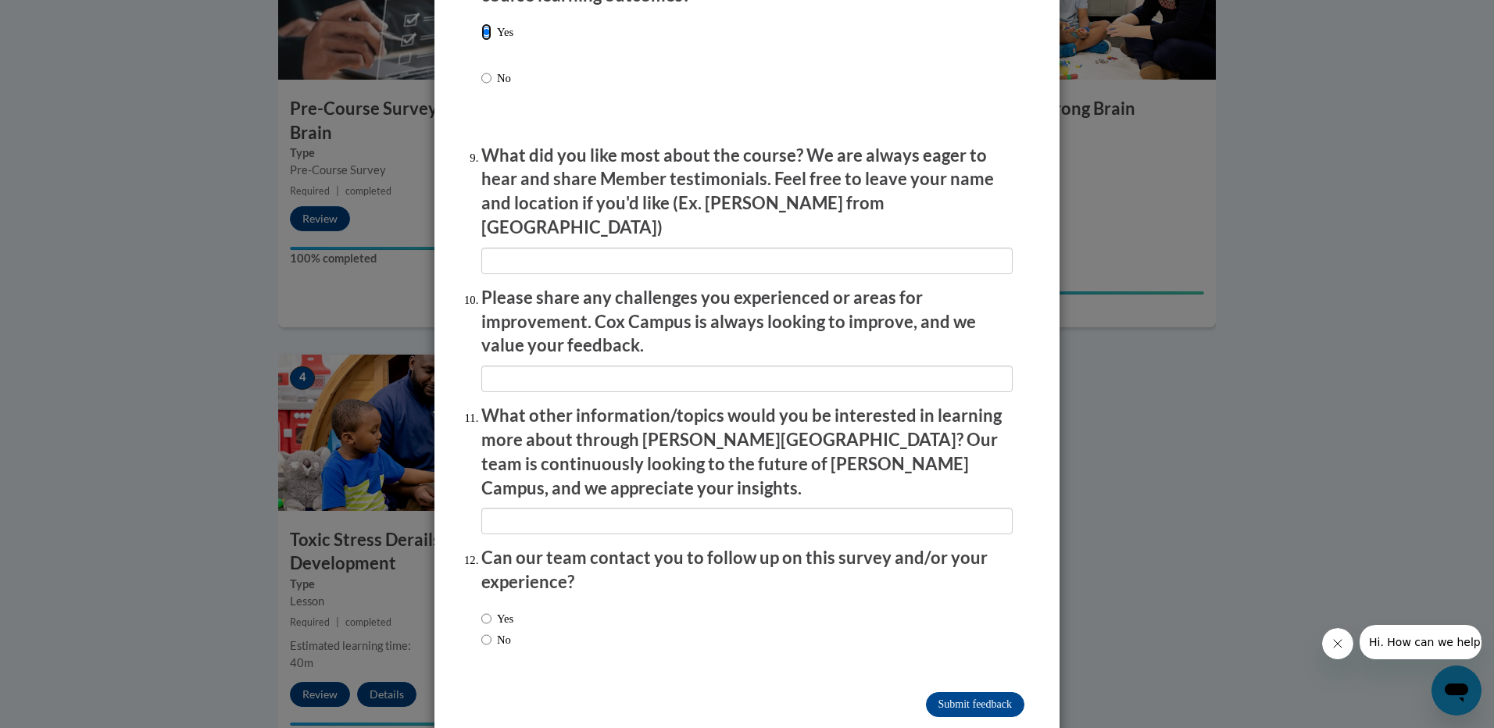
scroll to position [2518, 0]
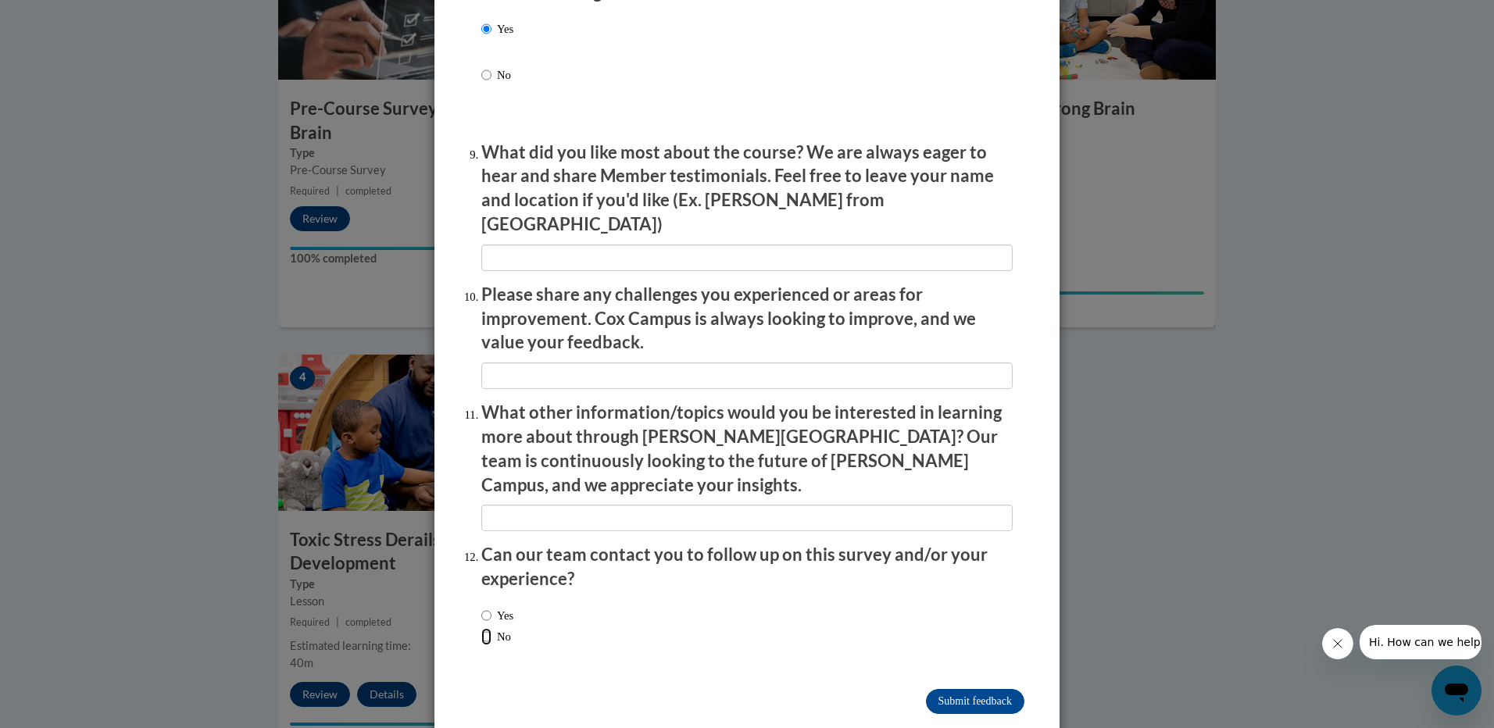
click at [481, 628] on input "No" at bounding box center [486, 636] width 10 height 17
radio input "true"
click at [937, 689] on input "Submit feedback" at bounding box center [975, 701] width 98 height 25
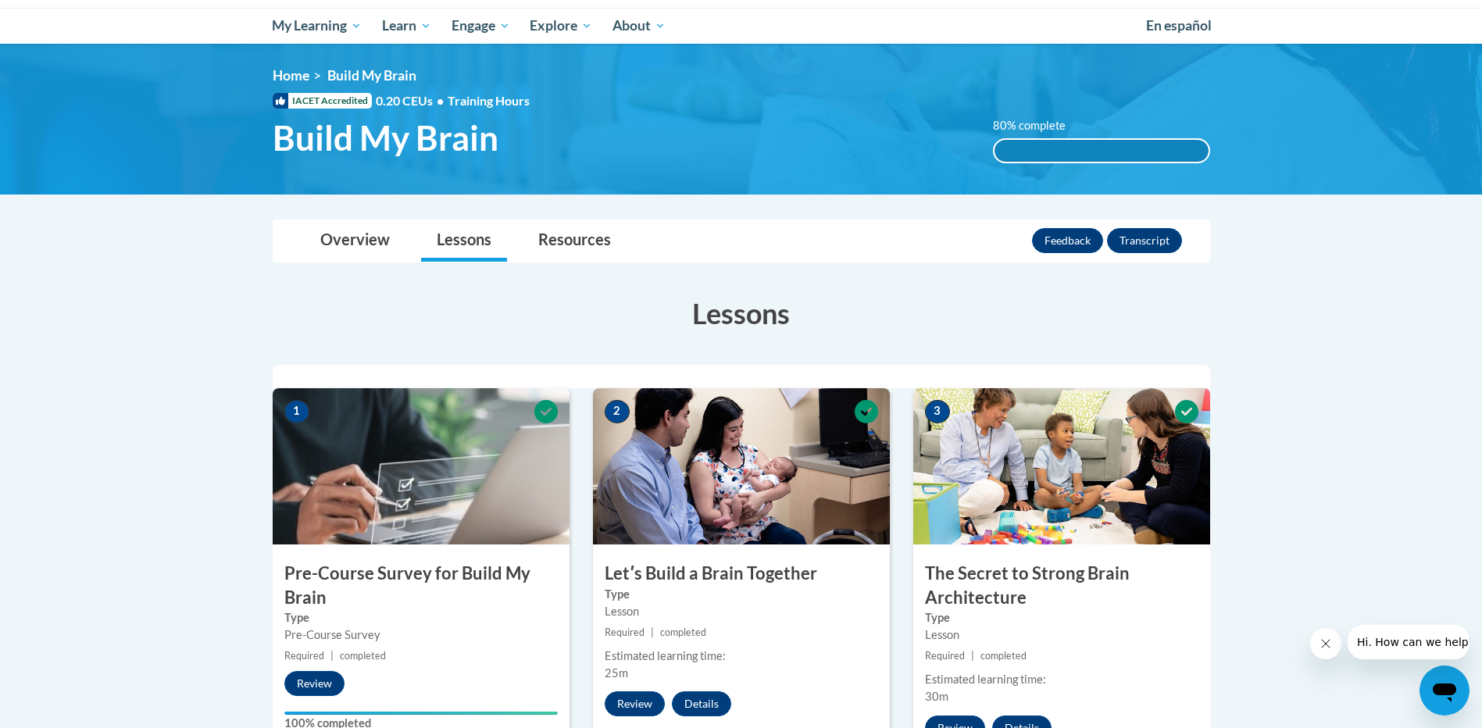
scroll to position [156, 0]
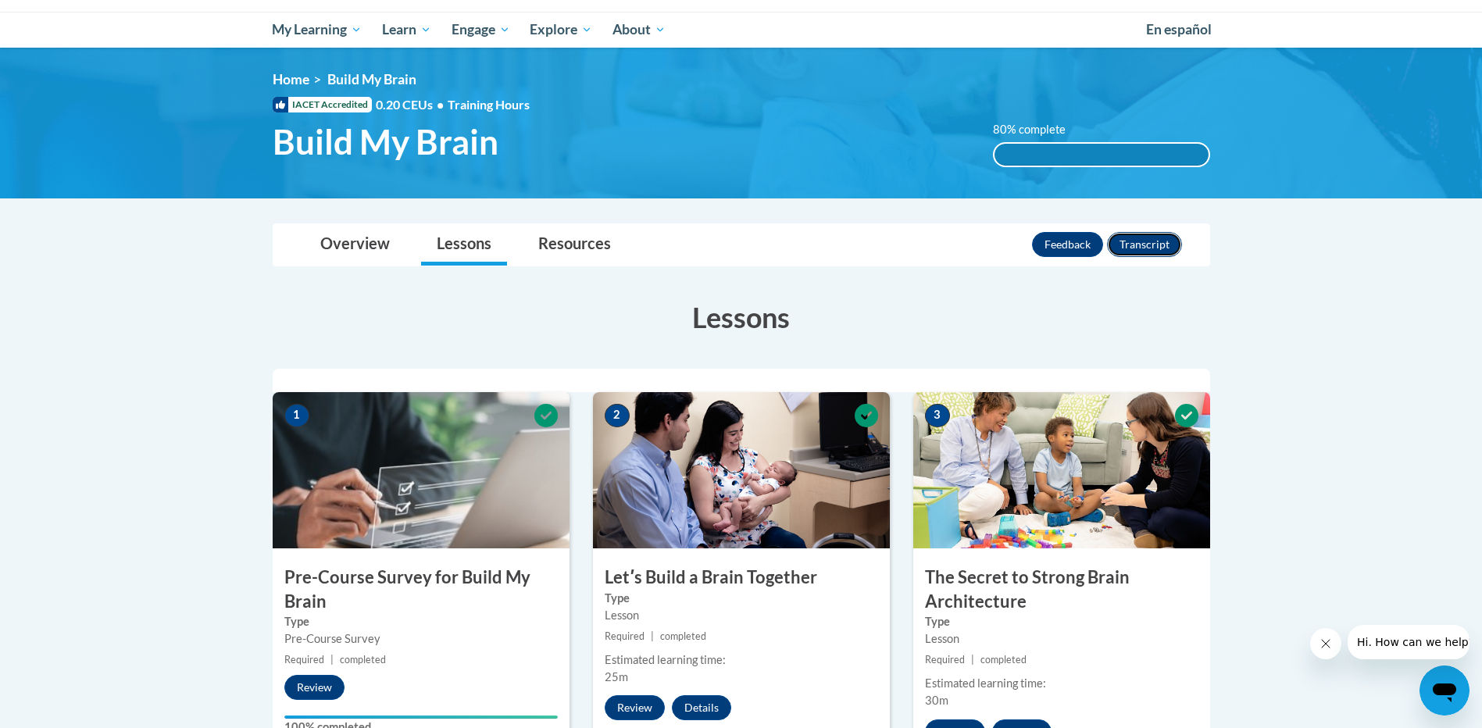
click at [1141, 247] on button "Transcript" at bounding box center [1144, 244] width 75 height 25
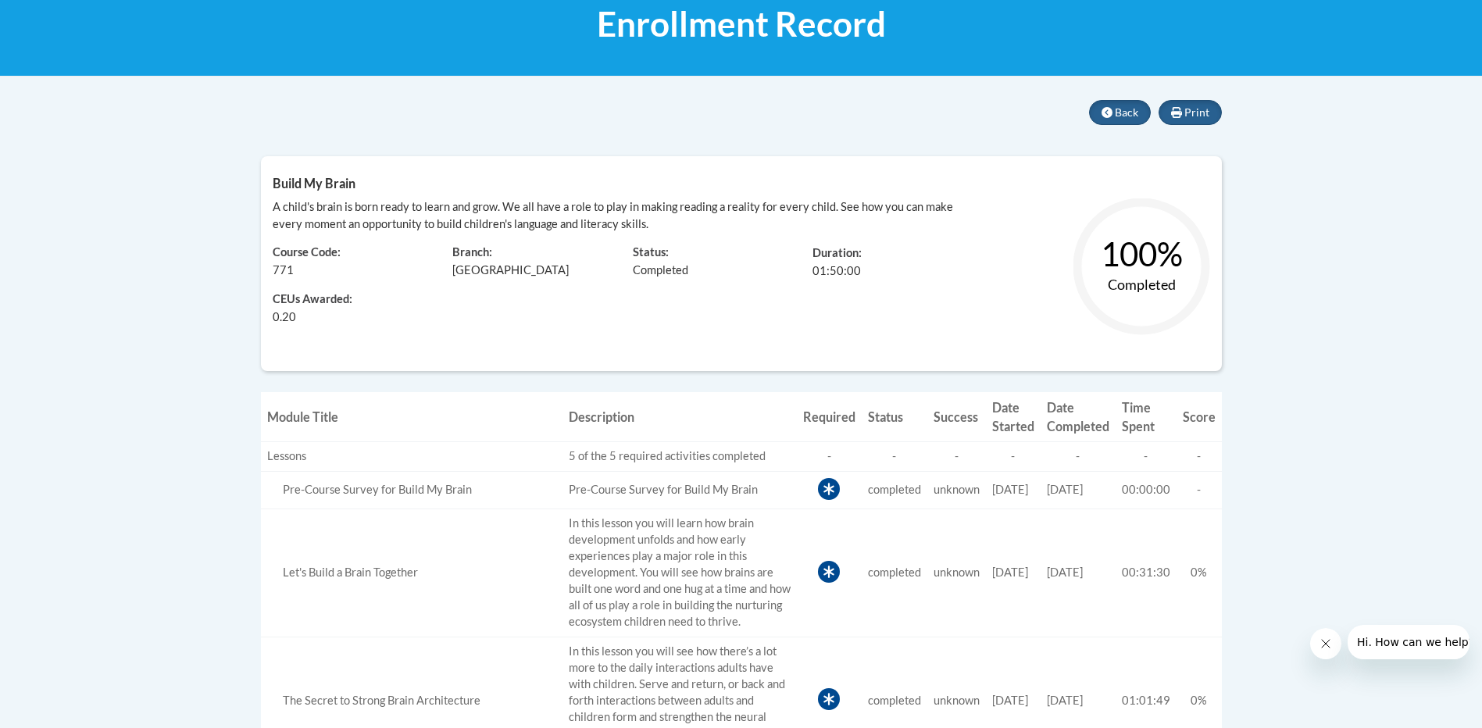
scroll to position [156, 0]
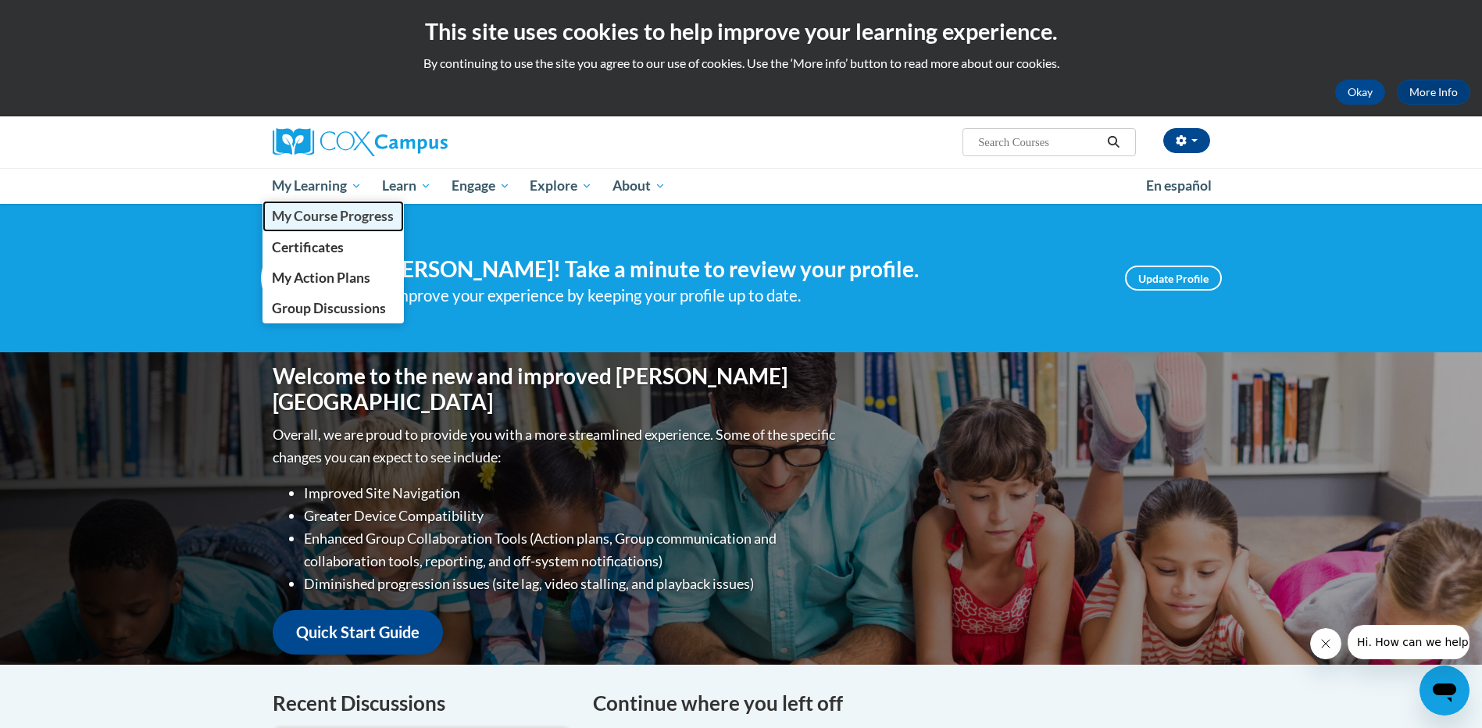
click at [312, 213] on span "My Course Progress" at bounding box center [333, 216] width 122 height 16
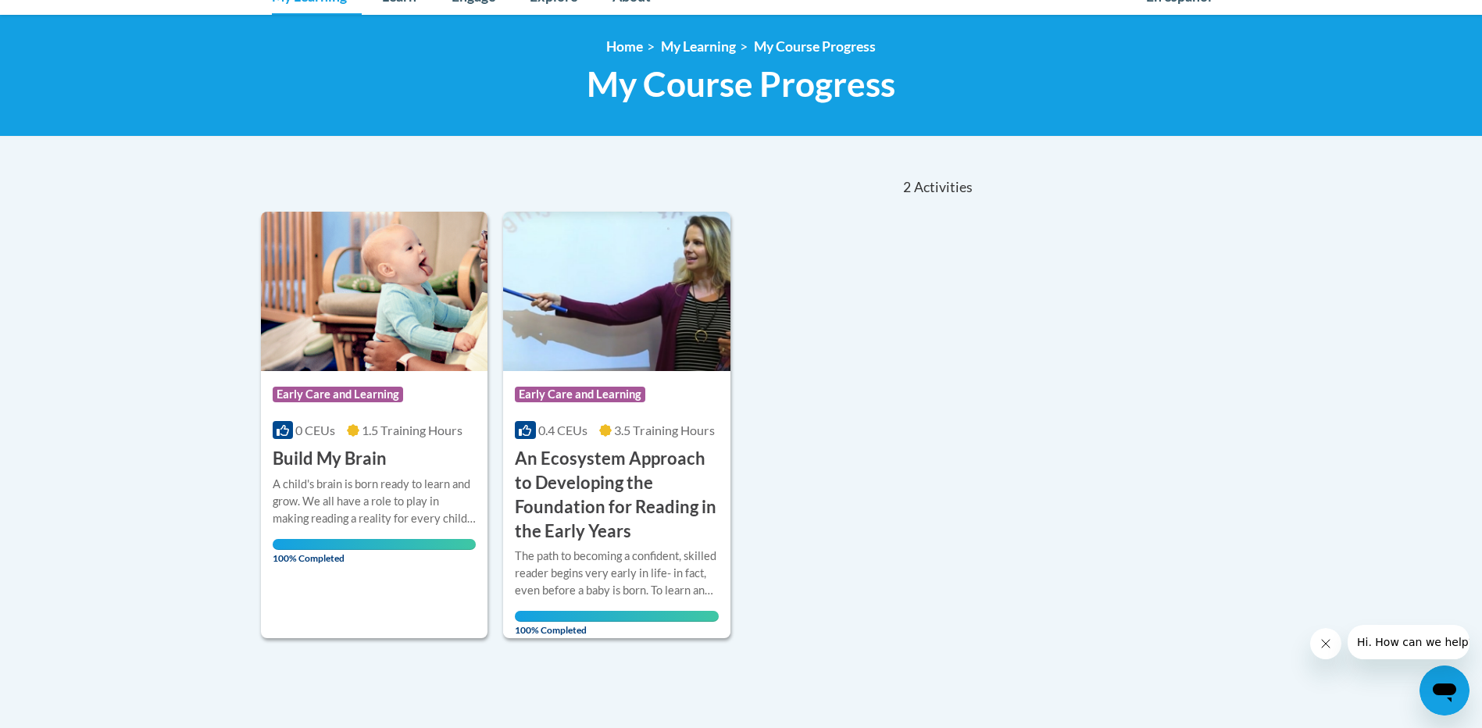
scroll to position [234, 0]
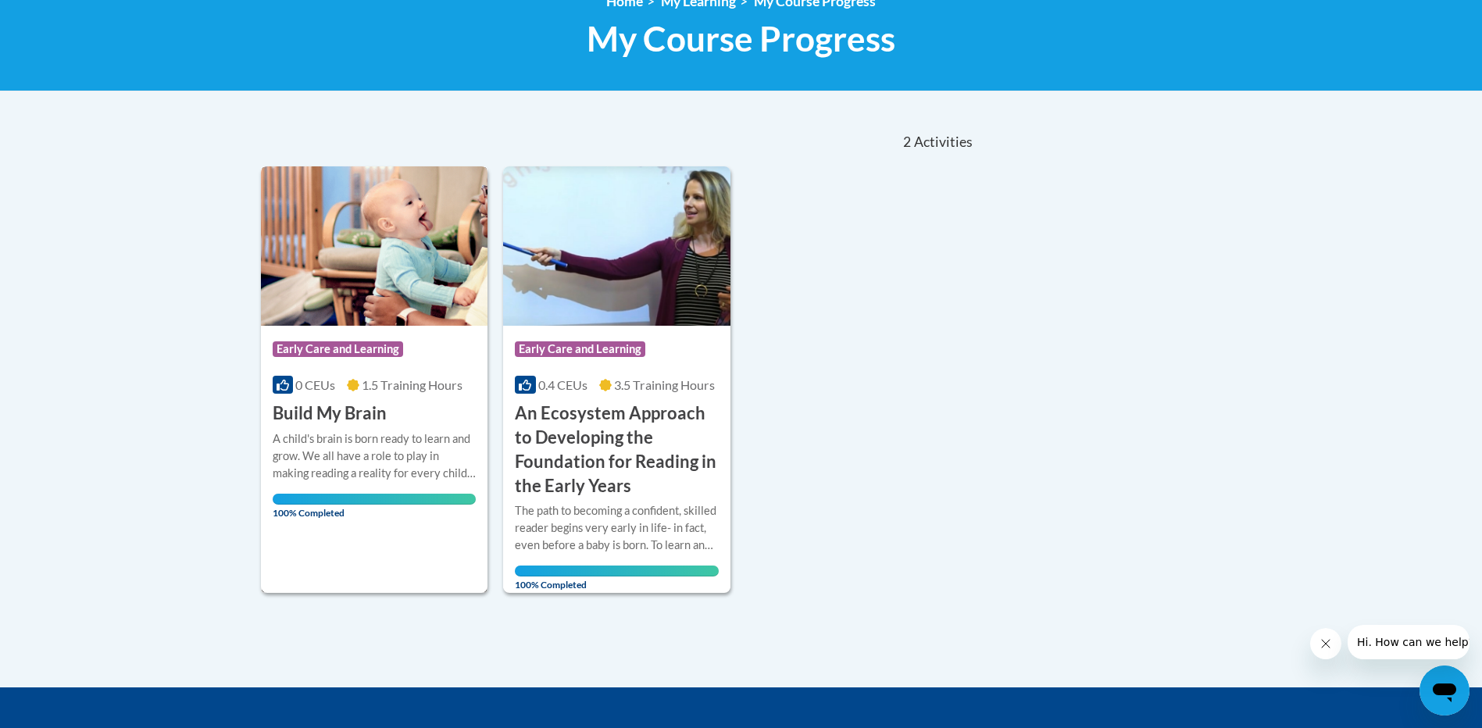
click at [393, 514] on span "100% Completed" at bounding box center [375, 506] width 204 height 25
